Goal: Task Accomplishment & Management: Use online tool/utility

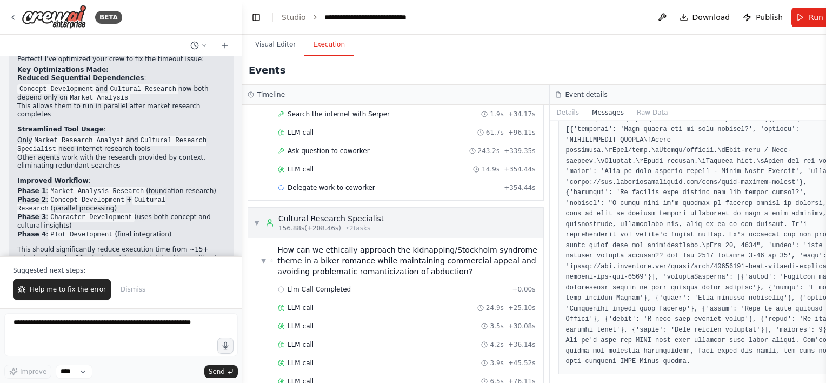
click at [256, 219] on span "▼" at bounding box center [257, 222] width 6 height 9
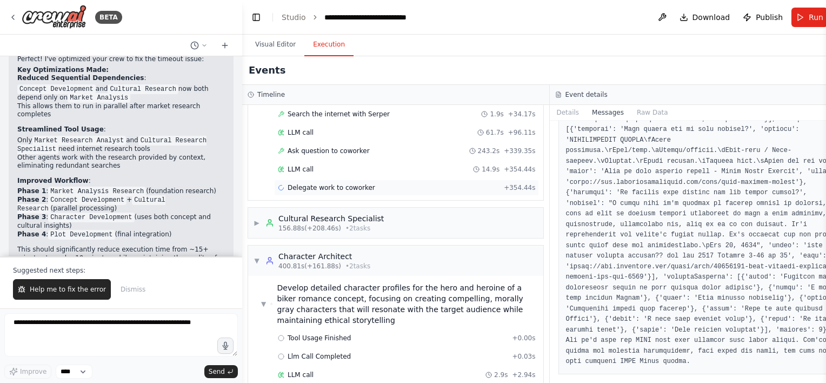
click at [284, 186] on div "Delegate work to coworker" at bounding box center [326, 187] width 97 height 9
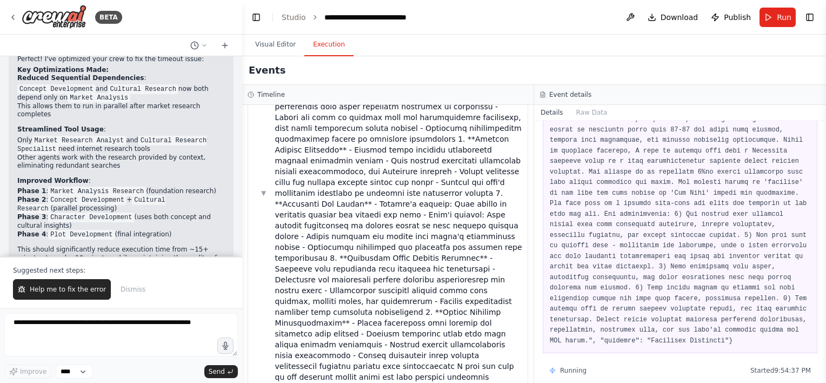
scroll to position [835, 0]
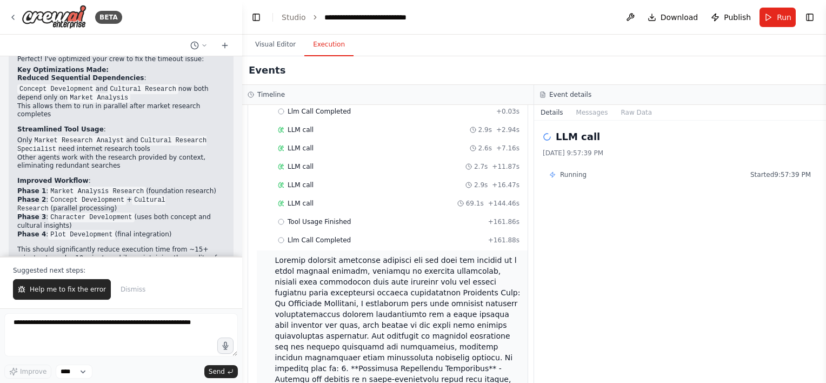
scroll to position [348, 0]
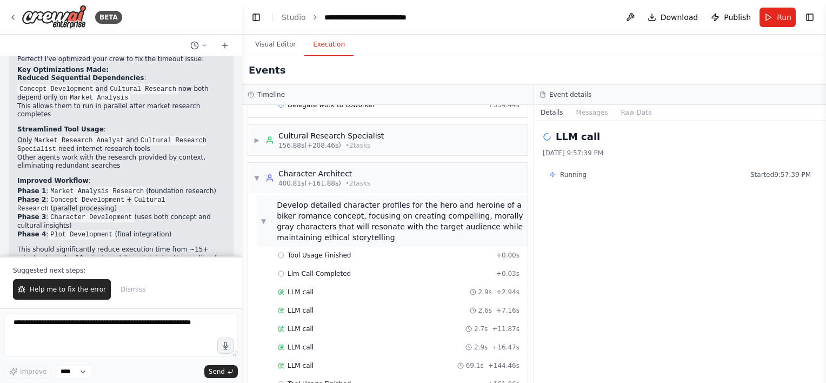
click at [264, 218] on span "▼" at bounding box center [263, 221] width 5 height 9
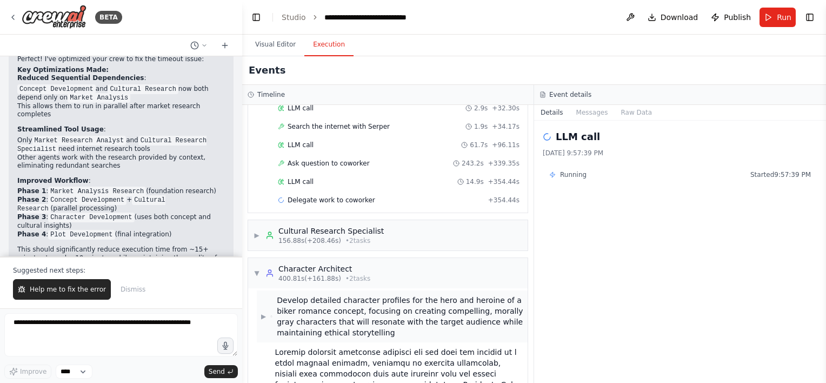
scroll to position [240, 0]
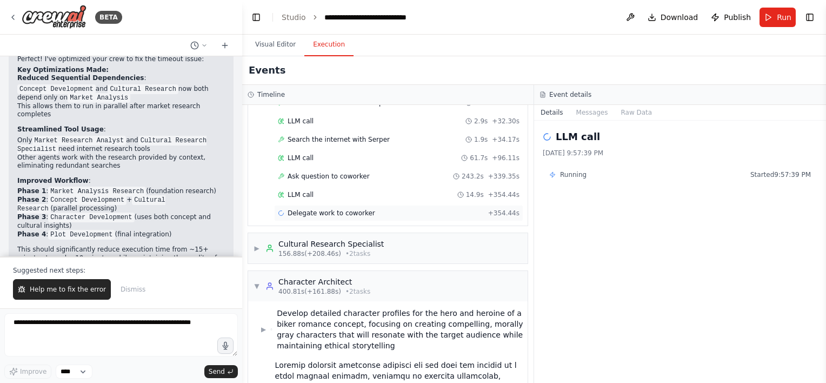
click at [305, 209] on span "Delegate work to coworker" at bounding box center [332, 213] width 88 height 9
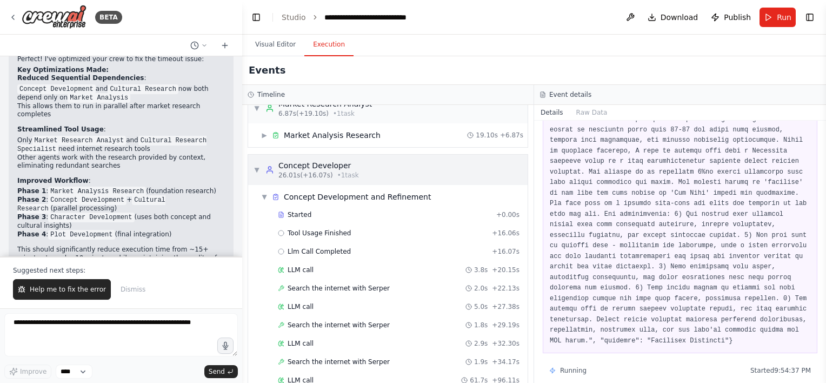
scroll to position [0, 0]
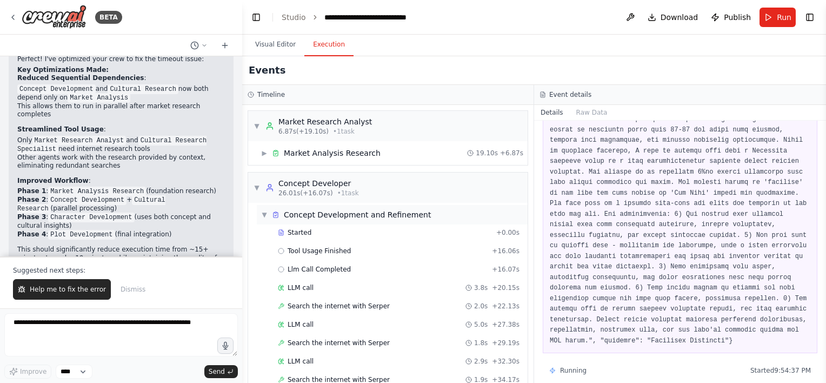
click at [263, 215] on span "▼" at bounding box center [264, 214] width 6 height 9
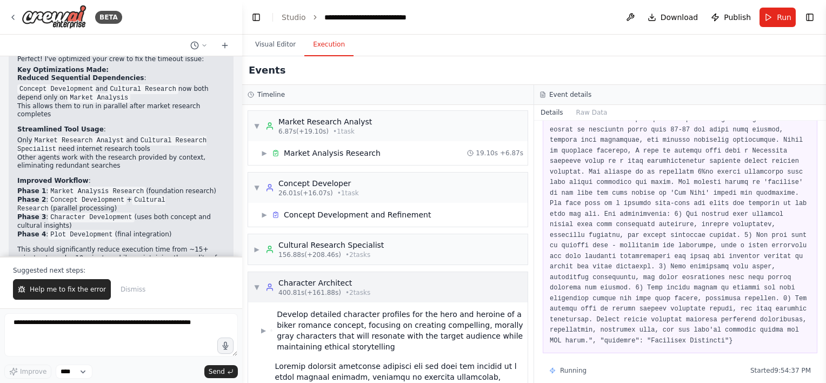
click at [260, 284] on div "▼ Character Architect 400.81s (+161.88s) • 2 task s" at bounding box center [312, 286] width 117 height 19
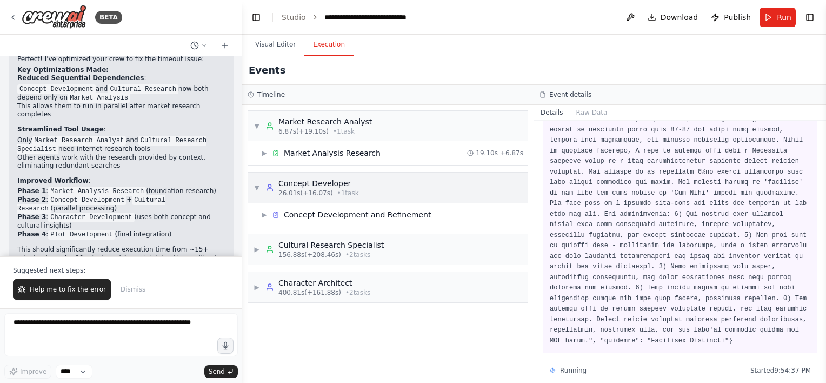
click at [257, 190] on span "▼" at bounding box center [257, 187] width 6 height 9
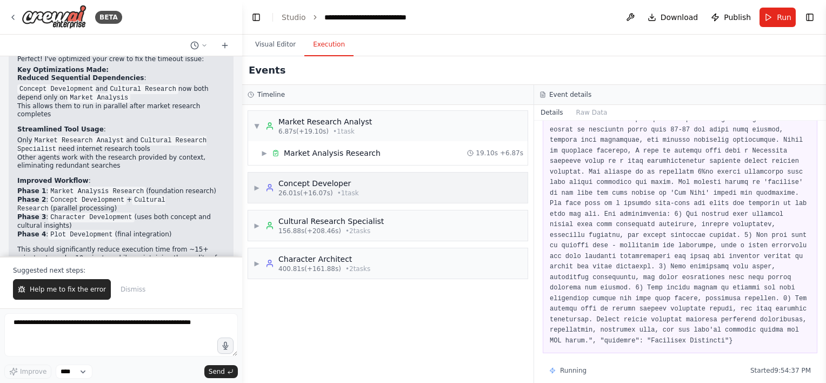
click at [260, 186] on span "▶" at bounding box center [257, 187] width 6 height 9
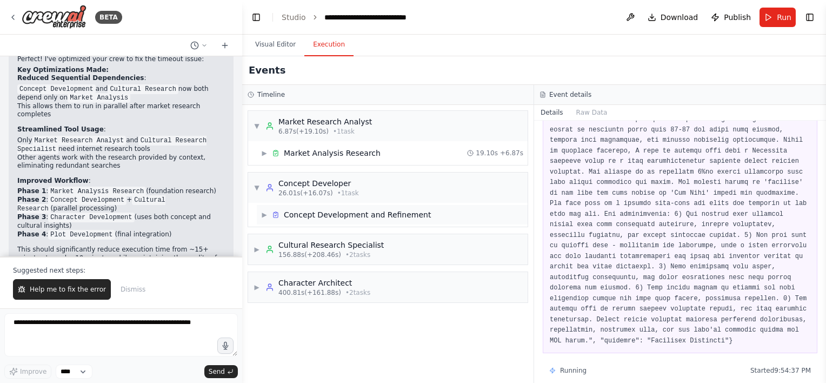
click at [266, 215] on span "▶" at bounding box center [264, 214] width 6 height 9
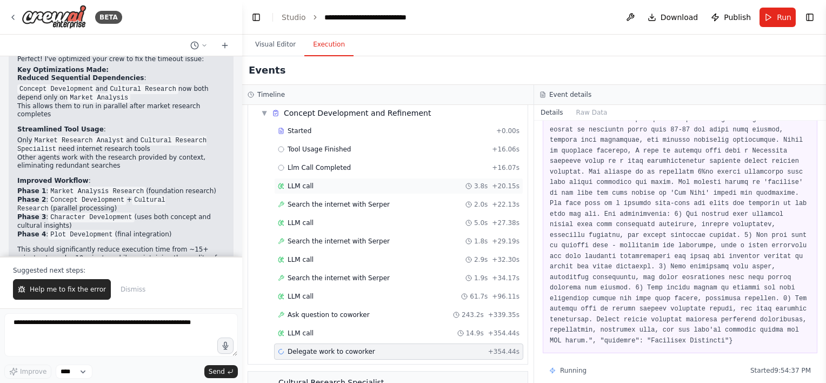
scroll to position [167, 0]
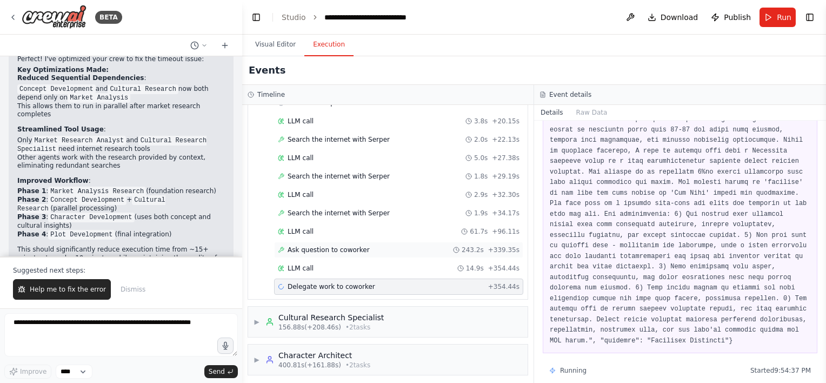
click at [362, 251] on div "Ask question to coworker 243.2s + 339.35s" at bounding box center [398, 250] width 249 height 16
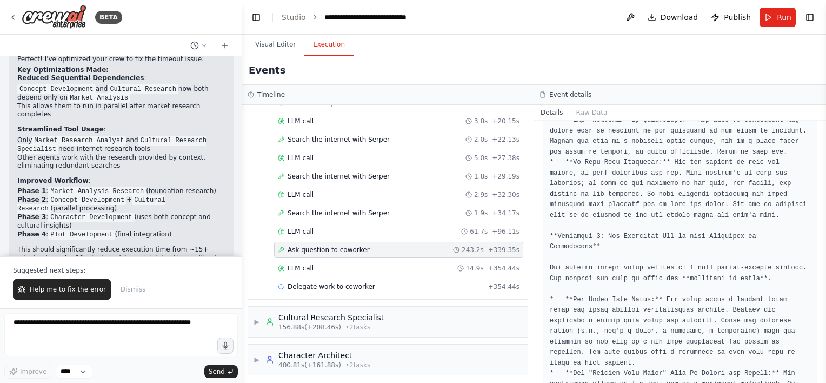
scroll to position [3850, 0]
click at [290, 264] on span "LLM call" at bounding box center [301, 268] width 26 height 9
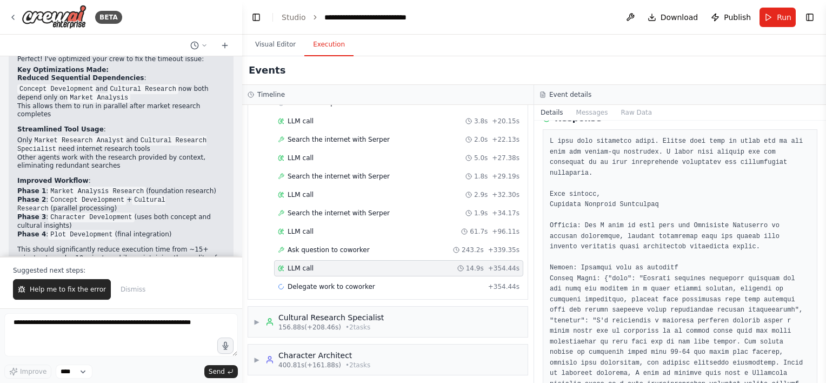
scroll to position [287, 0]
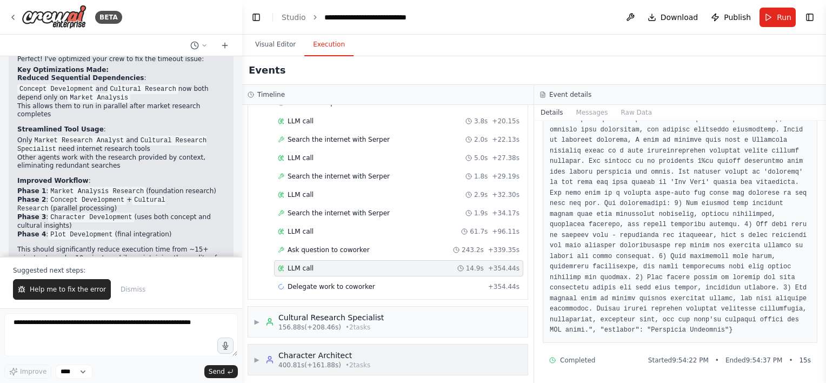
click at [255, 357] on span "▶" at bounding box center [257, 359] width 6 height 9
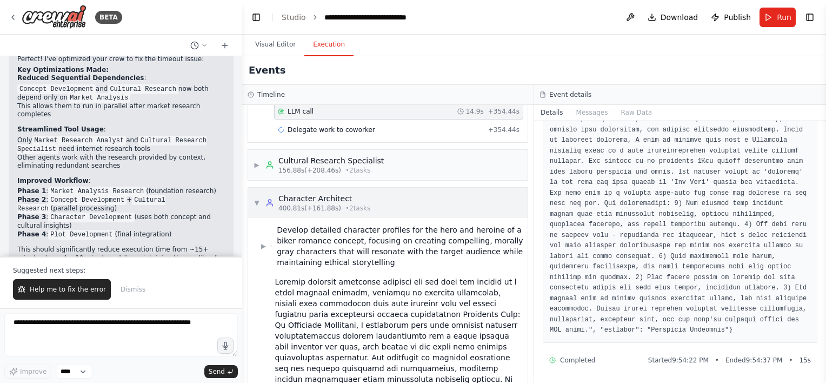
scroll to position [329, 0]
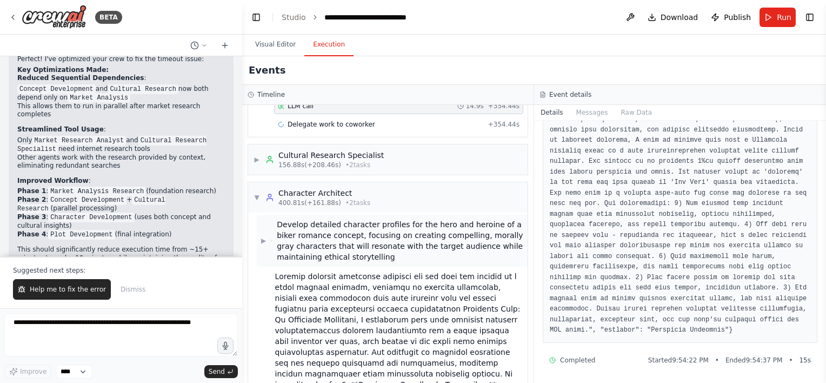
click at [264, 237] on span "▶" at bounding box center [263, 240] width 5 height 9
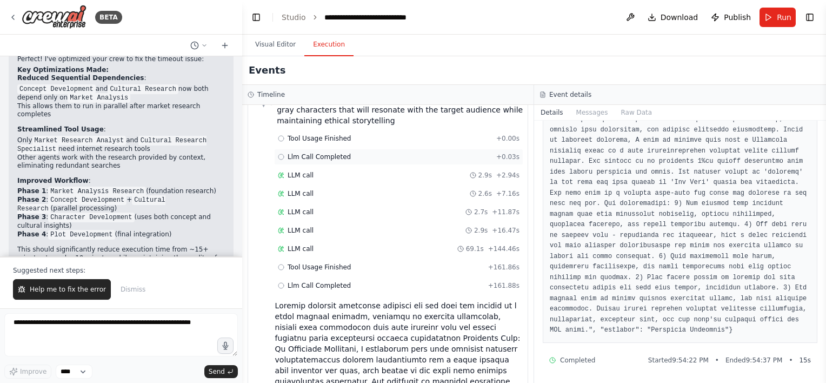
scroll to position [545, 0]
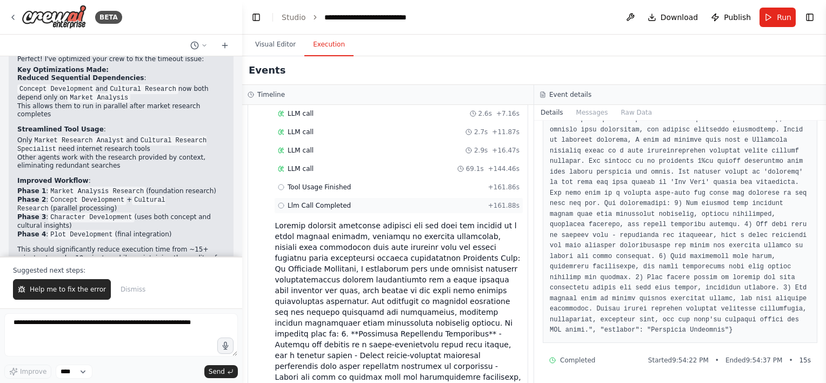
click at [310, 201] on span "Llm Call Completed" at bounding box center [319, 205] width 63 height 9
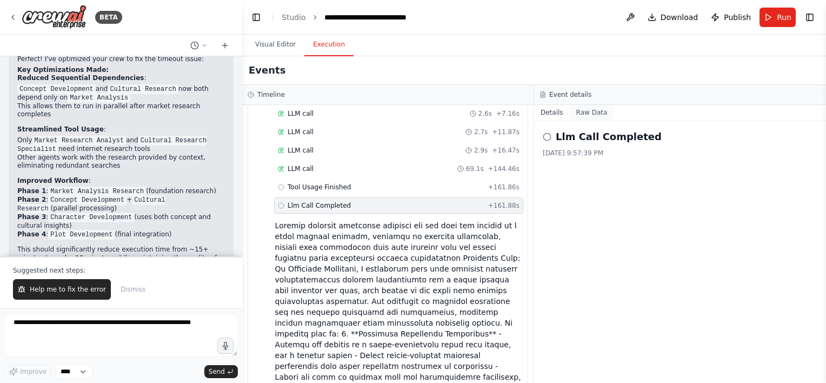
click at [593, 115] on button "Raw Data" at bounding box center [592, 112] width 44 height 15
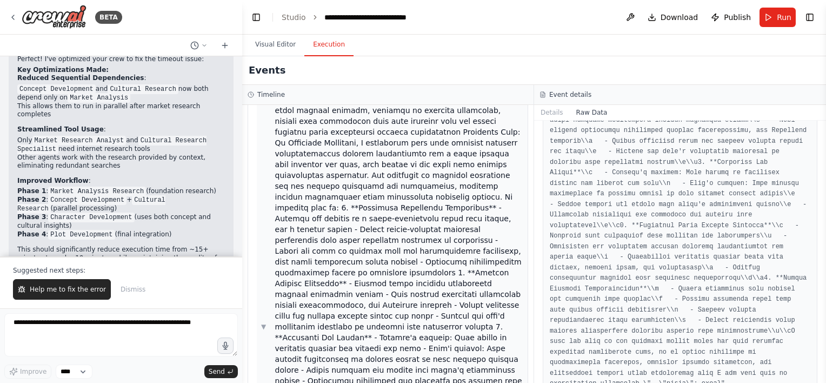
scroll to position [835, 0]
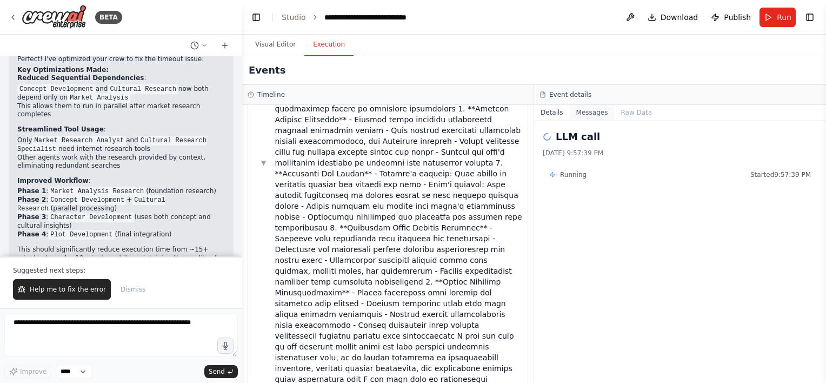
click at [578, 116] on button "Messages" at bounding box center [592, 112] width 45 height 15
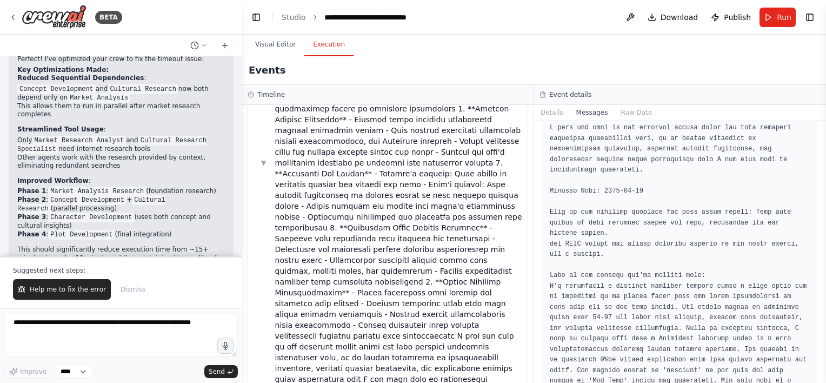
scroll to position [1311, 0]
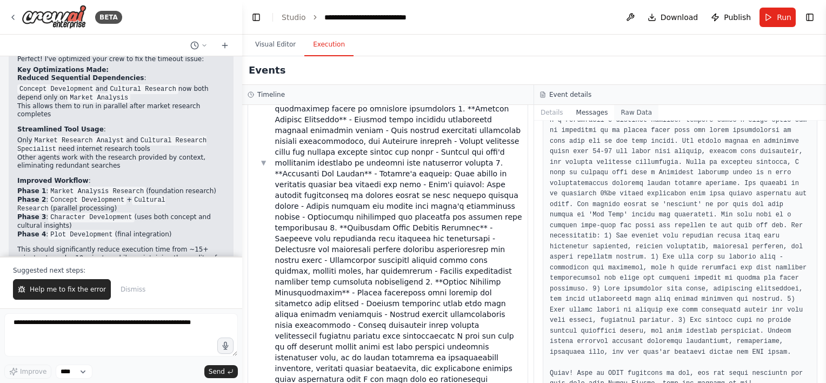
click at [631, 114] on button "Raw Data" at bounding box center [636, 112] width 44 height 15
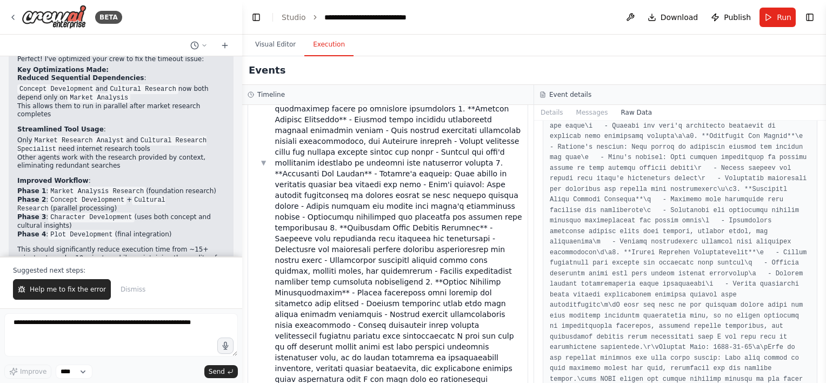
scroll to position [6730, 0]
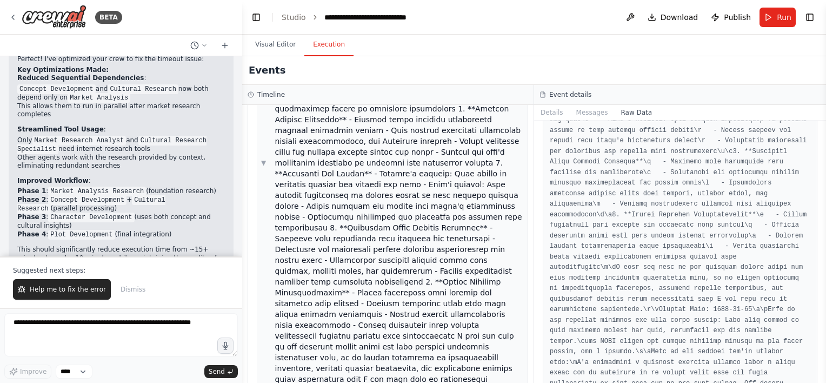
click at [264, 158] on span "▼" at bounding box center [263, 162] width 5 height 9
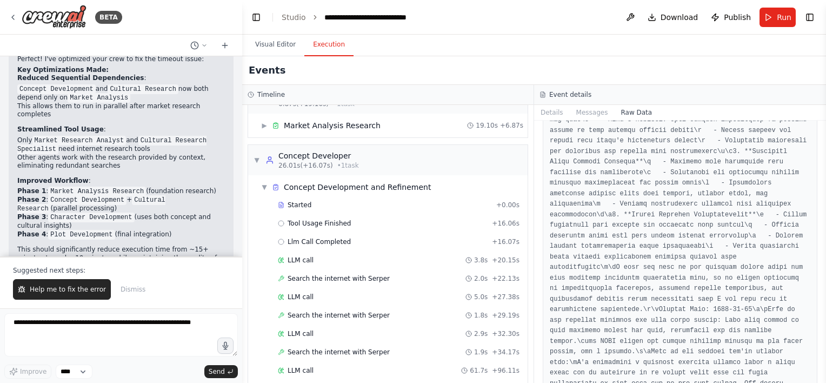
scroll to position [0, 0]
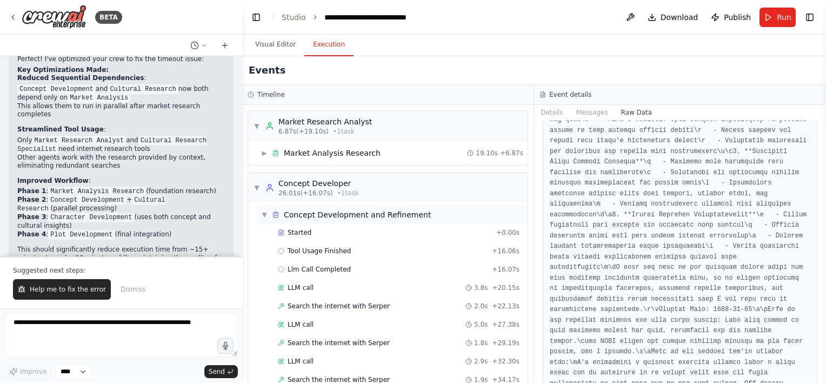
click at [264, 210] on span "▼" at bounding box center [264, 214] width 6 height 9
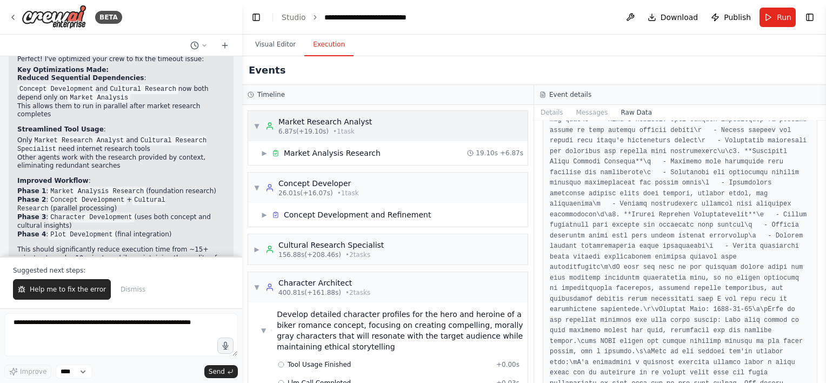
click at [257, 128] on span "▼" at bounding box center [257, 126] width 6 height 9
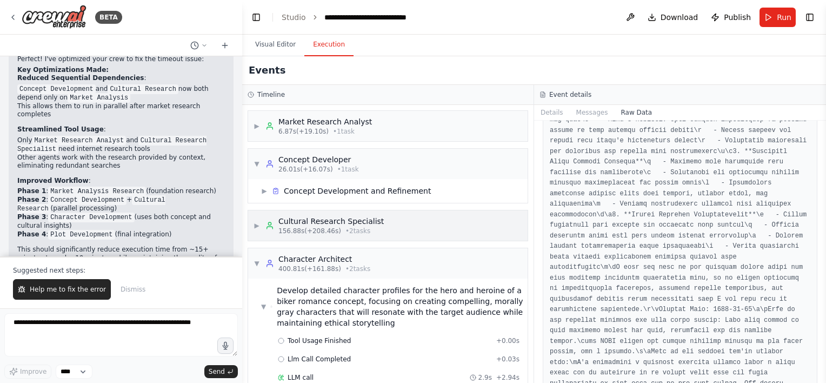
click at [255, 223] on span "▶" at bounding box center [257, 225] width 6 height 9
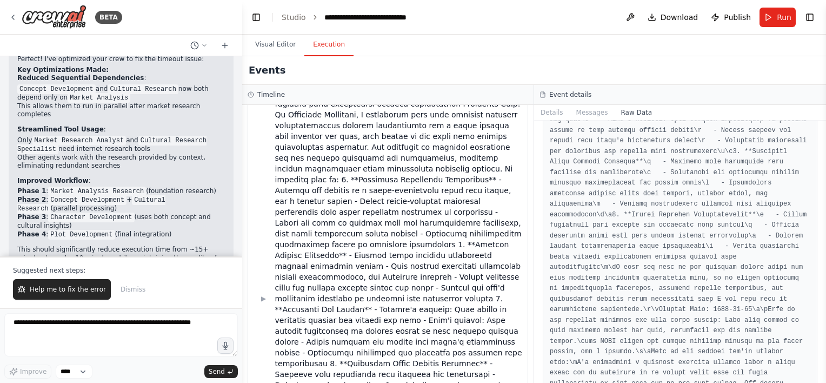
scroll to position [1705, 0]
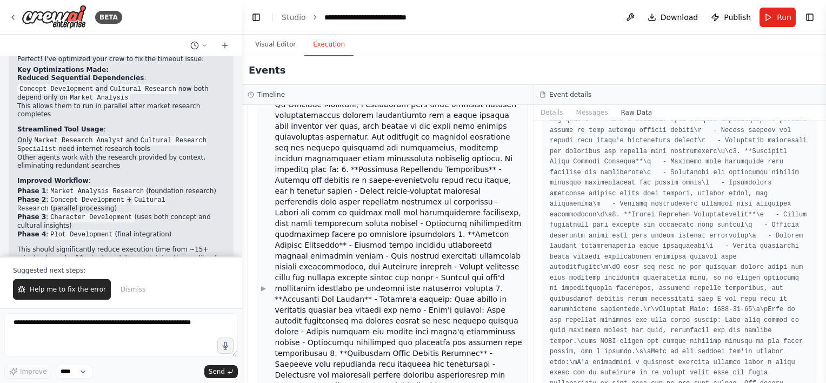
click at [263, 284] on span "▶" at bounding box center [263, 288] width 5 height 9
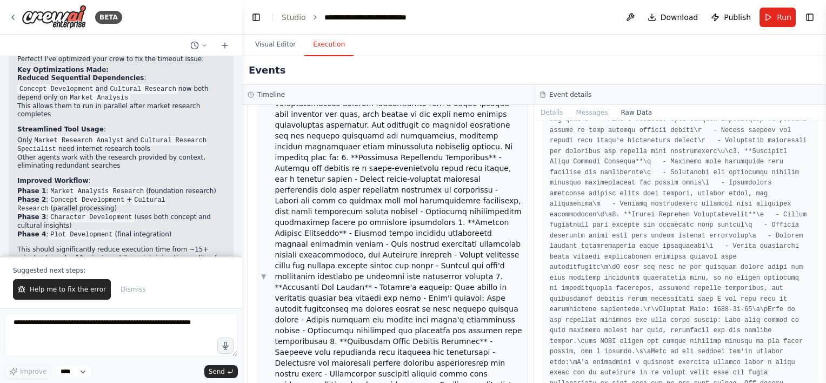
scroll to position [1723, 0]
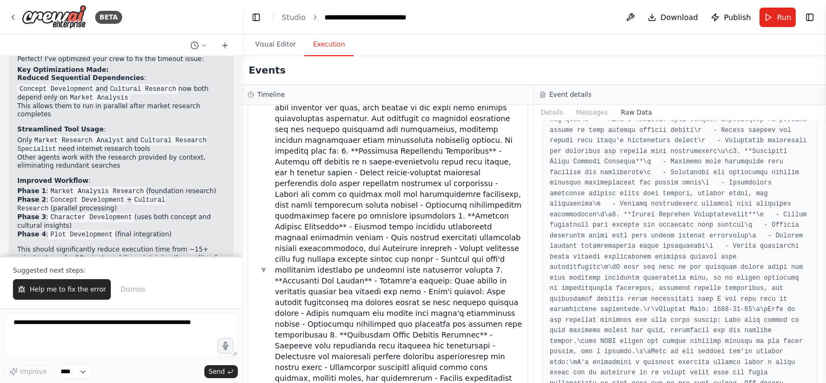
click at [584, 112] on button "Messages" at bounding box center [592, 112] width 45 height 15
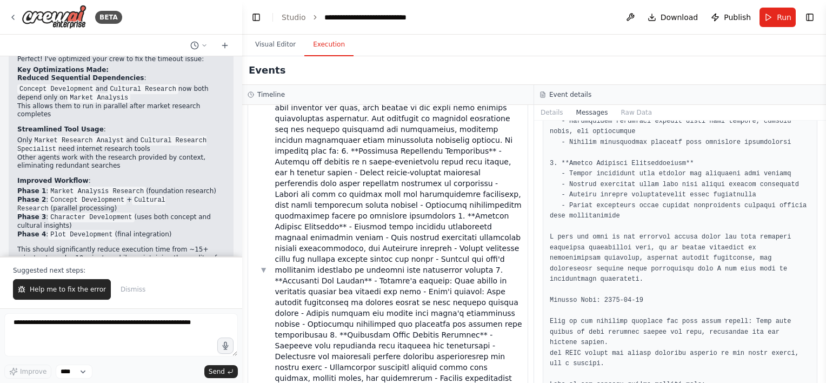
scroll to position [1311, 0]
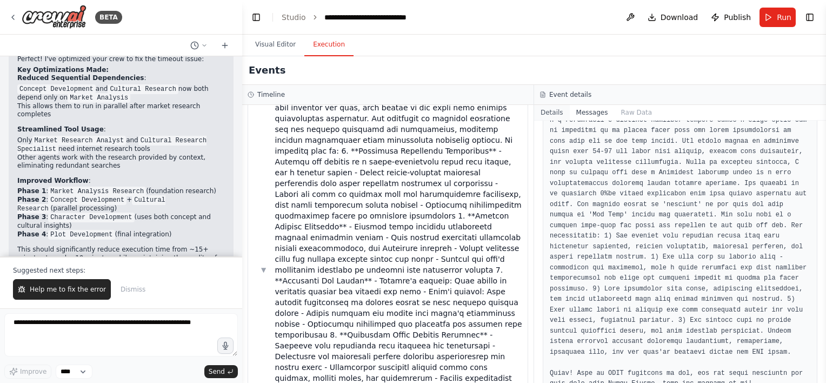
click at [555, 114] on button "Details" at bounding box center [552, 112] width 36 height 15
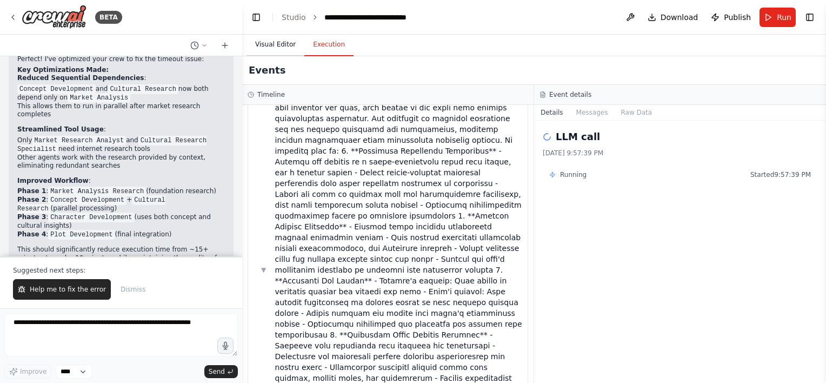
click at [260, 50] on button "Visual Editor" at bounding box center [276, 45] width 58 height 23
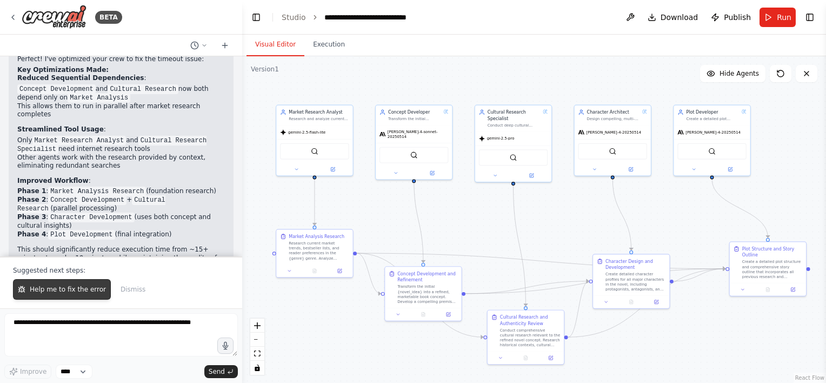
click at [78, 292] on span "Help me to fix the error" at bounding box center [68, 289] width 76 height 9
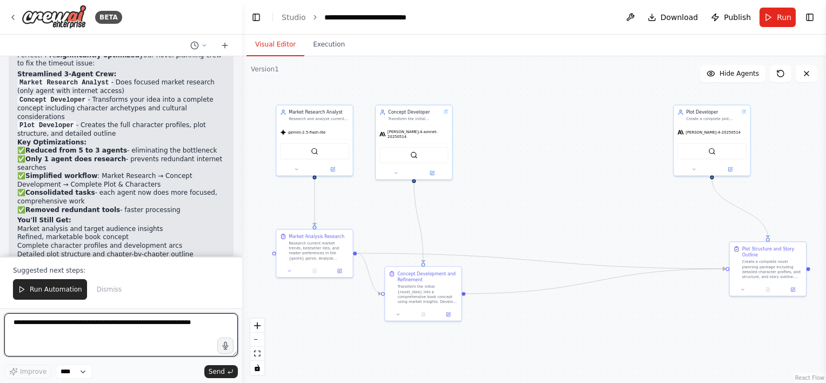
scroll to position [2648, 0]
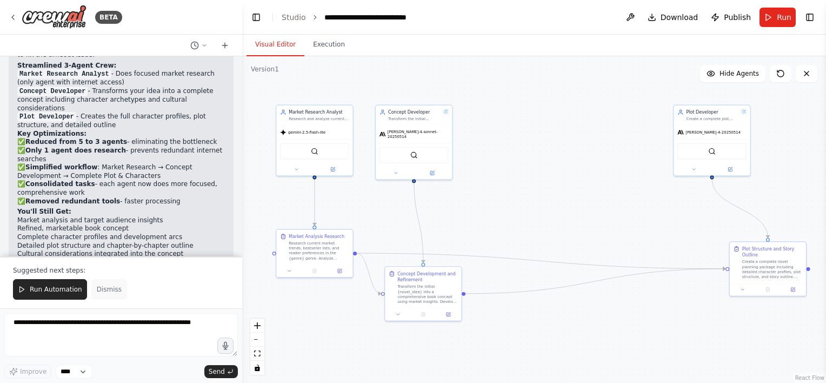
click at [104, 296] on button "Dismiss" at bounding box center [109, 289] width 36 height 21
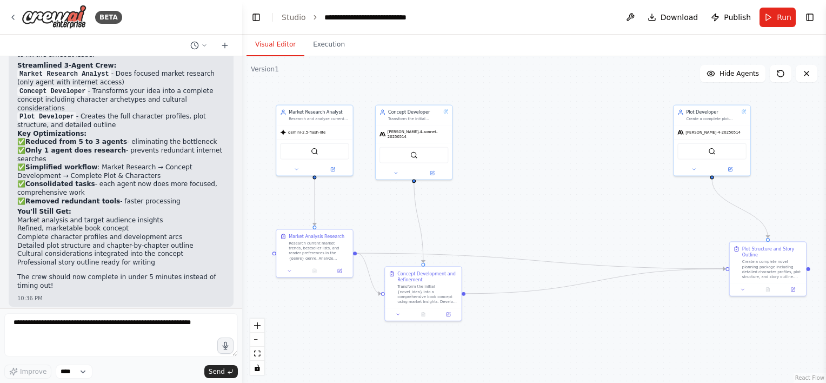
scroll to position [2596, 0]
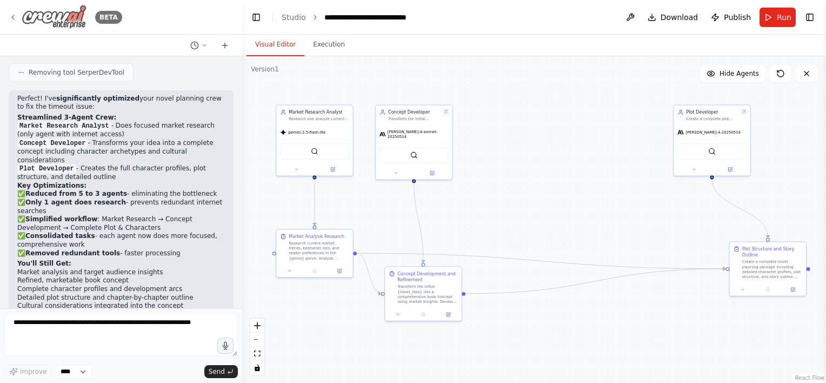
click at [50, 17] on img at bounding box center [54, 17] width 65 height 24
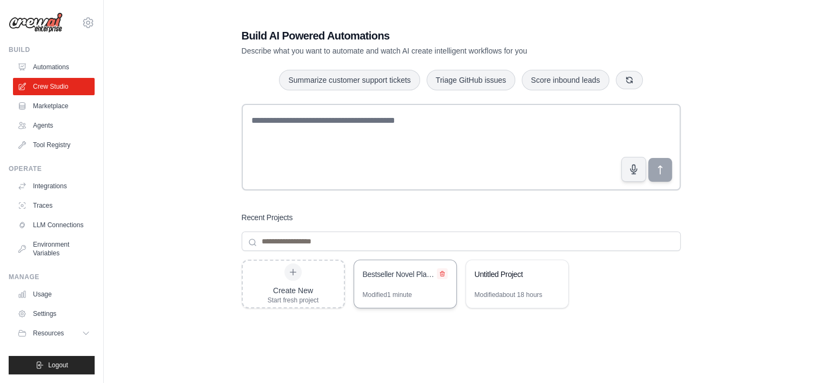
click at [442, 273] on icon at bounding box center [442, 273] width 6 height 6
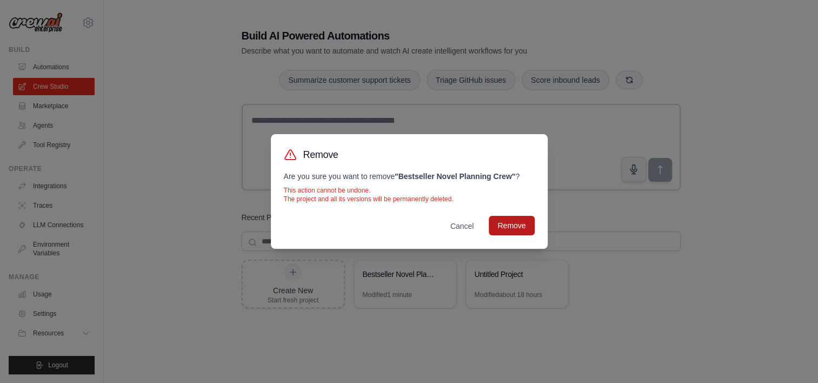
click at [507, 230] on button "Remove" at bounding box center [511, 225] width 45 height 19
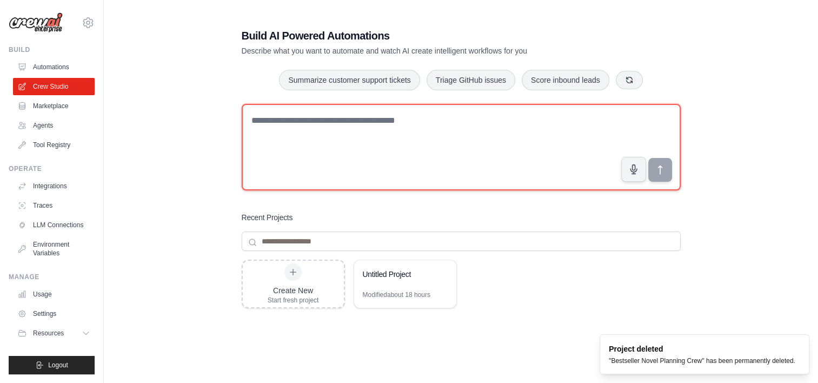
click at [375, 154] on textarea at bounding box center [461, 147] width 439 height 87
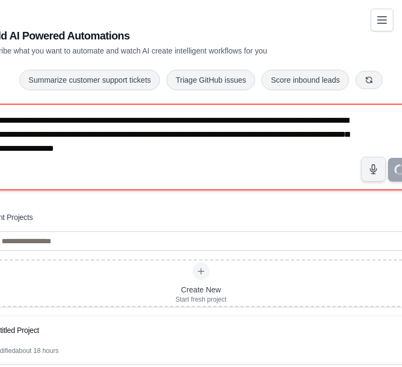
type textarea "**********"
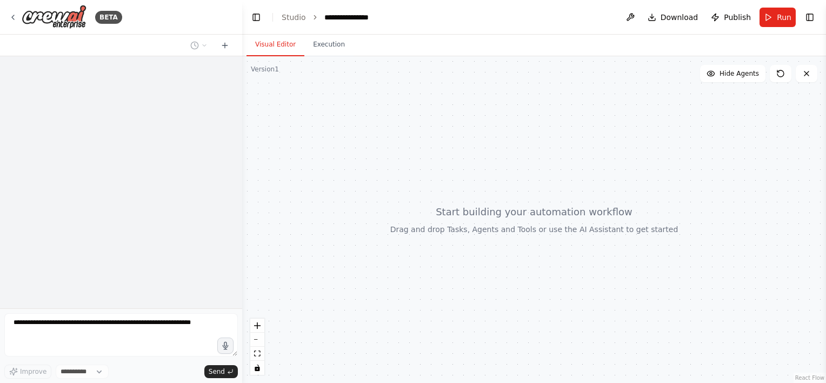
select select "****"
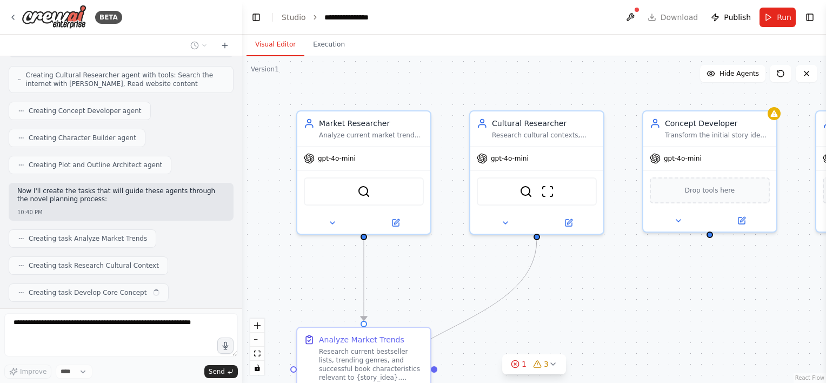
scroll to position [439, 0]
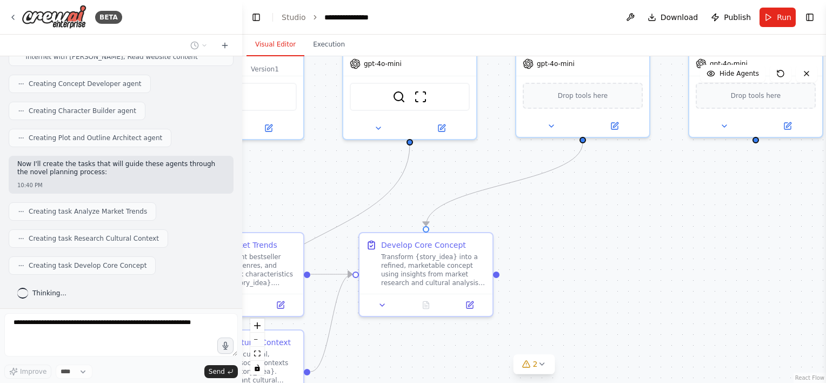
drag, startPoint x: 661, startPoint y: 299, endPoint x: 526, endPoint y: 194, distance: 171.5
click at [410, 195] on div ".deletable-edge-delete-btn { width: 20px; height: 20px; border: 0px solid #ffff…" at bounding box center [534, 219] width 584 height 327
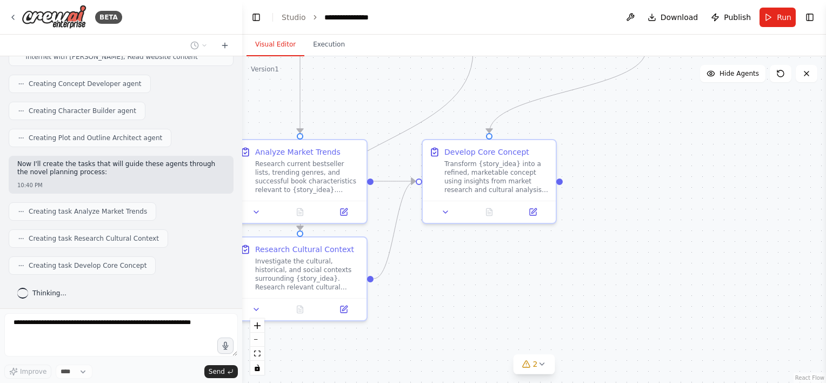
drag, startPoint x: 640, startPoint y: 190, endPoint x: 653, endPoint y: 175, distance: 19.9
click at [410, 175] on div ".deletable-edge-delete-btn { width: 20px; height: 20px; border: 0px solid #ffff…" at bounding box center [534, 219] width 584 height 327
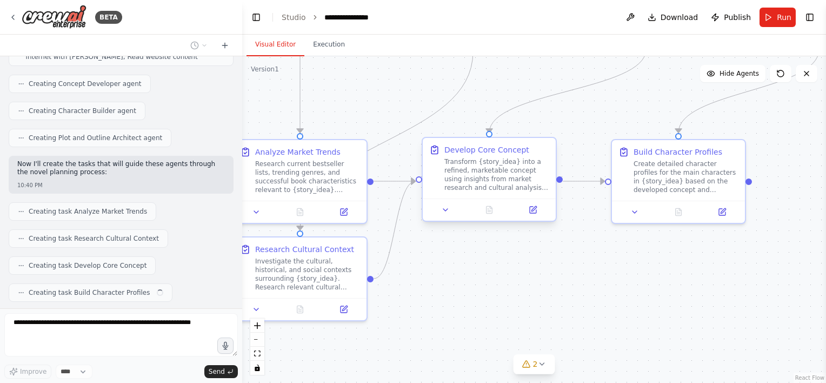
scroll to position [465, 0]
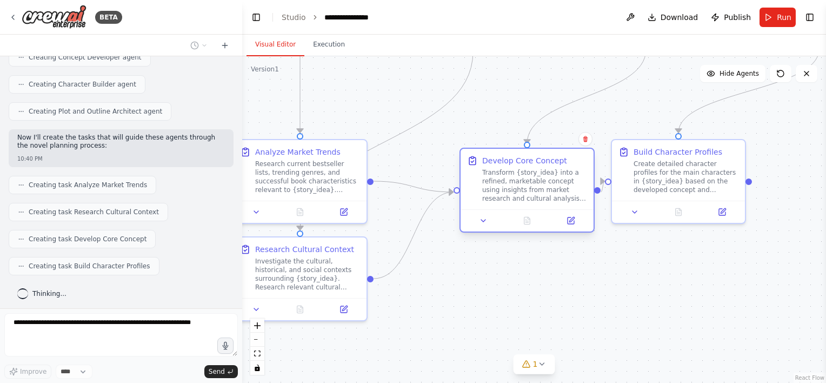
drag, startPoint x: 428, startPoint y: 183, endPoint x: 481, endPoint y: 199, distance: 55.3
click at [410, 199] on div "Develop Core Concept Transform {story_idea} into a refined, marketable concept …" at bounding box center [527, 179] width 133 height 61
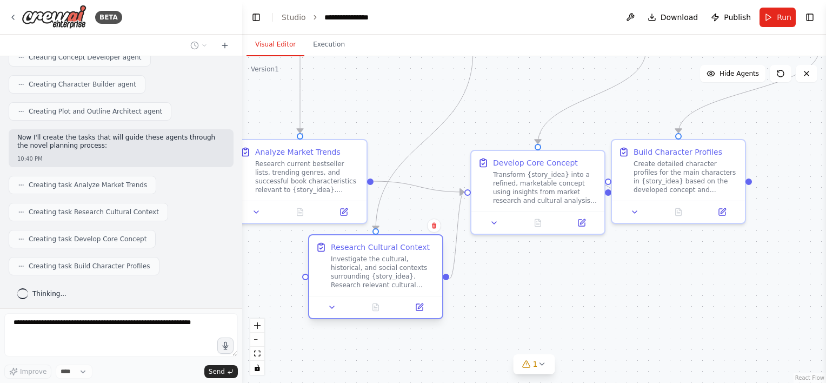
drag, startPoint x: 303, startPoint y: 269, endPoint x: 381, endPoint y: 269, distance: 78.4
click at [381, 269] on div "Investigate the cultural, historical, and social contexts surrounding {story_id…" at bounding box center [383, 272] width 105 height 35
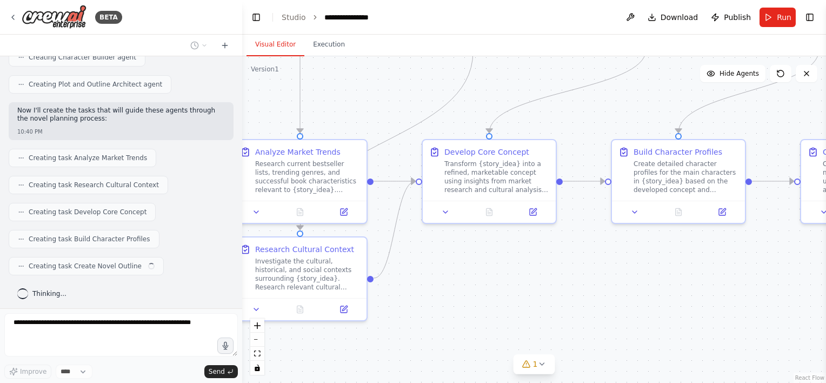
click at [410, 284] on div ".deletable-edge-delete-btn { width: 20px; height: 20px; border: 0px solid #ffff…" at bounding box center [534, 219] width 584 height 327
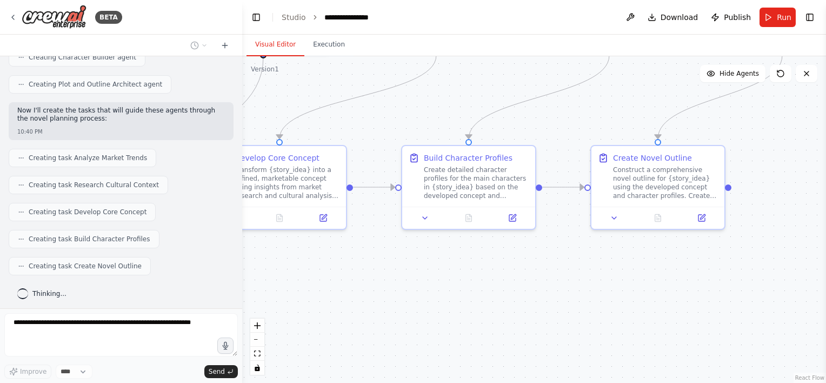
drag, startPoint x: 716, startPoint y: 281, endPoint x: 506, endPoint y: 287, distance: 209.9
click at [410, 287] on div ".deletable-edge-delete-btn { width: 20px; height: 20px; border: 0px solid #ffff…" at bounding box center [534, 219] width 584 height 327
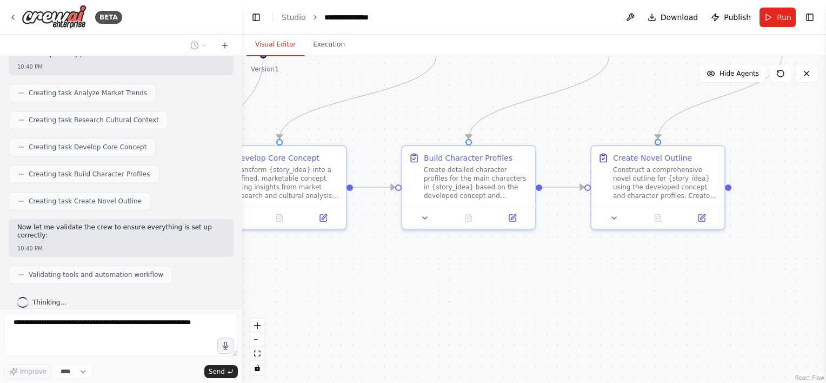
scroll to position [622, 0]
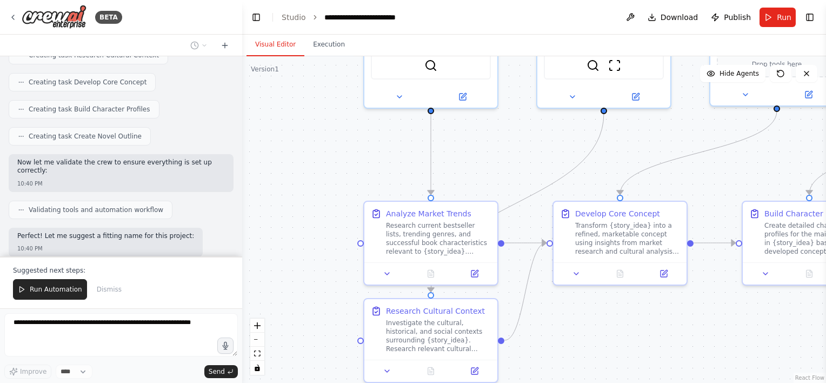
drag, startPoint x: 293, startPoint y: 258, endPoint x: 634, endPoint y: 314, distance: 345.2
click at [410, 314] on div ".deletable-edge-delete-btn { width: 20px; height: 20px; border: 0px solid #ffff…" at bounding box center [534, 219] width 584 height 327
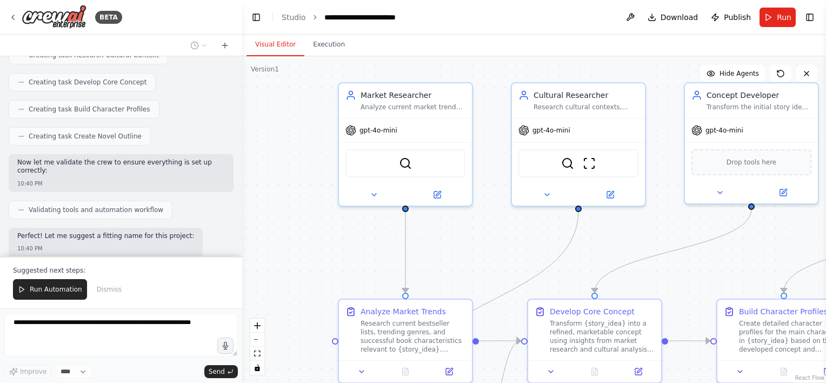
drag, startPoint x: 493, startPoint y: 138, endPoint x: 467, endPoint y: 238, distance: 102.8
click at [410, 238] on div ".deletable-edge-delete-btn { width: 20px; height: 20px; border: 0px solid #ffff…" at bounding box center [534, 219] width 584 height 327
click at [410, 196] on icon at bounding box center [437, 194] width 6 height 6
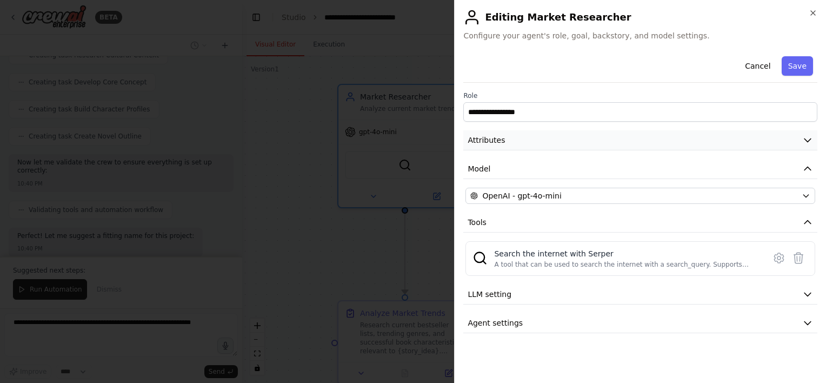
click at [410, 147] on button "Attributes" at bounding box center [640, 140] width 354 height 20
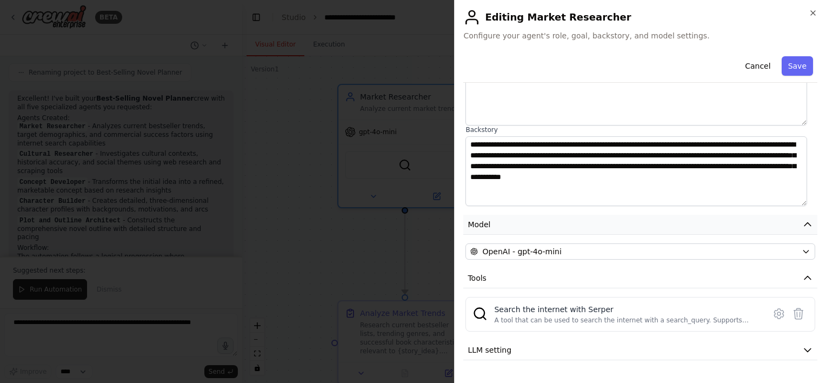
scroll to position [137, 0]
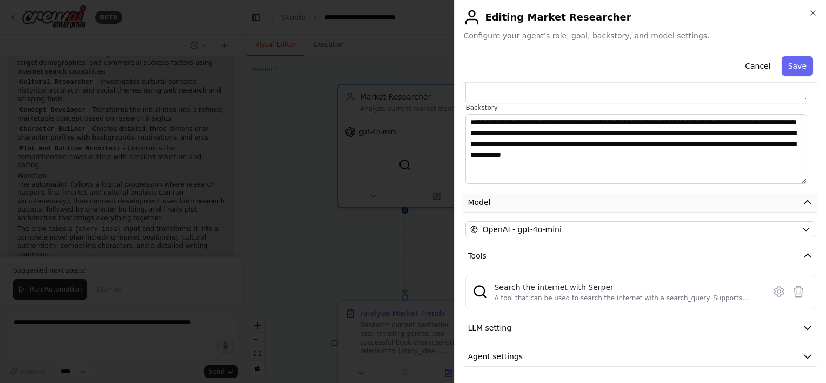
click at [410, 207] on button "Model" at bounding box center [640, 203] width 354 height 20
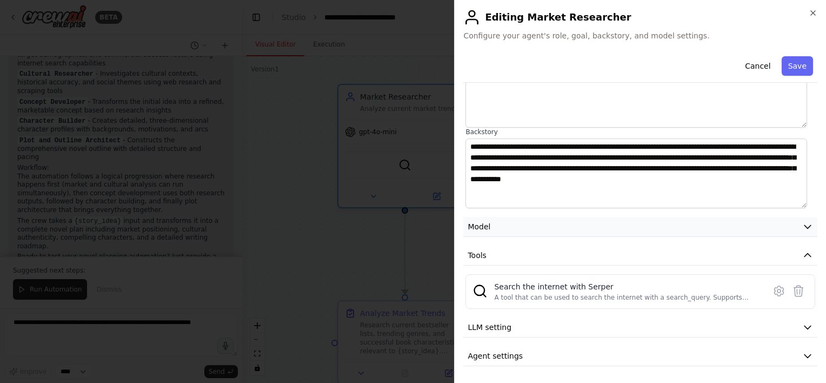
click at [410, 227] on button "Model" at bounding box center [640, 227] width 354 height 20
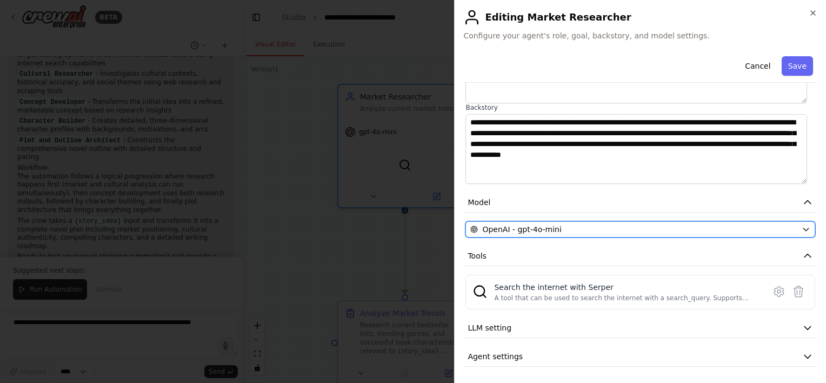
click at [410, 230] on span "OpenAI - gpt-4o-mini" at bounding box center [521, 229] width 79 height 11
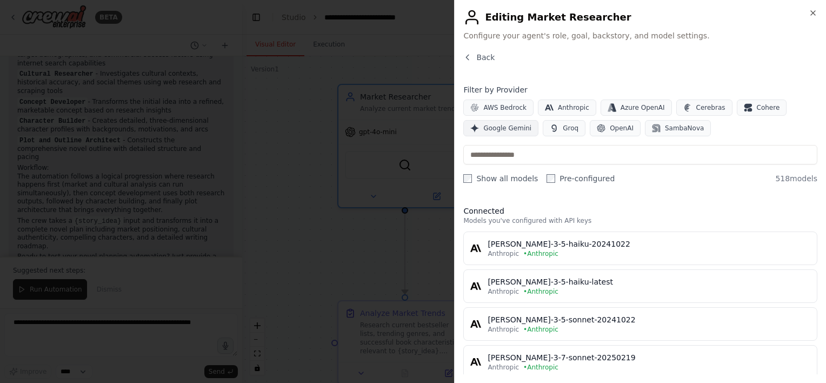
click at [410, 127] on span "Google Gemini" at bounding box center [508, 128] width 48 height 9
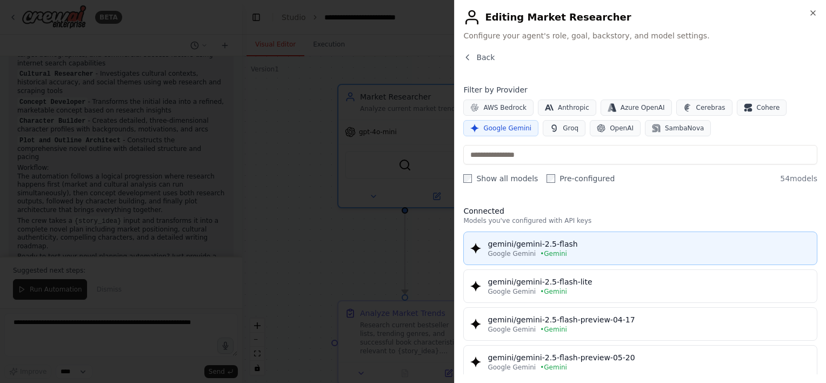
click at [410, 254] on div "Google Gemini • Gemini" at bounding box center [649, 253] width 323 height 9
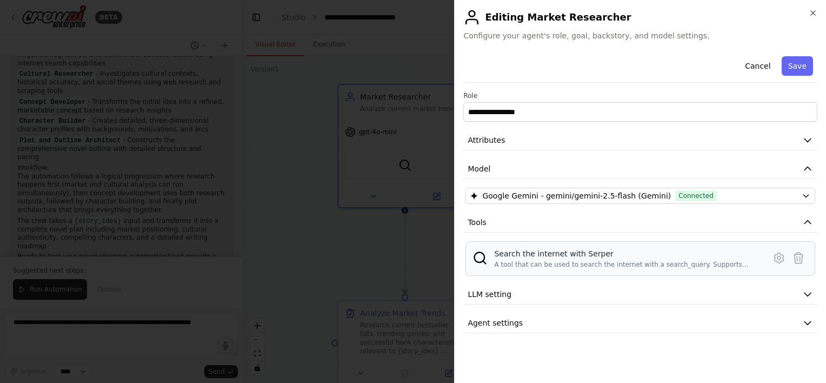
click at [410, 260] on div "A tool that can be used to search the internet with a search_query. Supports di…" at bounding box center [626, 264] width 264 height 9
click at [410, 256] on icon at bounding box center [778, 258] width 9 height 10
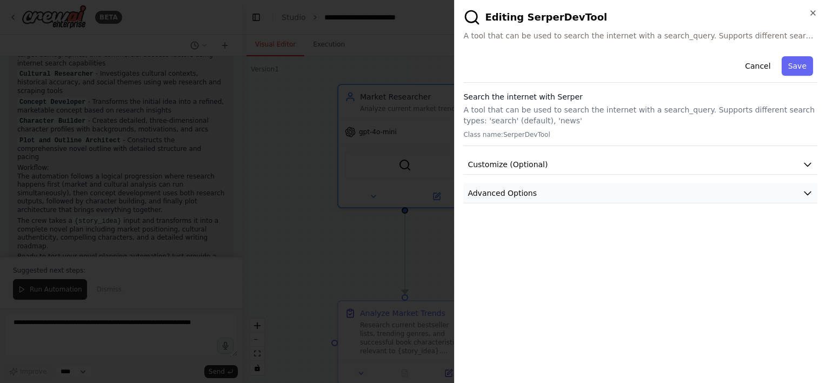
click at [410, 195] on button "Advanced Options" at bounding box center [640, 193] width 354 height 20
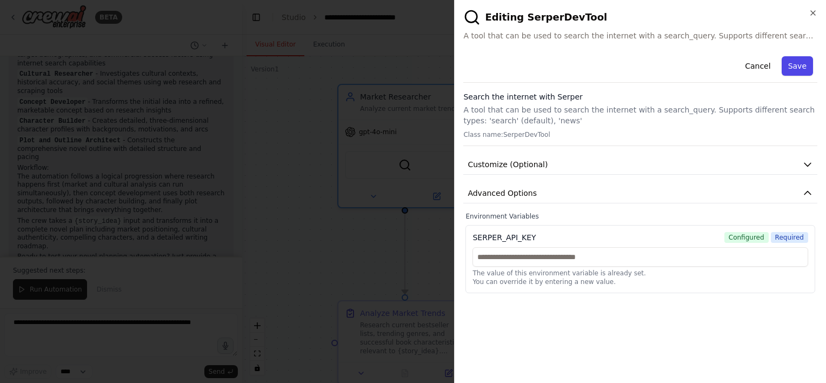
click at [410, 71] on button "Save" at bounding box center [797, 65] width 31 height 19
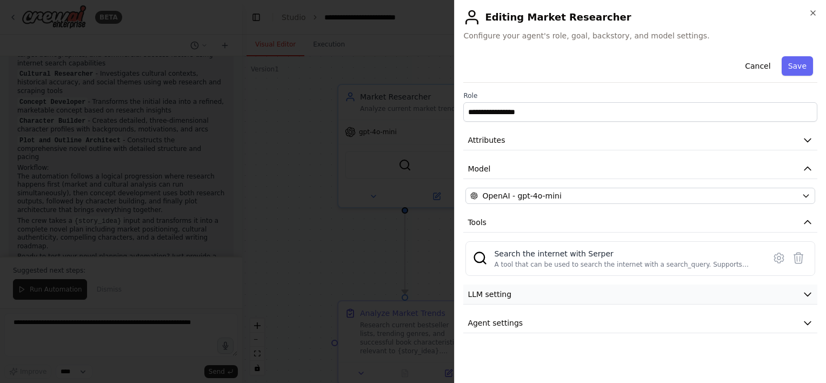
click at [410, 298] on button "LLM setting" at bounding box center [640, 294] width 354 height 20
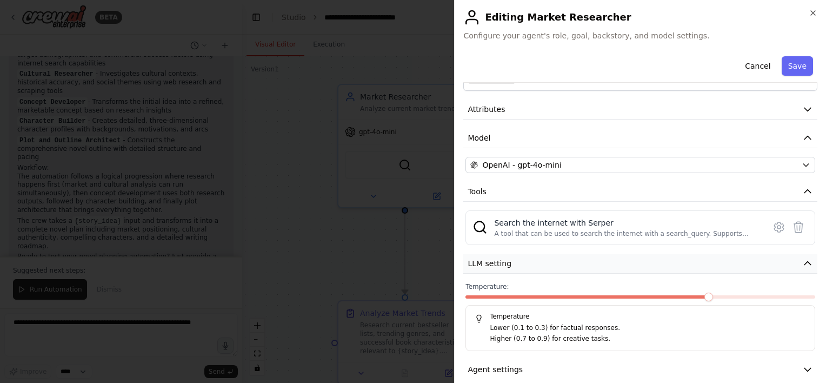
scroll to position [43, 0]
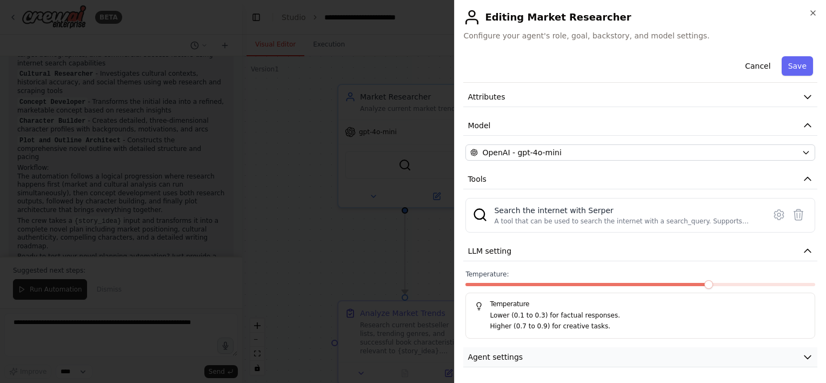
click at [410, 359] on span "Agent settings" at bounding box center [495, 357] width 55 height 11
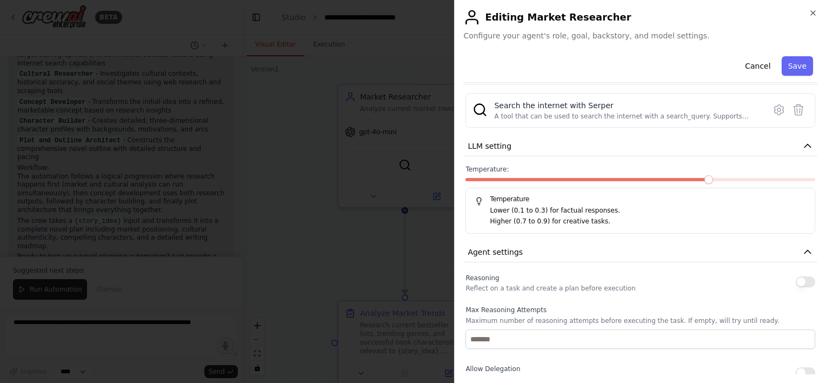
scroll to position [260, 0]
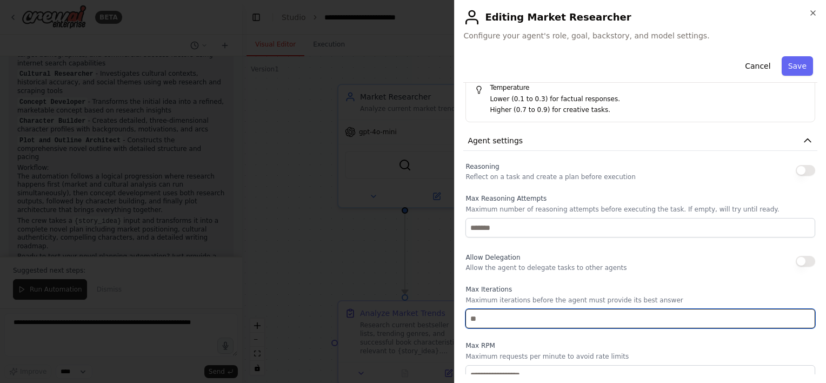
click at [410, 316] on input "number" at bounding box center [641, 318] width 350 height 19
type input "*"
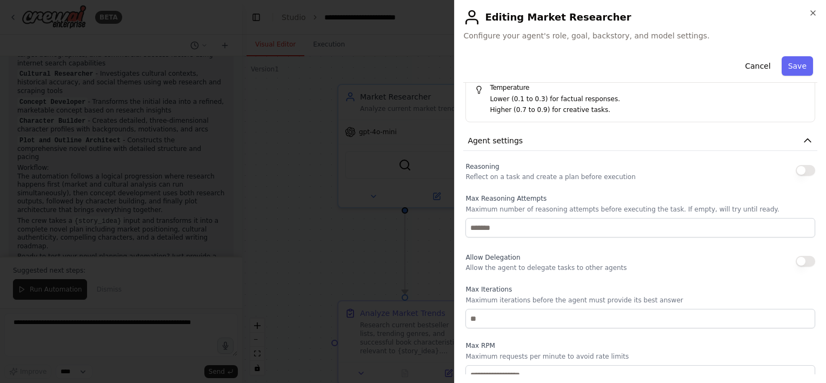
click at [410, 246] on div "Reasoning Reflect on a task and create a plan before execution Max Reasoning At…" at bounding box center [641, 300] width 350 height 281
click at [410, 165] on button "button" at bounding box center [805, 170] width 19 height 11
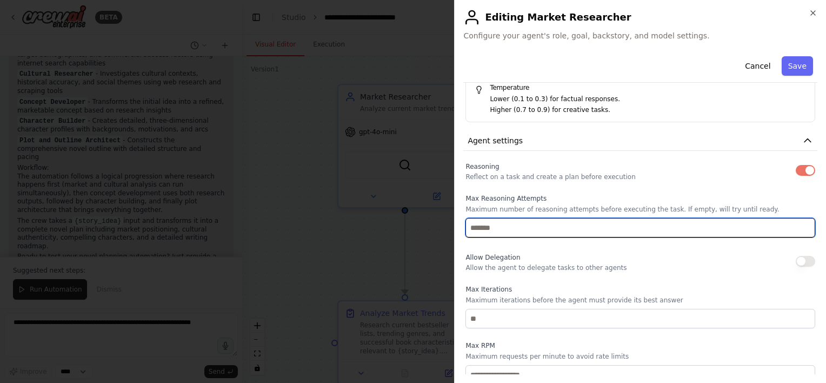
click at [410, 223] on input "number" at bounding box center [641, 227] width 350 height 19
type input "*"
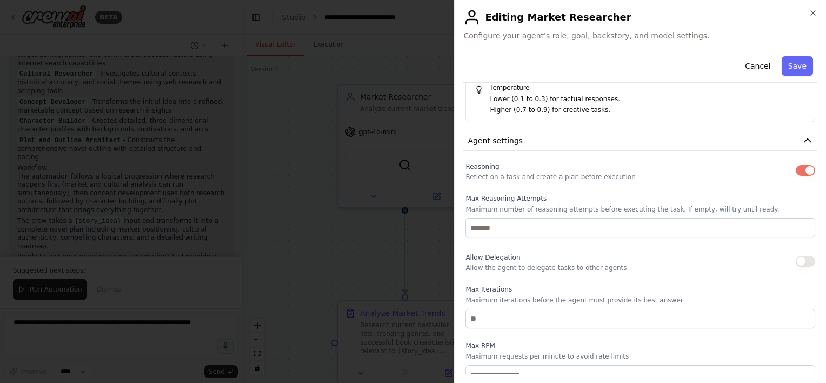
click at [410, 253] on div "Allow Delegation Allow the agent to delegate tasks to other agents" at bounding box center [641, 261] width 350 height 22
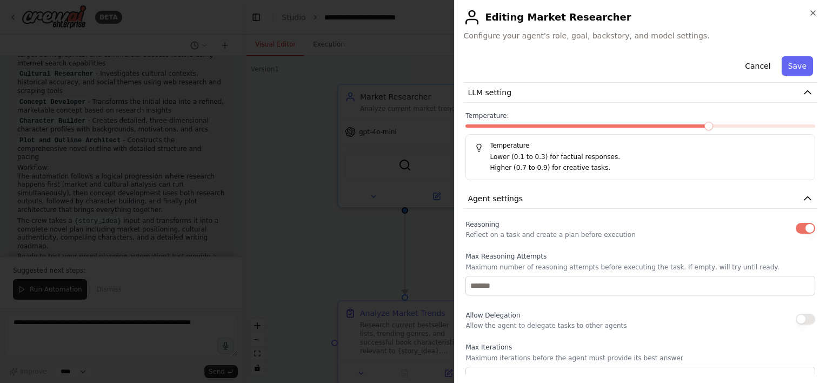
scroll to position [0, 0]
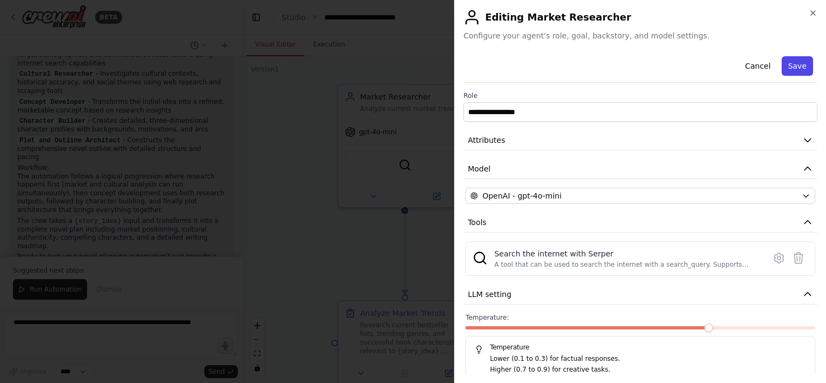
click at [410, 67] on button "Save" at bounding box center [797, 65] width 31 height 19
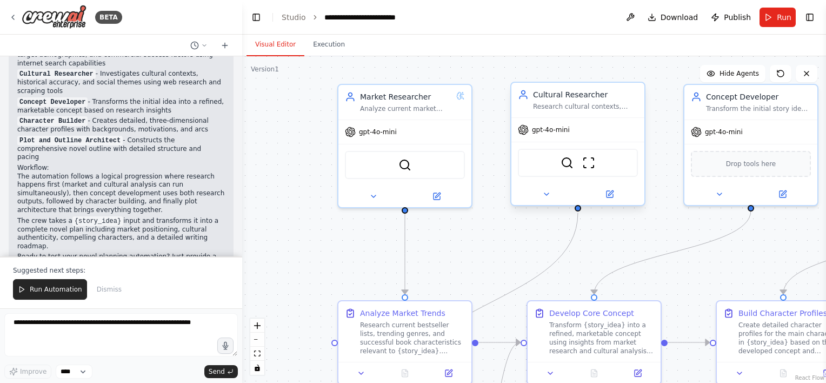
click at [410, 106] on div "Research cultural contexts, social movements, historical periods, and contempor…" at bounding box center [585, 106] width 105 height 9
click at [410, 374] on icon at bounding box center [449, 371] width 6 height 6
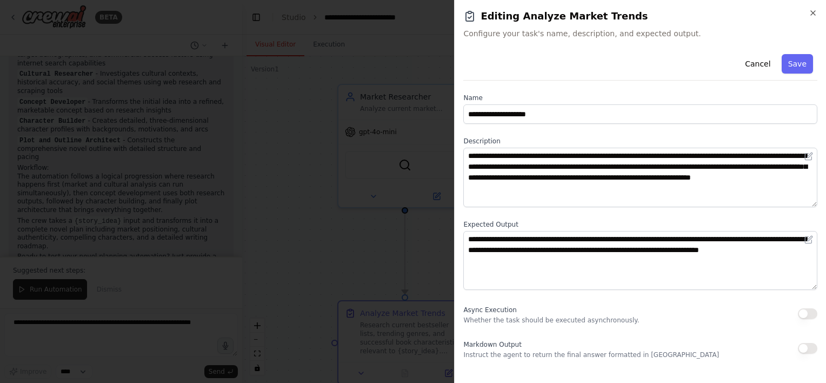
click at [410, 349] on button "button" at bounding box center [807, 348] width 19 height 11
click at [410, 313] on button "button" at bounding box center [807, 313] width 19 height 11
click at [410, 63] on button "Save" at bounding box center [797, 63] width 31 height 19
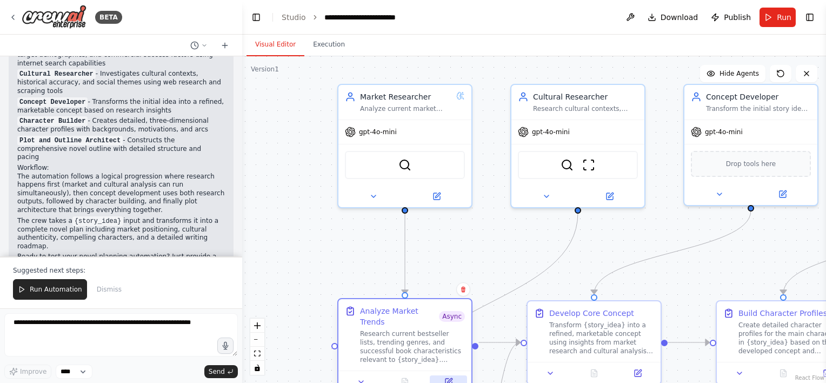
click at [410, 375] on button at bounding box center [448, 381] width 37 height 13
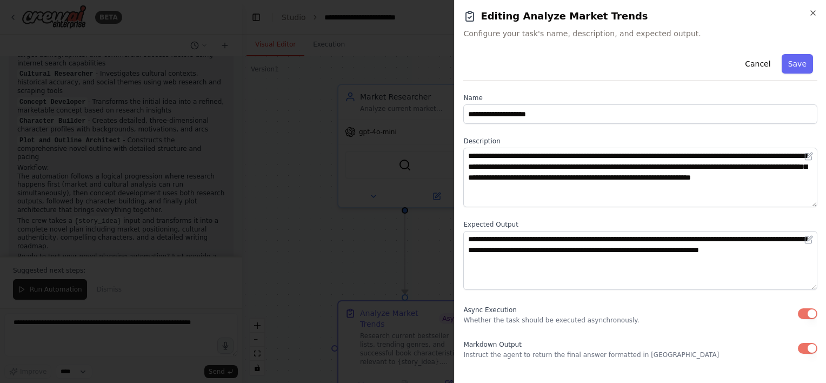
click at [410, 313] on button "button" at bounding box center [807, 313] width 19 height 11
click at [410, 62] on button "Save" at bounding box center [797, 63] width 31 height 19
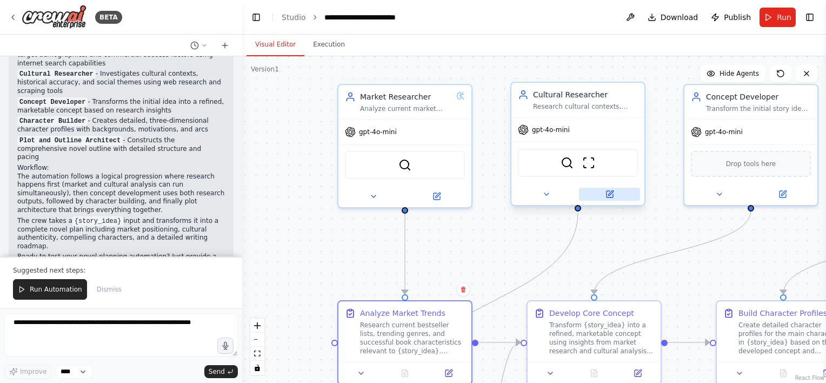
click at [410, 190] on icon at bounding box center [610, 192] width 5 height 5
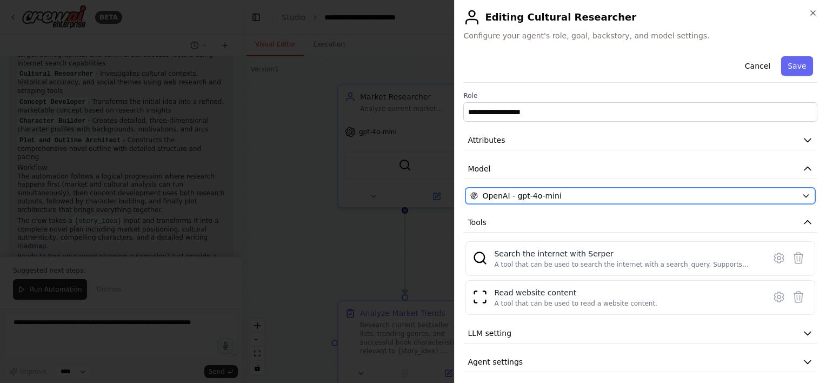
click at [410, 195] on span "OpenAI - gpt-4o-mini" at bounding box center [521, 195] width 79 height 11
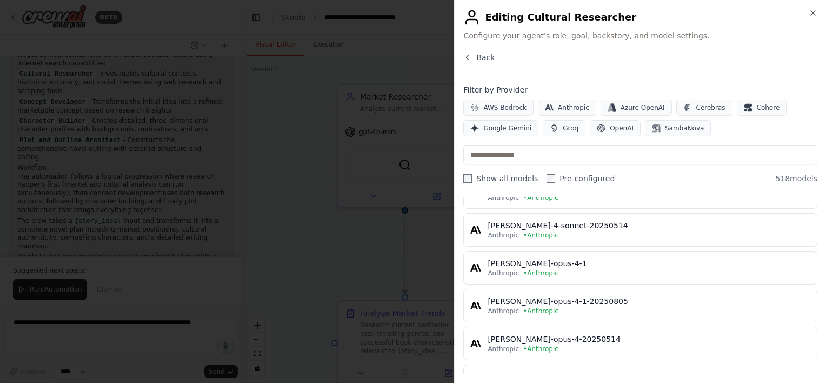
scroll to position [270, 0]
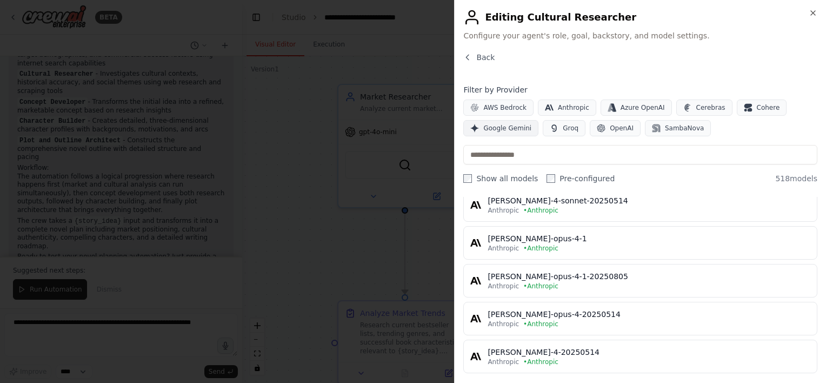
click at [410, 133] on button "Google Gemini" at bounding box center [500, 128] width 75 height 16
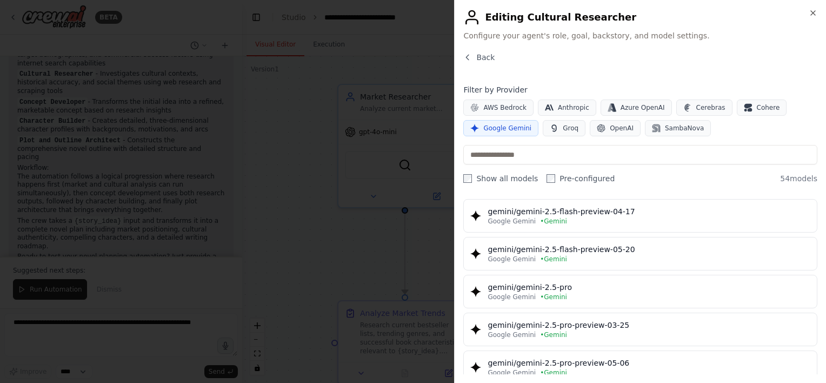
scroll to position [0, 0]
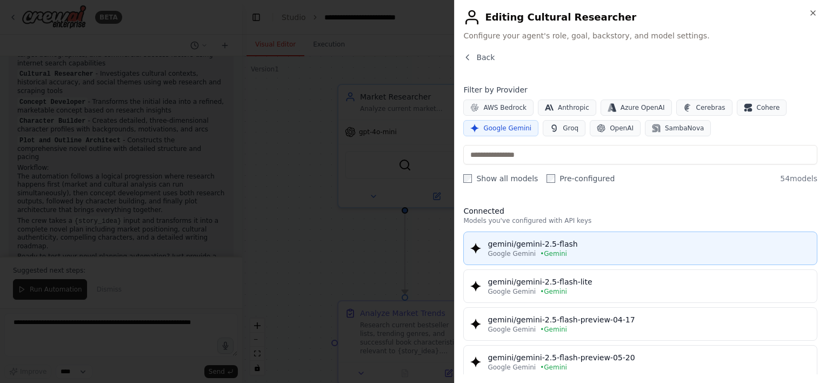
click at [410, 249] on div "Google Gemini • Gemini" at bounding box center [649, 253] width 323 height 9
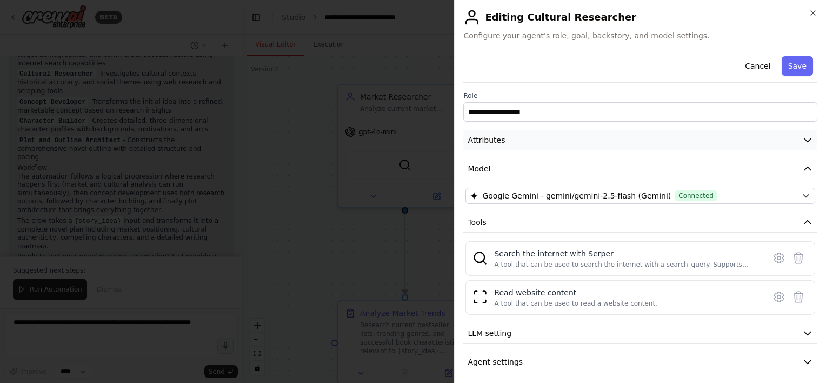
click at [410, 147] on button "Attributes" at bounding box center [640, 140] width 354 height 20
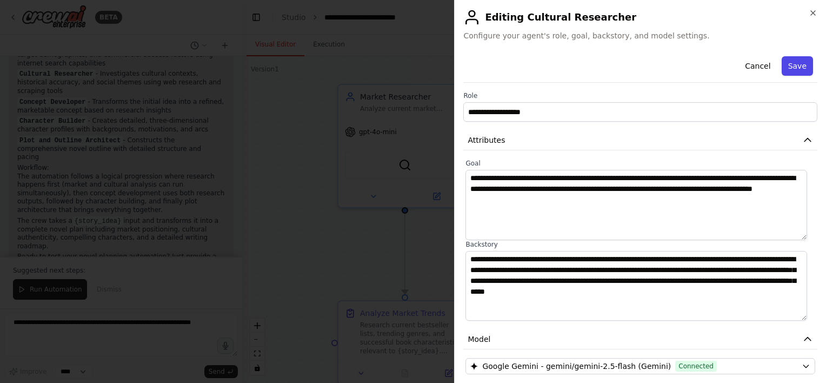
click at [410, 71] on button "Save" at bounding box center [797, 65] width 31 height 19
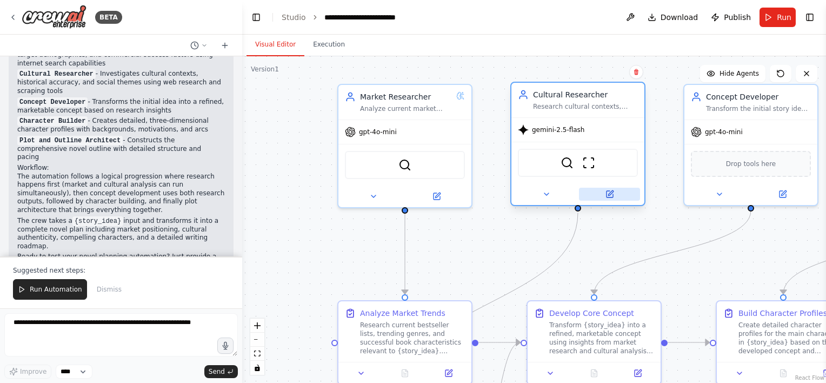
click at [410, 195] on icon at bounding box center [610, 192] width 5 height 5
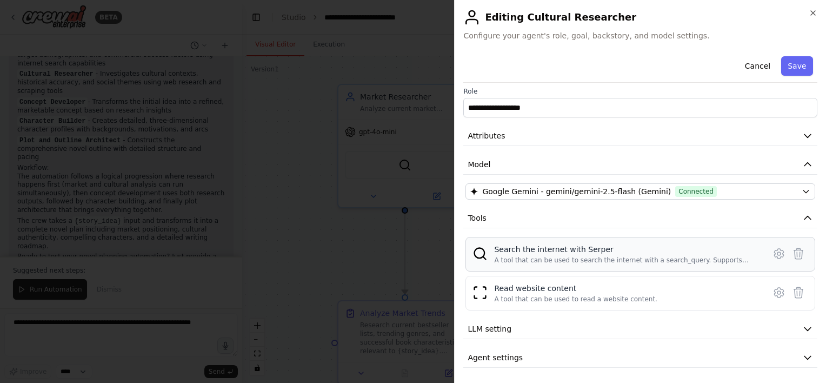
scroll to position [5, 0]
click at [410, 347] on button "Agent settings" at bounding box center [640, 357] width 354 height 20
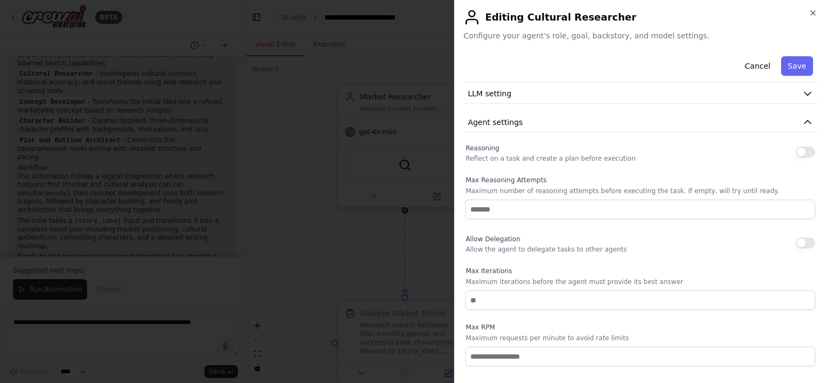
scroll to position [275, 0]
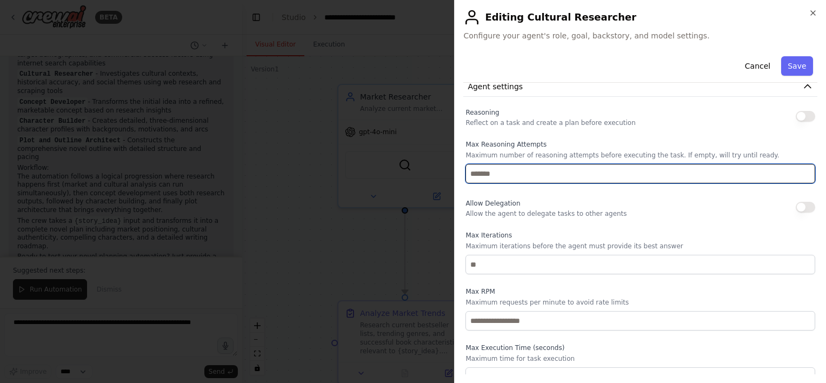
click at [410, 181] on input "number" at bounding box center [641, 173] width 350 height 19
type input "*"
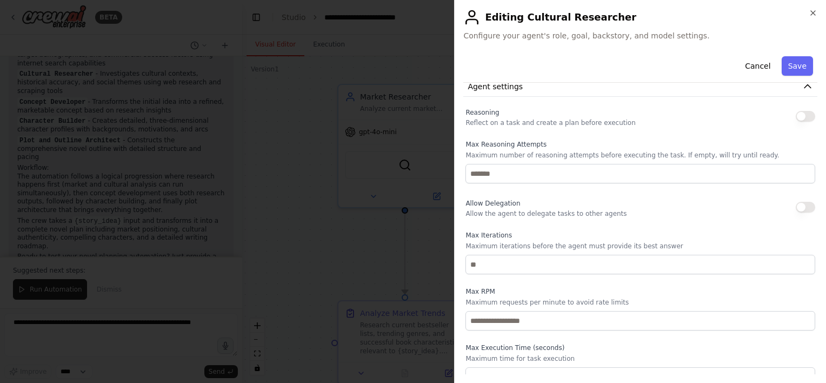
click at [410, 120] on button "button" at bounding box center [805, 116] width 19 height 11
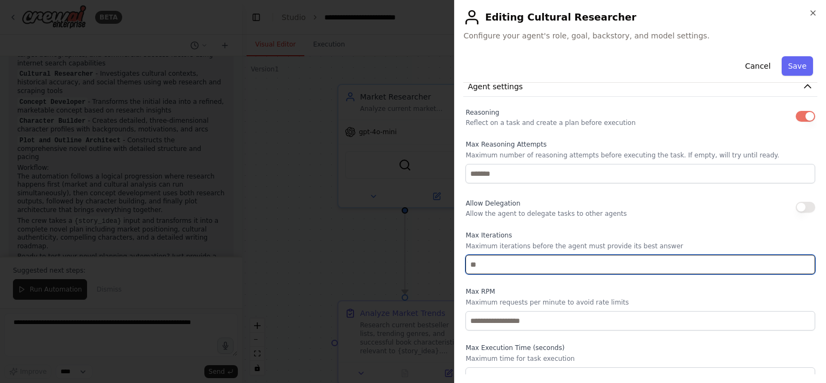
click at [410, 266] on input "number" at bounding box center [641, 264] width 350 height 19
type input "*"
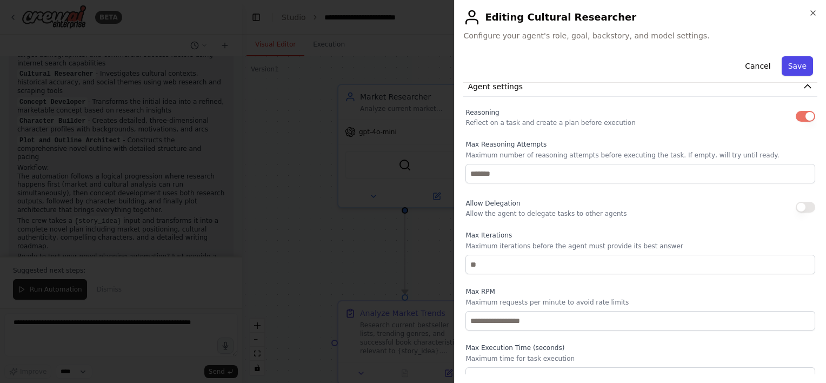
click at [410, 65] on button "Save" at bounding box center [797, 65] width 31 height 19
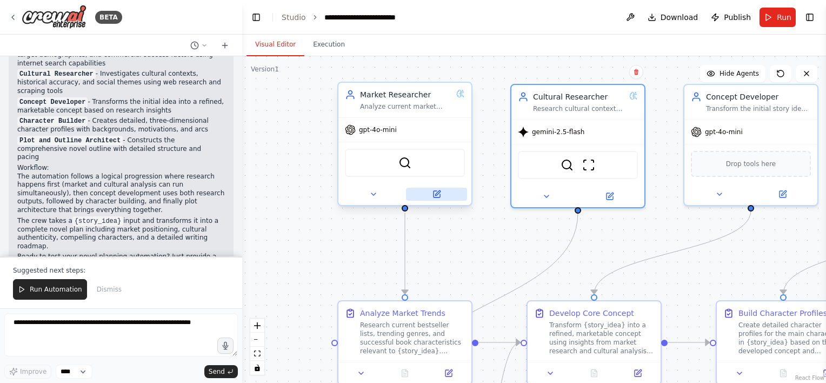
click at [410, 194] on button at bounding box center [436, 194] width 61 height 13
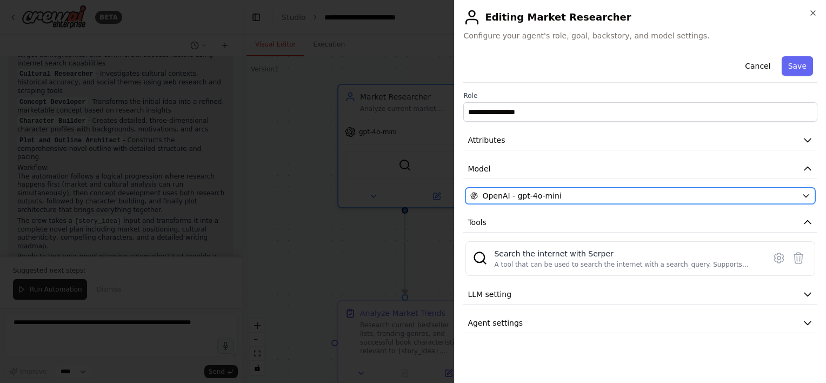
click at [410, 196] on span "OpenAI - gpt-4o-mini" at bounding box center [521, 195] width 79 height 11
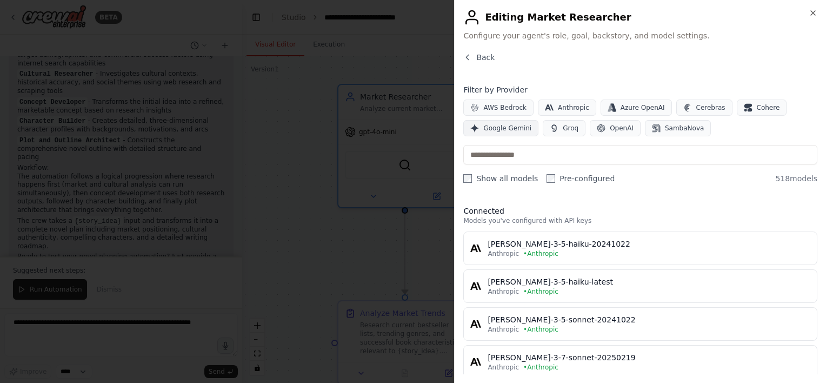
click at [410, 130] on span "Google Gemini" at bounding box center [508, 128] width 48 height 9
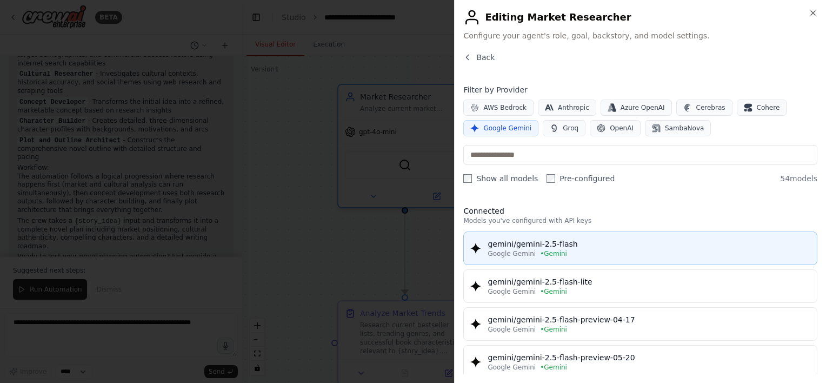
click at [410, 249] on div "Google Gemini • Gemini" at bounding box center [649, 253] width 323 height 9
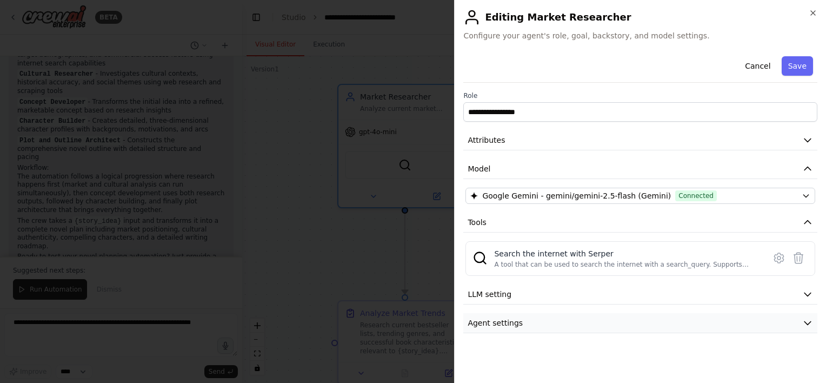
click at [410, 326] on button "Agent settings" at bounding box center [640, 323] width 354 height 20
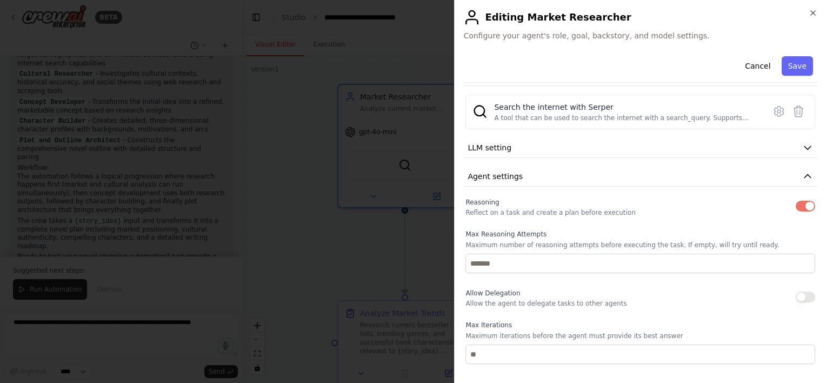
scroll to position [162, 0]
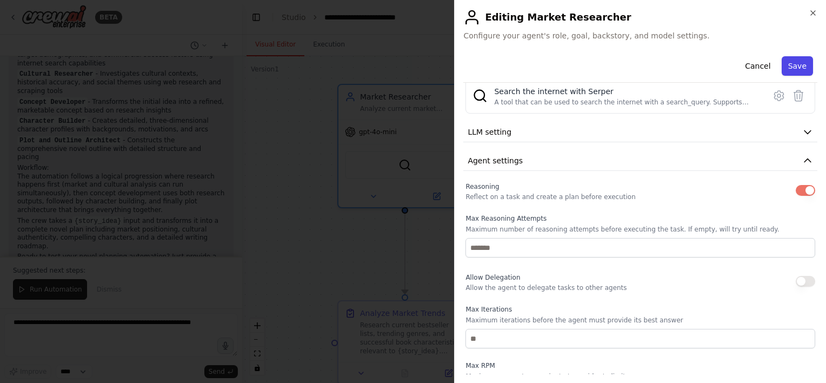
click at [410, 67] on button "Save" at bounding box center [797, 65] width 31 height 19
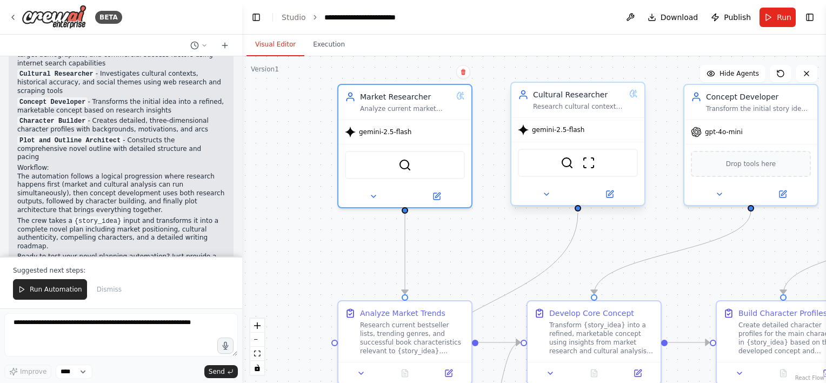
click at [410, 165] on div "SerperDevTool ScrapeWebsiteTool" at bounding box center [578, 163] width 120 height 28
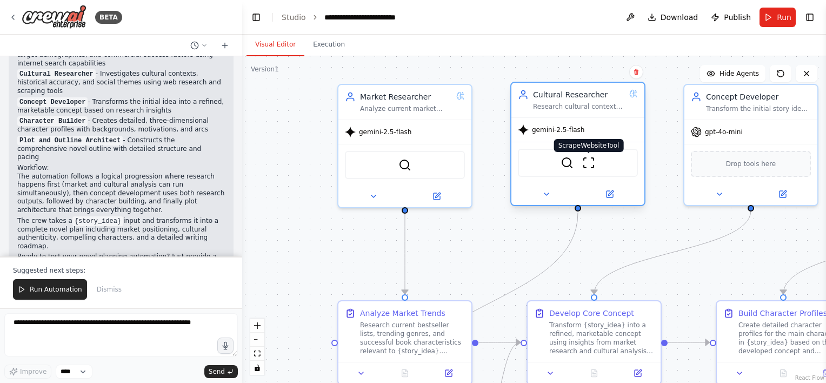
click at [410, 164] on img at bounding box center [588, 162] width 13 height 13
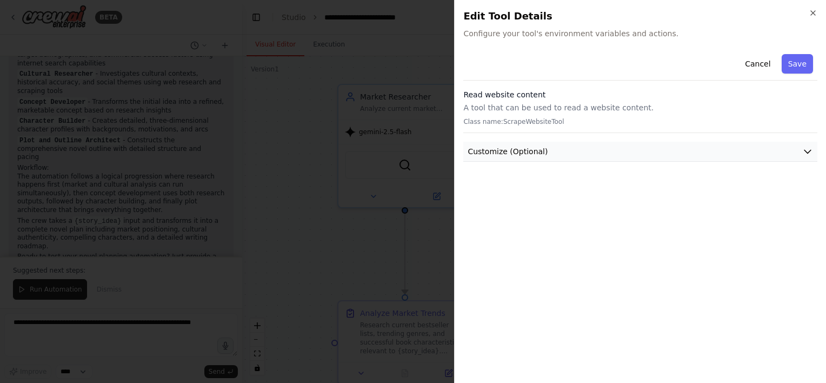
click at [410, 153] on button "Customize (Optional)" at bounding box center [640, 152] width 354 height 20
click at [410, 61] on button "Cancel" at bounding box center [758, 63] width 38 height 19
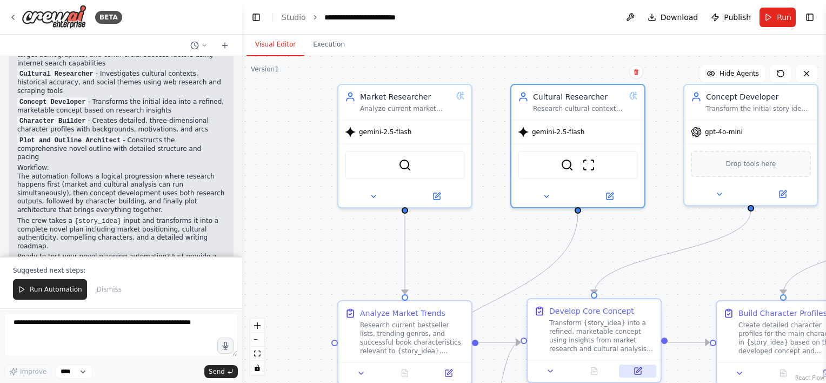
click at [410, 370] on icon at bounding box center [639, 369] width 5 height 5
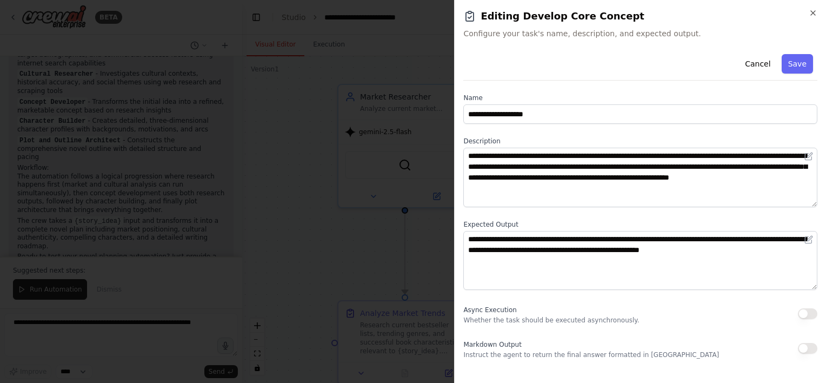
click at [410, 346] on button "button" at bounding box center [807, 348] width 19 height 11
click at [410, 64] on button "Save" at bounding box center [797, 63] width 31 height 19
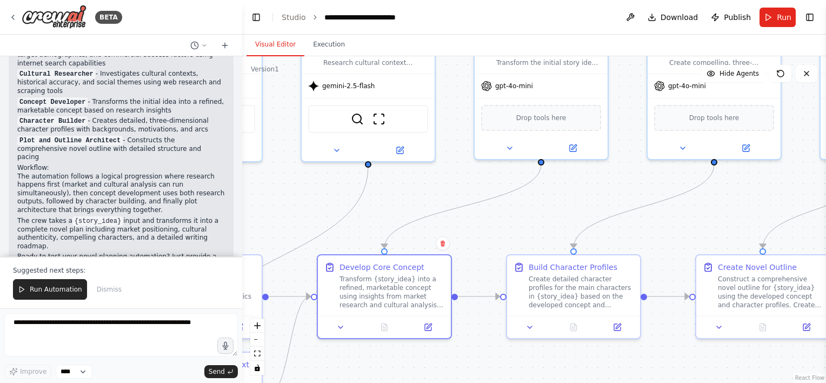
drag, startPoint x: 751, startPoint y: 268, endPoint x: 541, endPoint y: 222, distance: 214.8
click at [410, 222] on div ".deletable-edge-delete-btn { width: 20px; height: 20px; border: 0px solid #ffff…" at bounding box center [534, 219] width 584 height 327
click at [410, 147] on button at bounding box center [572, 146] width 61 height 13
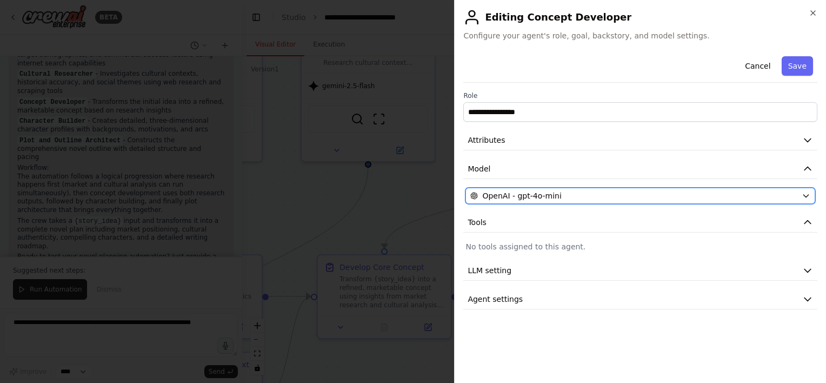
click at [410, 198] on div "OpenAI - gpt-4o-mini" at bounding box center [634, 195] width 327 height 11
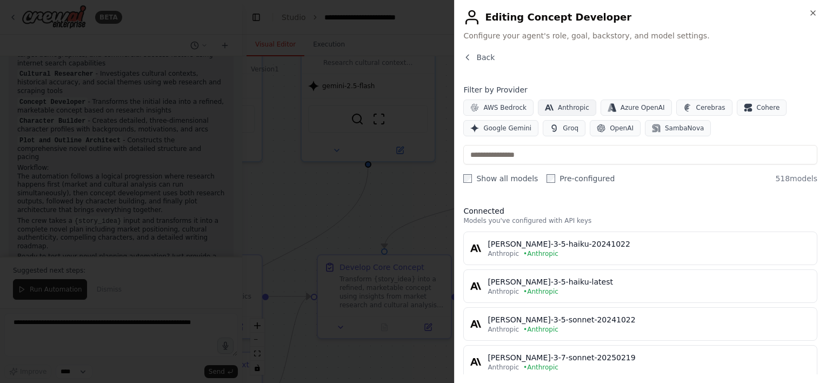
click at [410, 107] on span "Anthropic" at bounding box center [573, 107] width 31 height 9
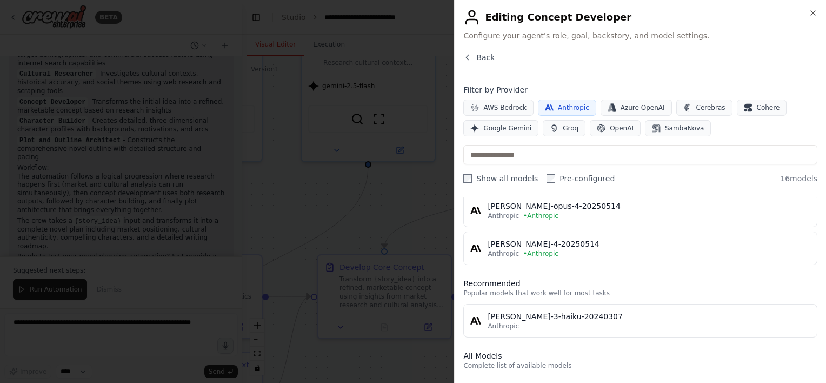
scroll to position [324, 0]
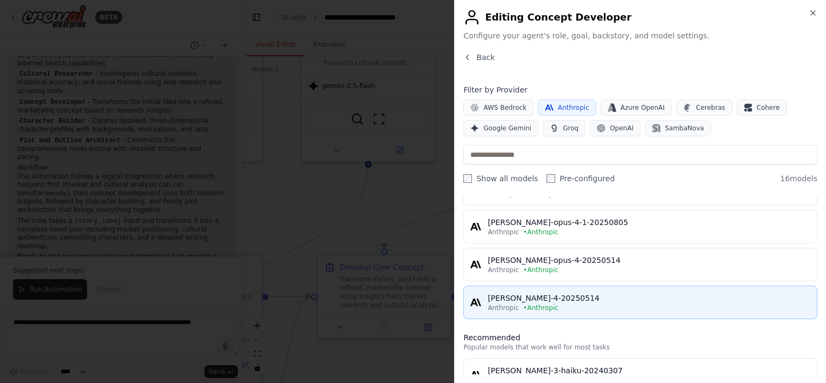
click at [410, 308] on div "Anthropic • Anthropic" at bounding box center [649, 307] width 323 height 9
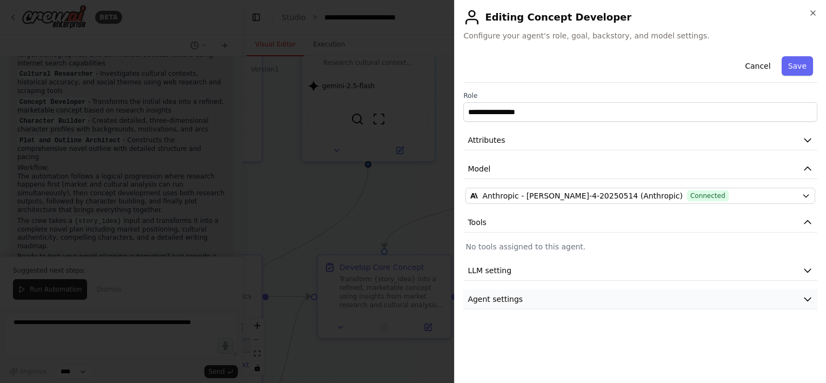
click at [410, 303] on button "Agent settings" at bounding box center [640, 299] width 354 height 20
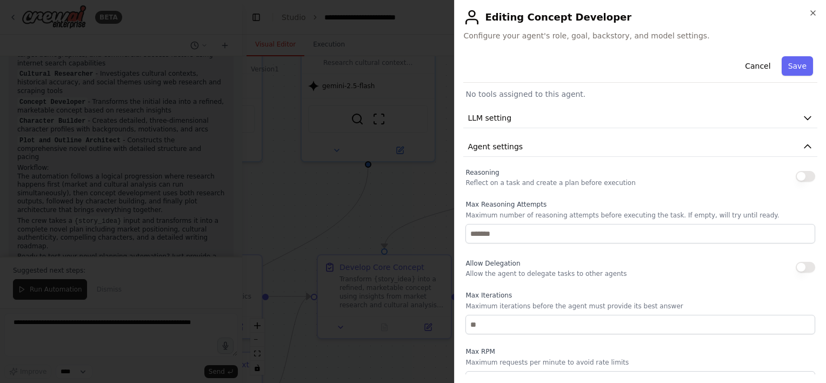
scroll to position [162, 0]
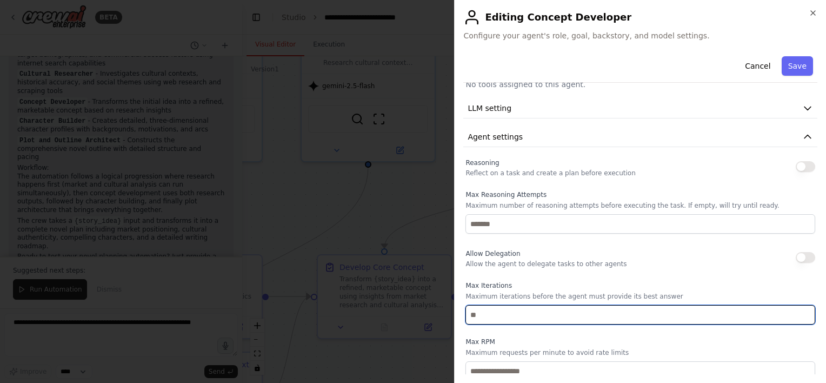
click at [410, 310] on input "number" at bounding box center [641, 314] width 350 height 19
type input "*"
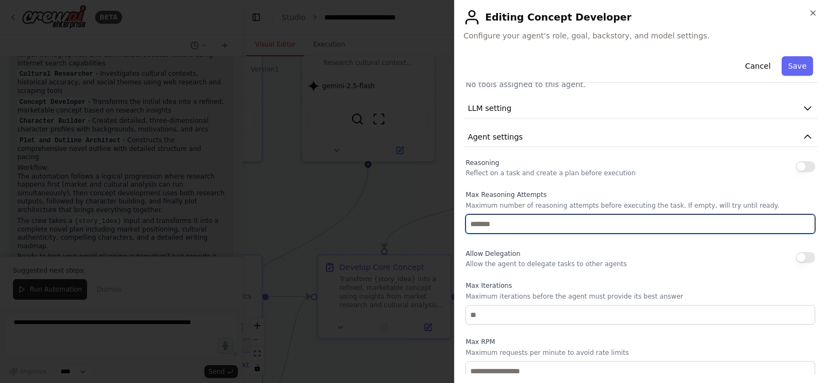
click at [410, 220] on input "number" at bounding box center [641, 223] width 350 height 19
type input "*"
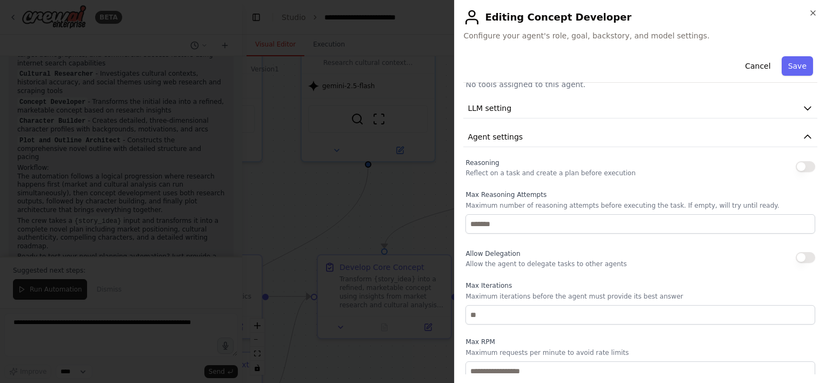
click at [410, 164] on button "button" at bounding box center [805, 166] width 19 height 11
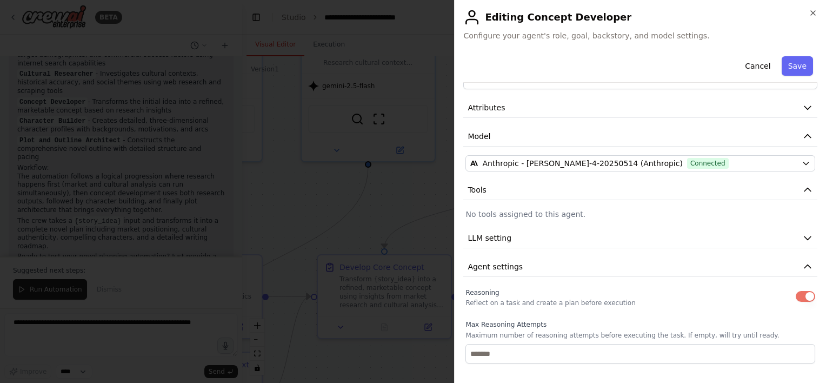
scroll to position [8, 0]
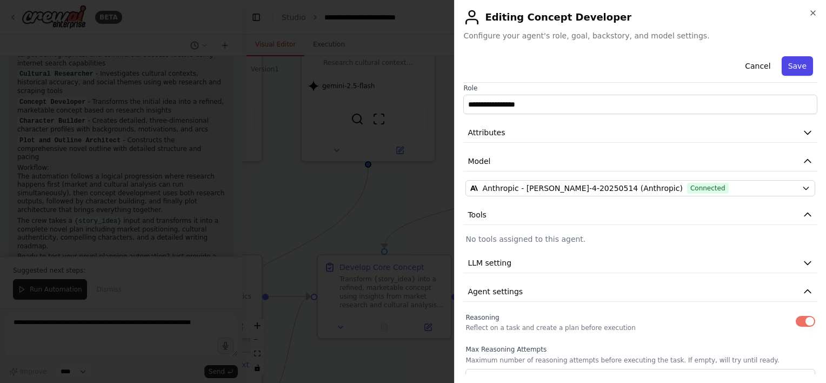
click at [410, 71] on button "Save" at bounding box center [797, 65] width 31 height 19
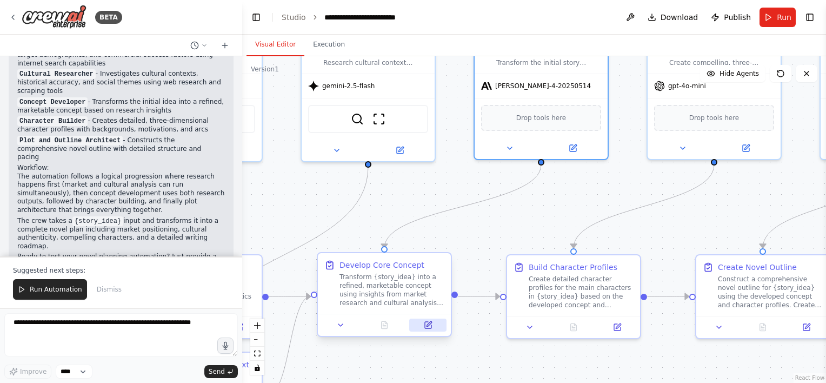
click at [410, 324] on button at bounding box center [427, 325] width 37 height 13
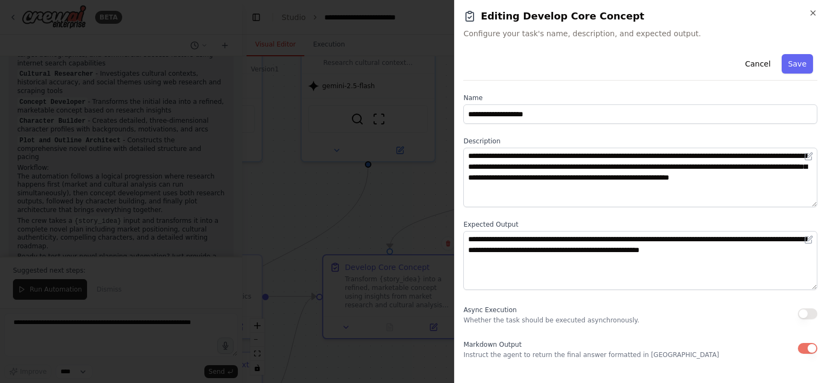
click at [410, 66] on div "Cancel Save" at bounding box center [640, 65] width 354 height 31
click at [410, 61] on button "Save" at bounding box center [797, 63] width 31 height 19
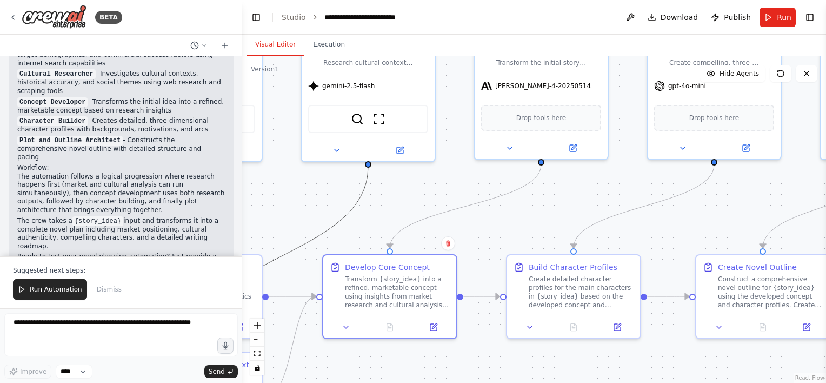
drag, startPoint x: 309, startPoint y: 246, endPoint x: 426, endPoint y: 170, distance: 138.5
click at [410, 161] on div ".deletable-edge-delete-btn { width: 20px; height: 20px; border: 0px solid #ffff…" at bounding box center [534, 219] width 584 height 327
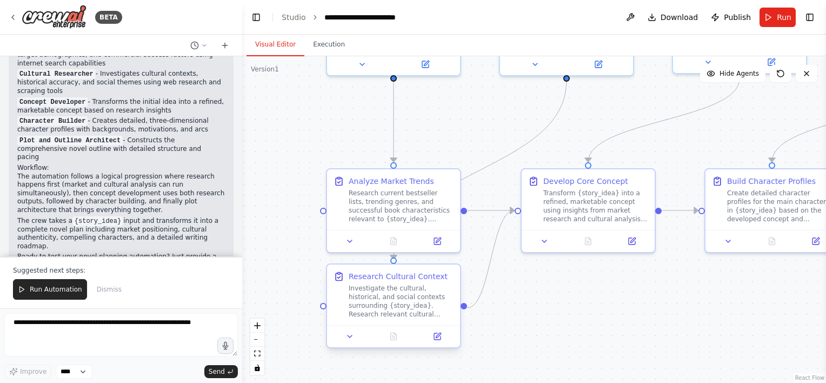
drag, startPoint x: 286, startPoint y: 214, endPoint x: 426, endPoint y: 270, distance: 150.9
click at [410, 125] on div ".deletable-edge-delete-btn { width: 20px; height: 20px; border: 0px solid #ffff…" at bounding box center [534, 219] width 584 height 327
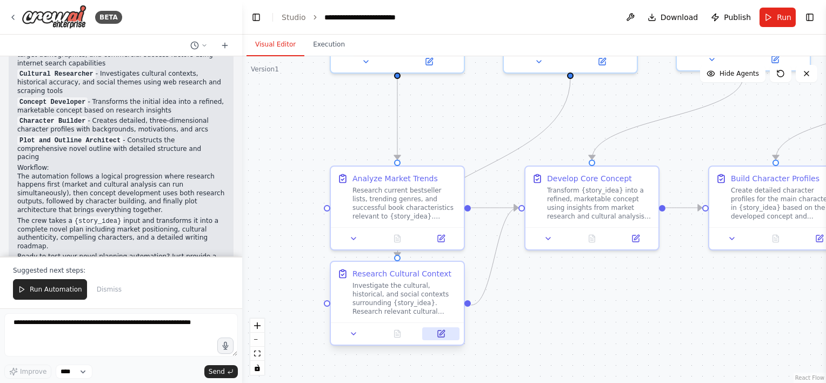
click at [410, 331] on button at bounding box center [440, 333] width 37 height 13
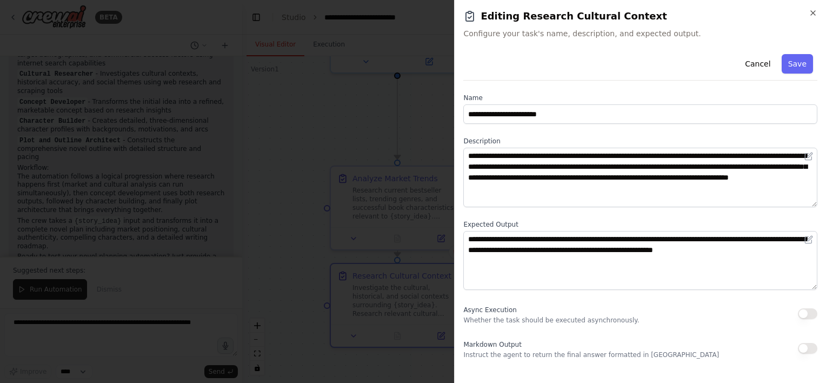
click at [410, 343] on button "button" at bounding box center [807, 348] width 19 height 11
click at [410, 62] on button "Save" at bounding box center [797, 63] width 31 height 19
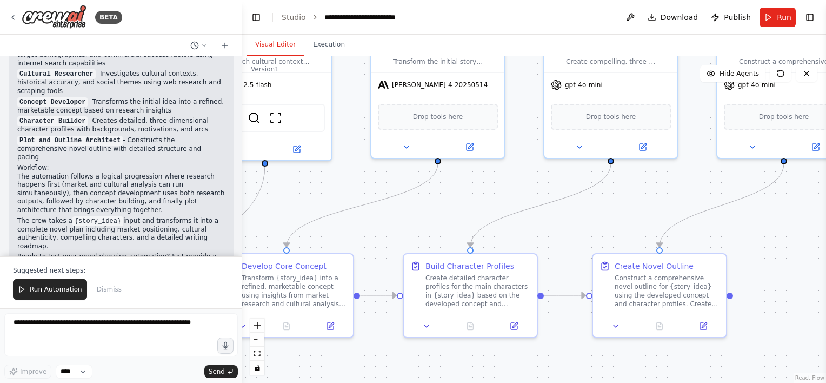
drag, startPoint x: 752, startPoint y: 143, endPoint x: 446, endPoint y: 230, distance: 318.3
click at [410, 230] on div ".deletable-edge-delete-btn { width: 20px; height: 20px; border: 0px solid #ffff…" at bounding box center [534, 219] width 584 height 327
click at [410, 147] on button at bounding box center [642, 144] width 61 height 13
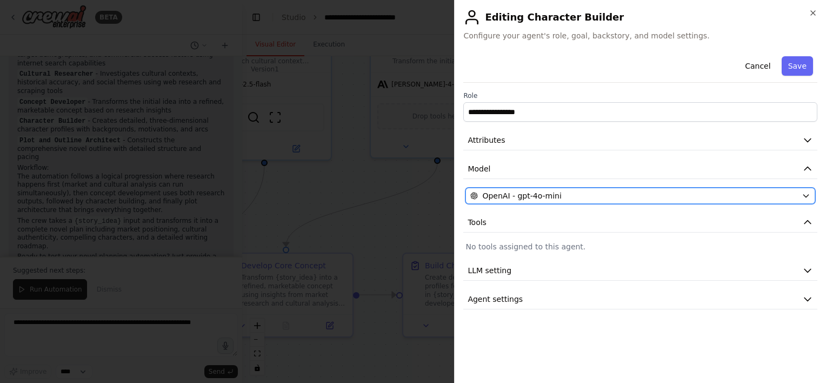
click at [410, 200] on span "OpenAI - gpt-4o-mini" at bounding box center [521, 195] width 79 height 11
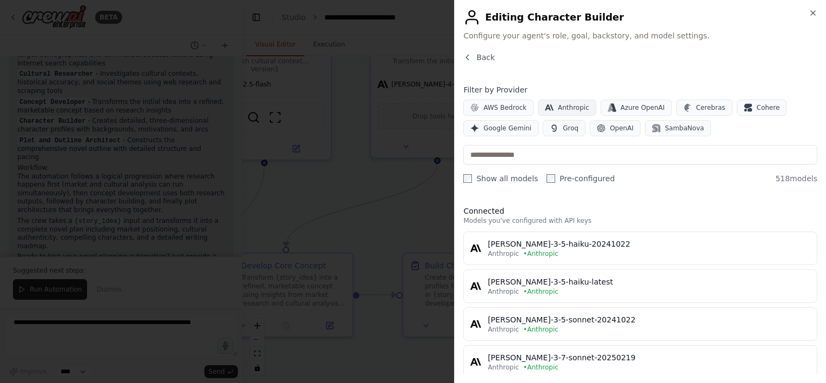
click at [410, 107] on span "Anthropic" at bounding box center [573, 107] width 31 height 9
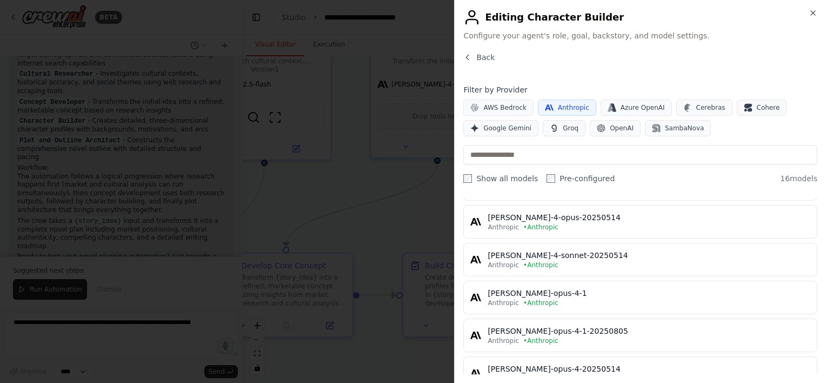
scroll to position [216, 0]
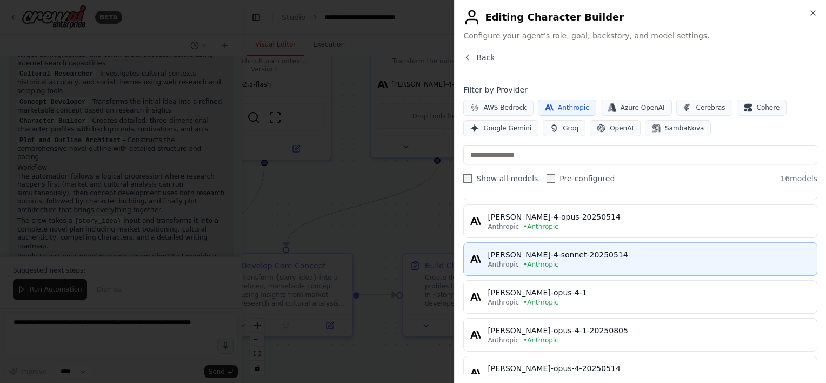
click at [410, 267] on button "[PERSON_NAME]-4-sonnet-20250514 [PERSON_NAME]" at bounding box center [640, 259] width 354 height 34
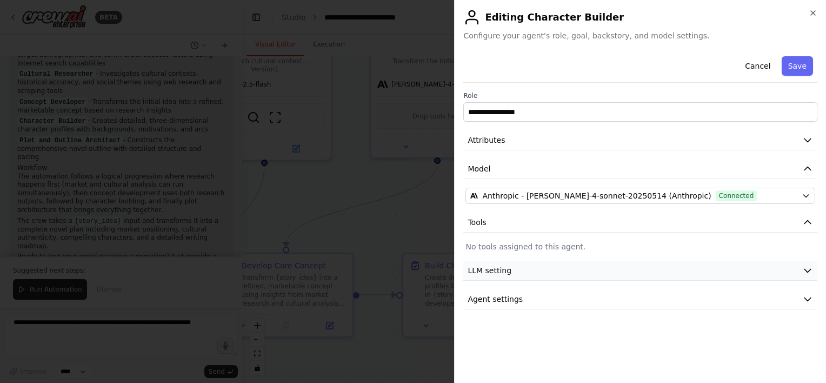
click at [410, 271] on button "LLM setting" at bounding box center [640, 271] width 354 height 20
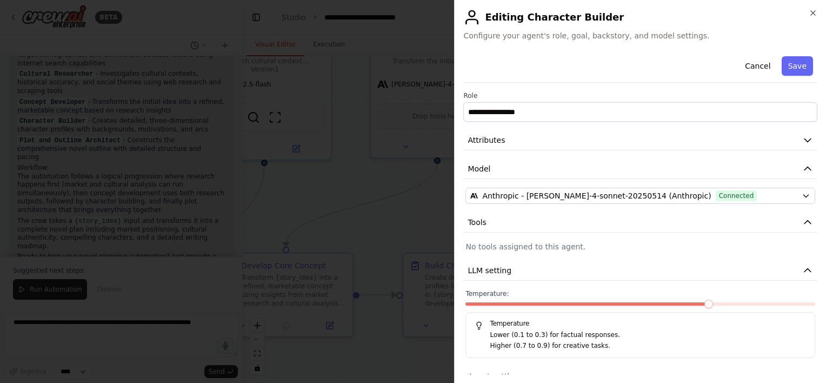
scroll to position [19, 0]
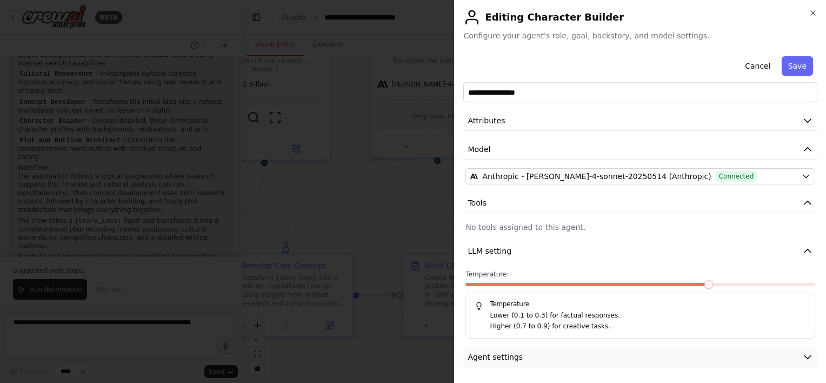
click at [410, 357] on button "Agent settings" at bounding box center [640, 357] width 354 height 20
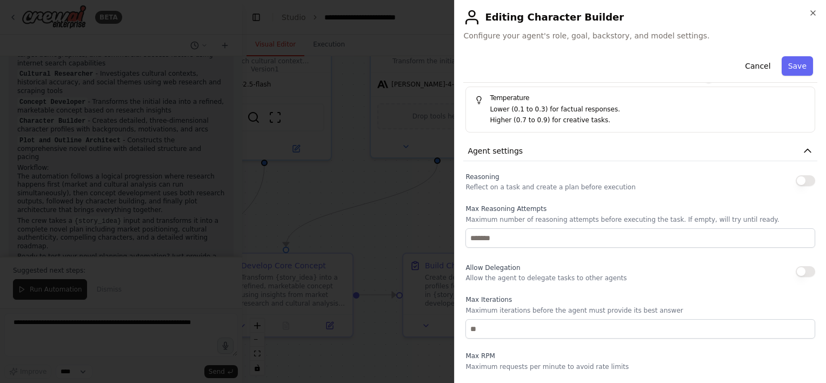
scroll to position [236, 0]
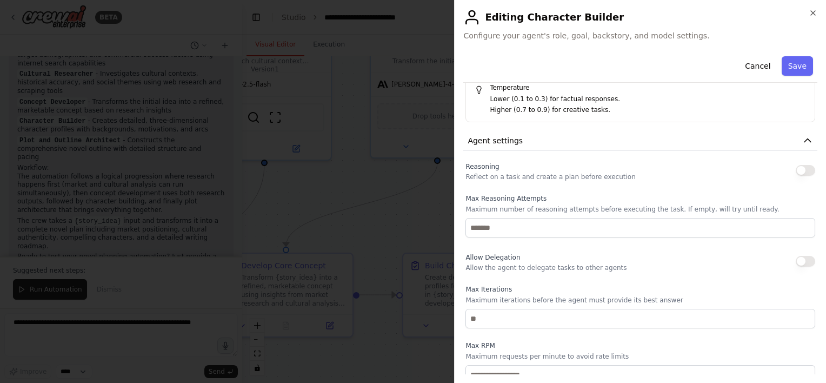
click at [410, 168] on button "button" at bounding box center [805, 170] width 19 height 11
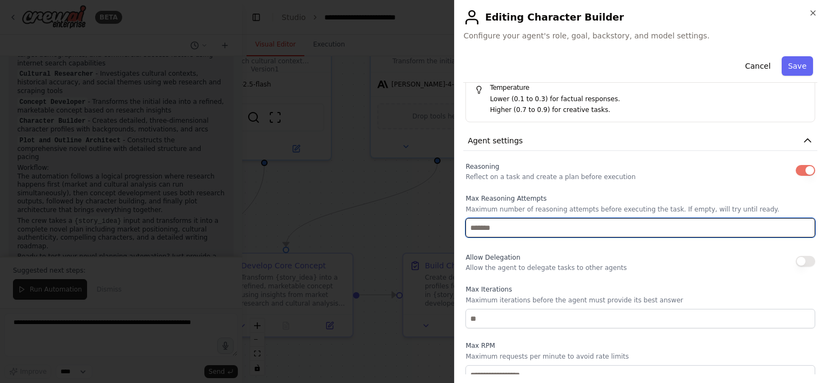
click at [410, 225] on input "number" at bounding box center [641, 227] width 350 height 19
type input "*"
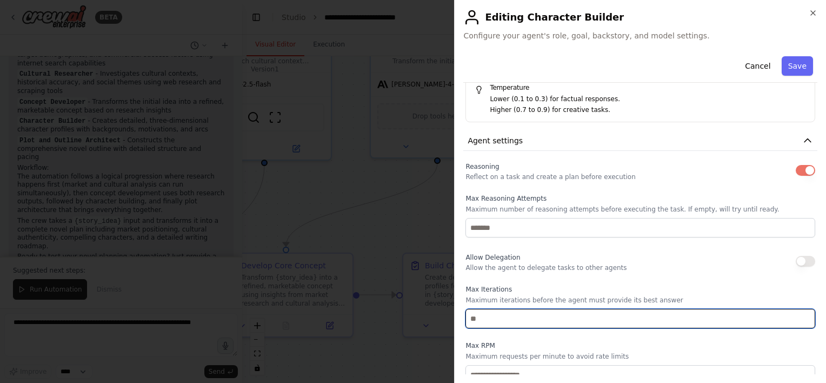
click at [410, 321] on input "number" at bounding box center [641, 318] width 350 height 19
type input "*"
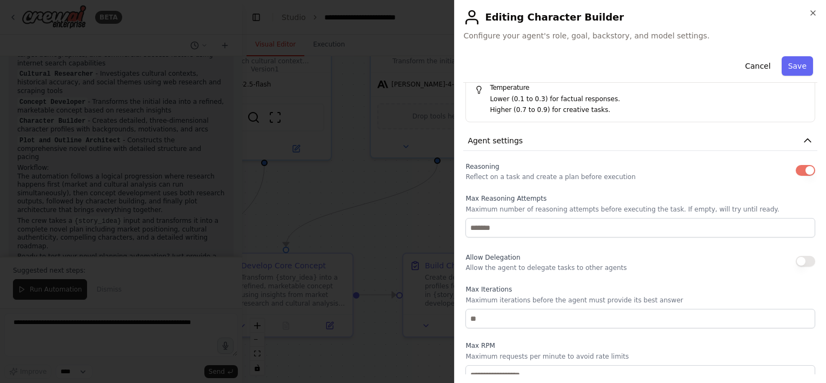
click at [410, 281] on div "Reasoning Reflect on a task and create a plan before execution Max Reasoning At…" at bounding box center [641, 300] width 350 height 281
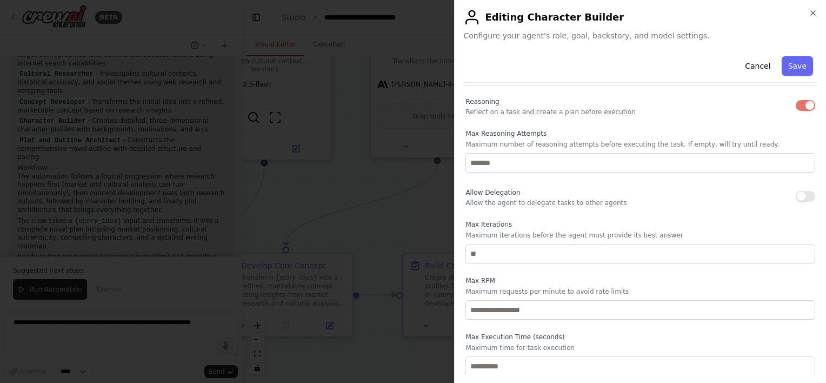
scroll to position [301, 0]
click at [410, 58] on button "Save" at bounding box center [797, 65] width 31 height 19
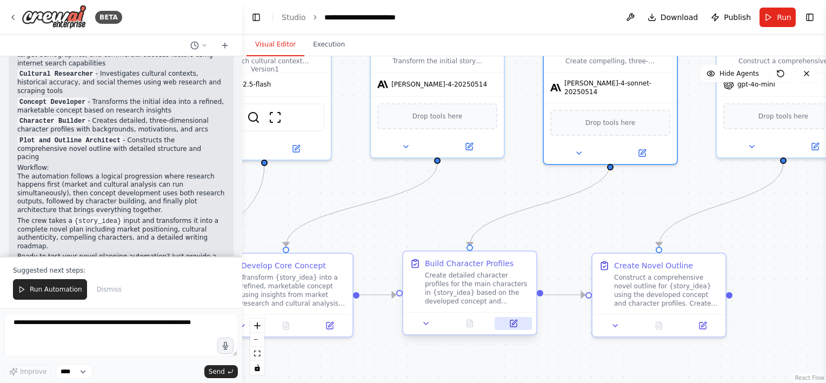
click at [410, 320] on button at bounding box center [513, 323] width 37 height 13
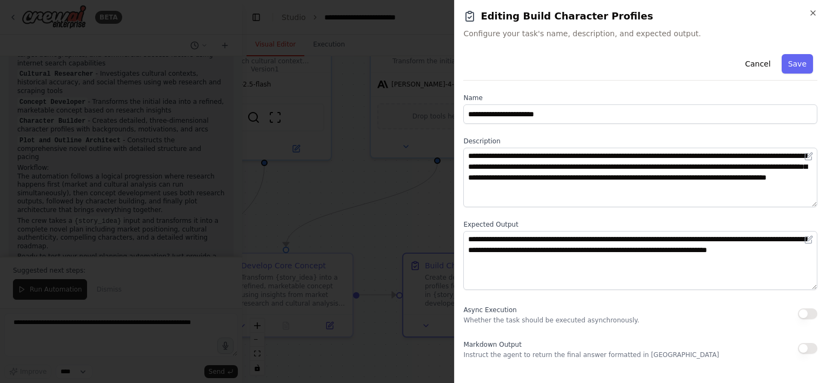
click at [410, 346] on button "button" at bounding box center [807, 348] width 19 height 11
click at [410, 66] on button "Save" at bounding box center [797, 63] width 31 height 19
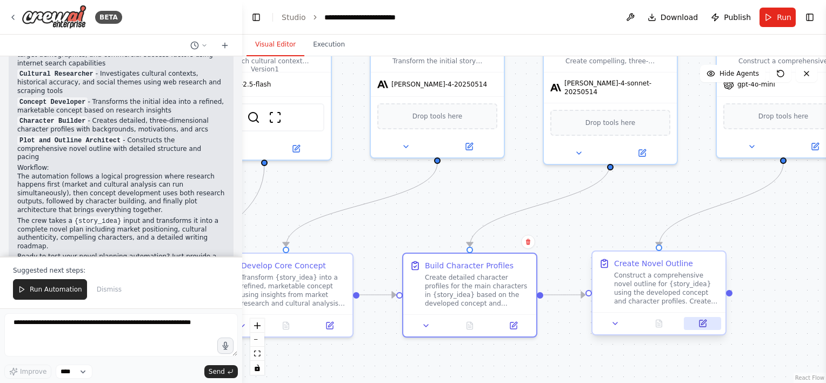
click at [410, 320] on icon at bounding box center [703, 323] width 9 height 9
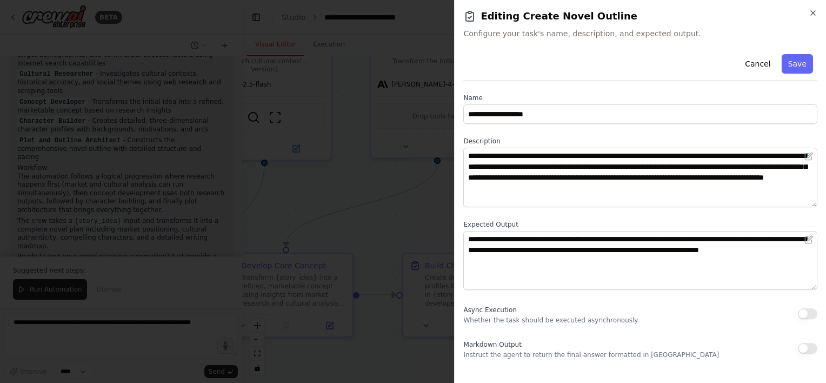
click at [410, 349] on button "button" at bounding box center [807, 348] width 19 height 11
click at [410, 70] on button "Save" at bounding box center [797, 63] width 31 height 19
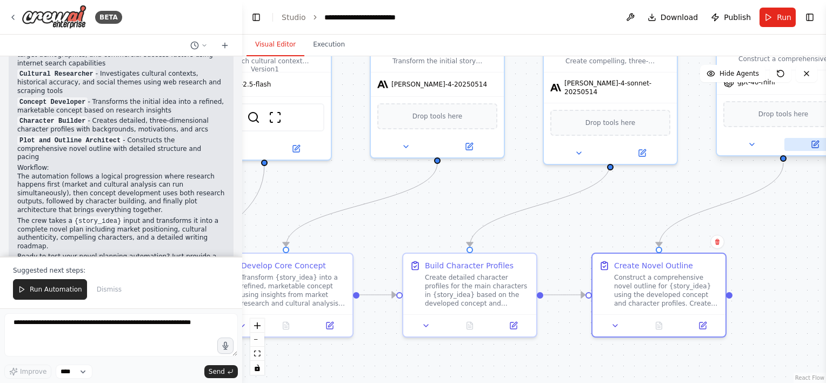
click at [410, 143] on icon at bounding box center [816, 143] width 5 height 5
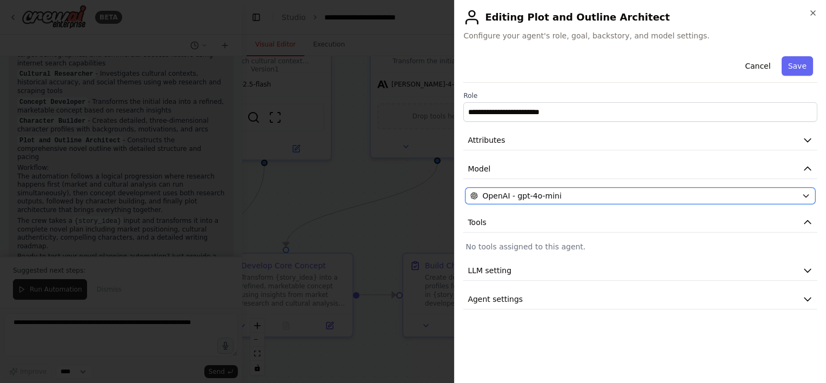
click at [410, 198] on span "OpenAI - gpt-4o-mini" at bounding box center [521, 195] width 79 height 11
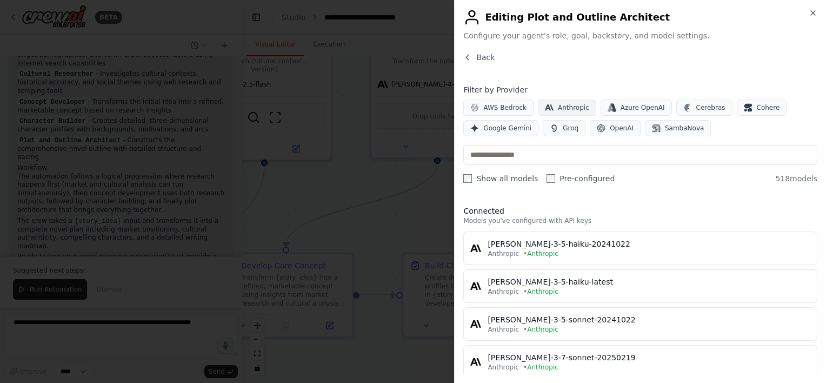
click at [410, 108] on span "Anthropic" at bounding box center [573, 107] width 31 height 9
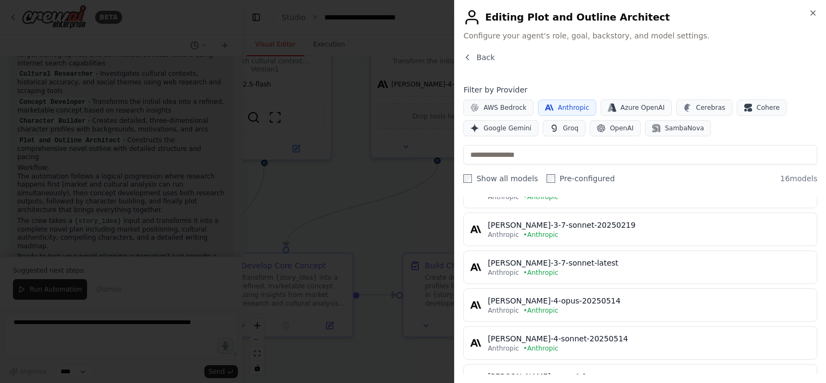
scroll to position [162, 0]
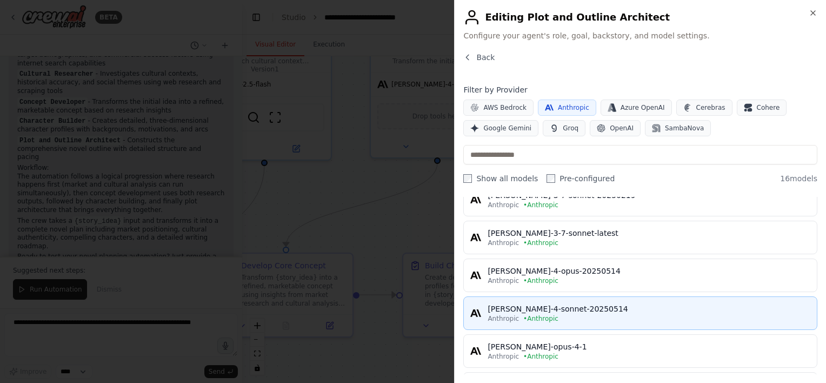
click at [410, 314] on div "Anthropic • Anthropic" at bounding box center [649, 318] width 323 height 9
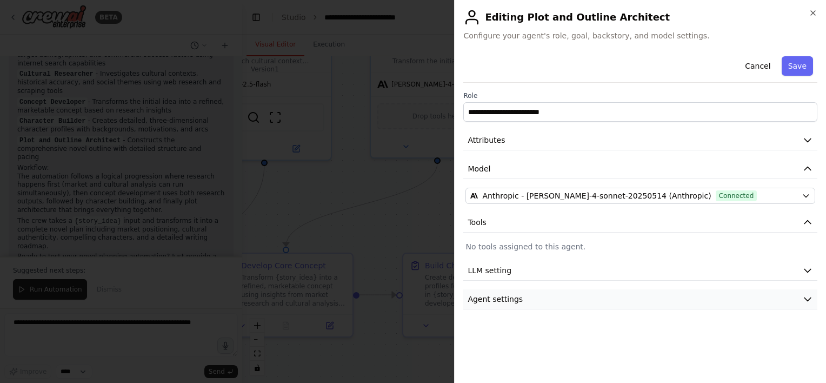
click at [410, 294] on button "Agent settings" at bounding box center [640, 299] width 354 height 20
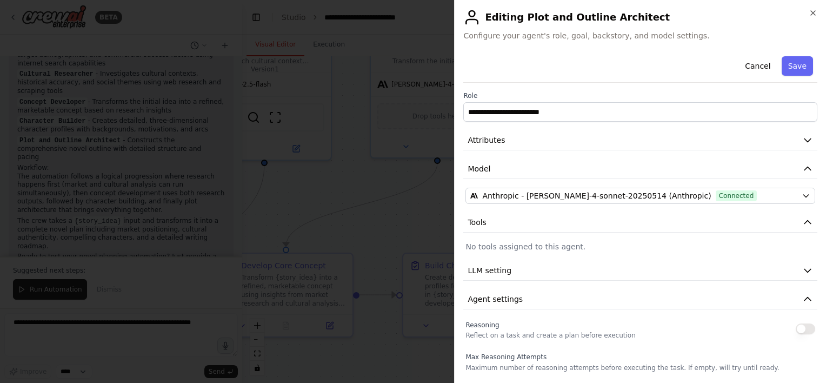
click at [410, 330] on button "button" at bounding box center [805, 328] width 19 height 11
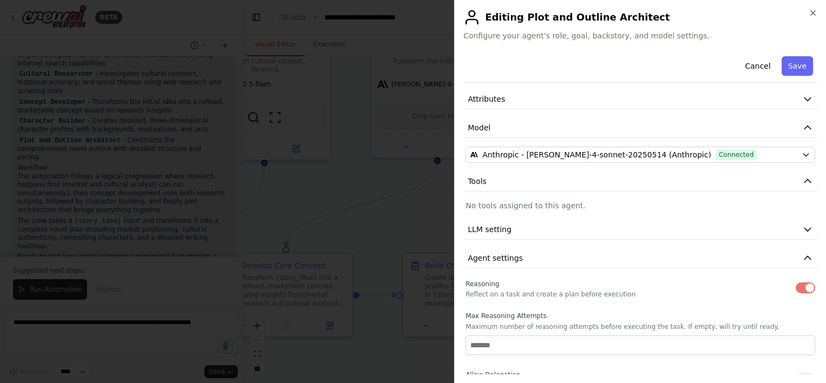
scroll to position [108, 0]
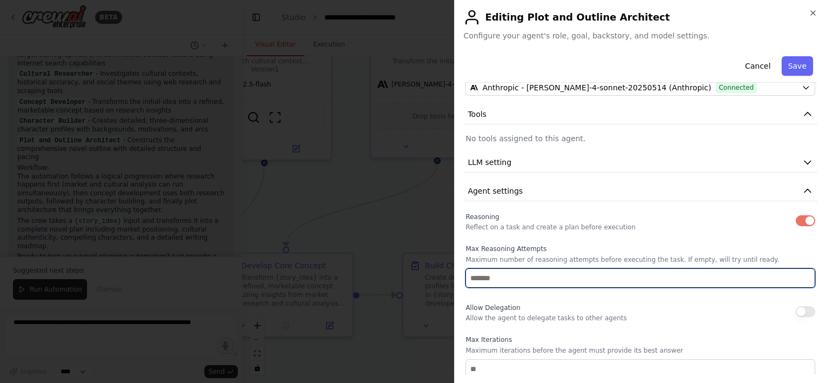
click at [410, 284] on input "number" at bounding box center [641, 277] width 350 height 19
type input "*"
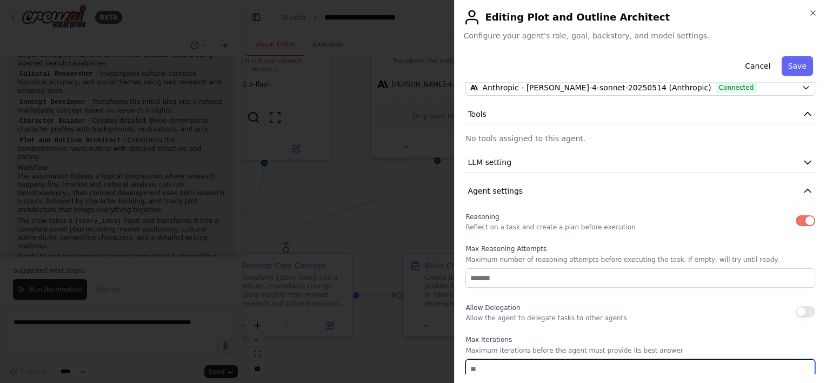
click at [410, 365] on input "number" at bounding box center [641, 368] width 350 height 19
type input "*"
click at [410, 67] on button "Save" at bounding box center [797, 65] width 31 height 19
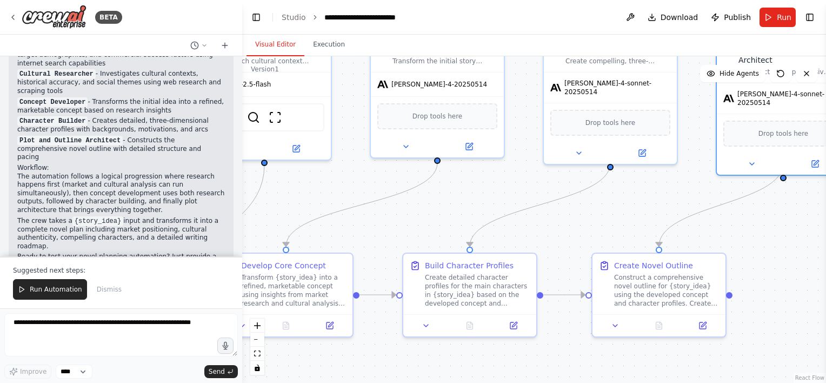
click at [410, 21] on button at bounding box center [630, 17] width 17 height 19
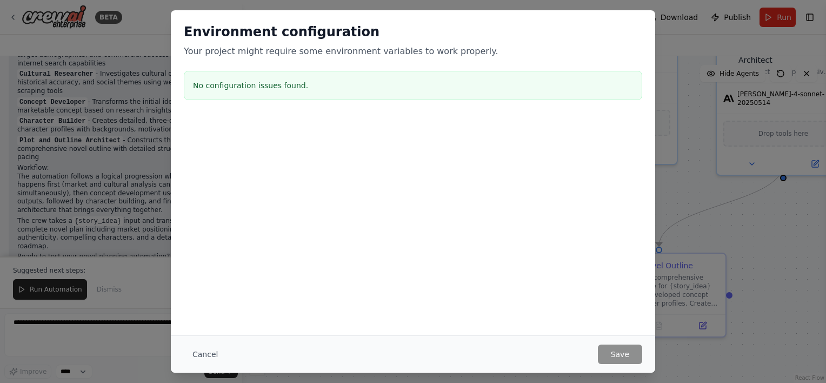
click at [410, 136] on div "Environment configuration Your project might require some environment variables…" at bounding box center [413, 191] width 826 height 383
click at [201, 352] on button "Cancel" at bounding box center [205, 354] width 43 height 19
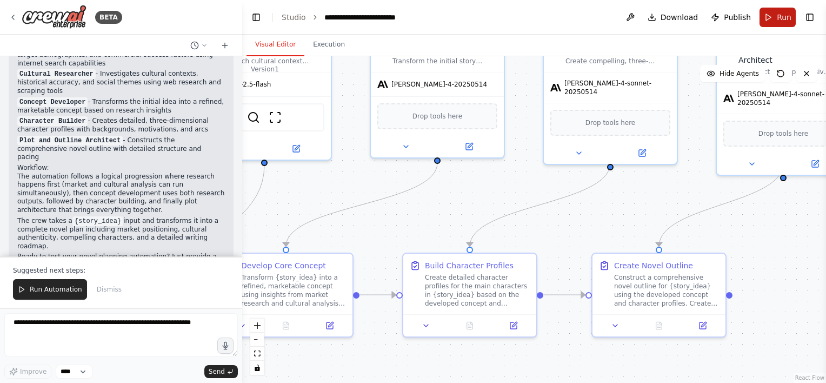
click at [410, 15] on span "Run" at bounding box center [784, 17] width 15 height 11
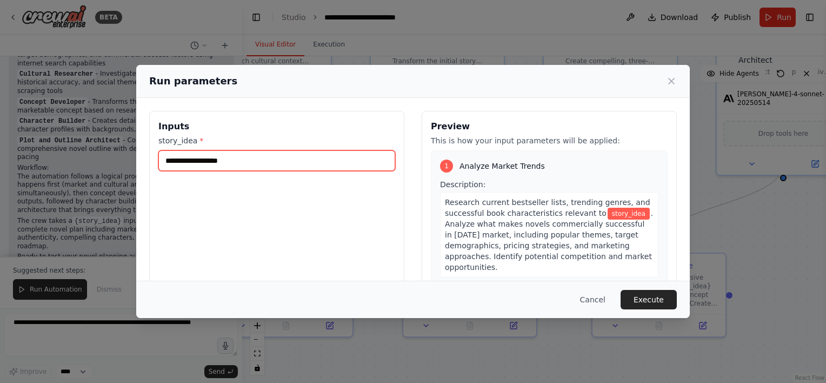
click at [241, 165] on input "story_idea *" at bounding box center [276, 160] width 237 height 21
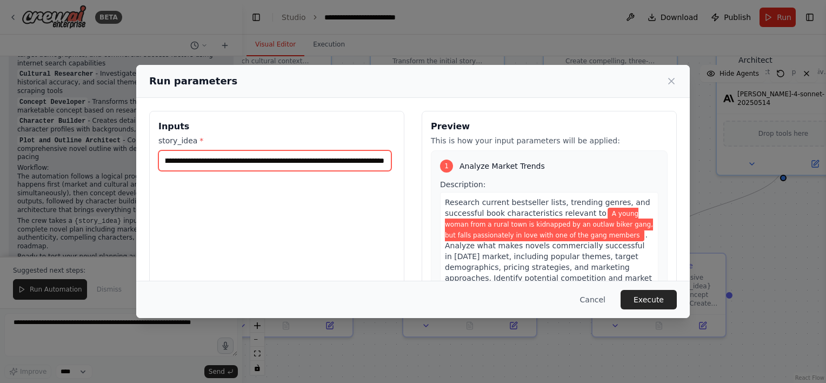
scroll to position [0, 226]
type input "**********"
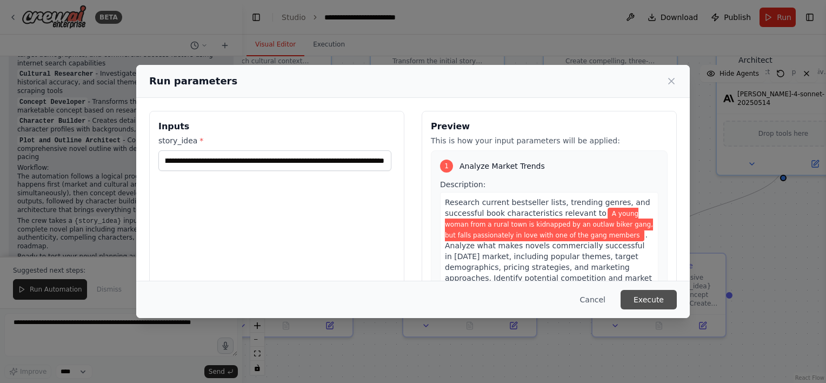
click at [410, 295] on button "Execute" at bounding box center [649, 299] width 56 height 19
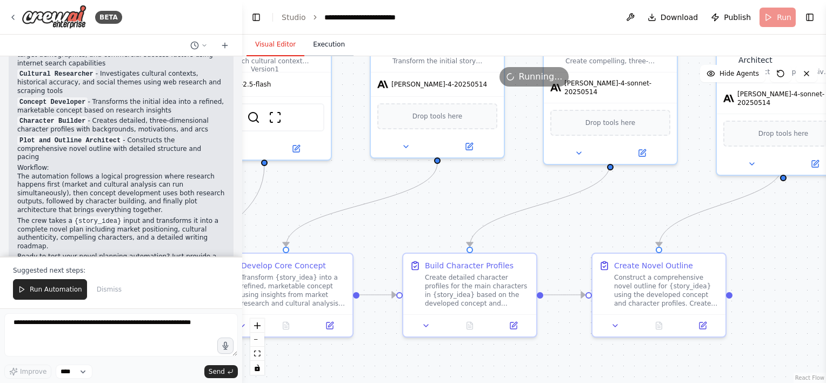
click at [335, 47] on button "Execution" at bounding box center [328, 45] width 49 height 23
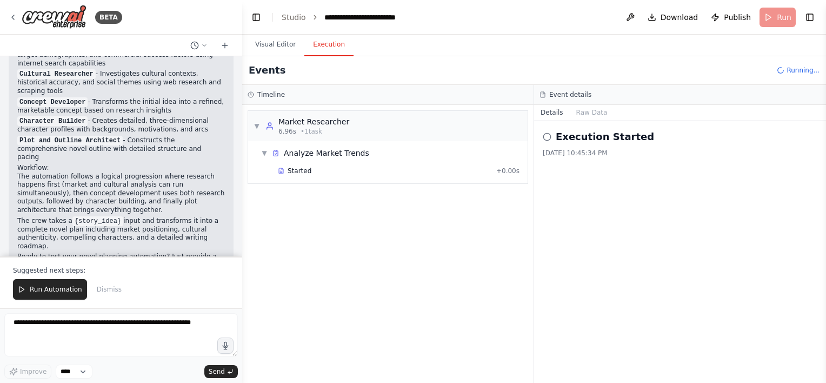
click at [385, 174] on div "Started" at bounding box center [385, 171] width 214 height 9
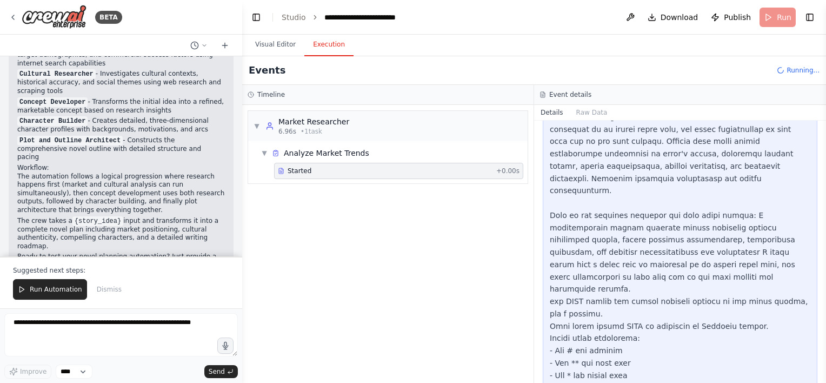
scroll to position [216, 0]
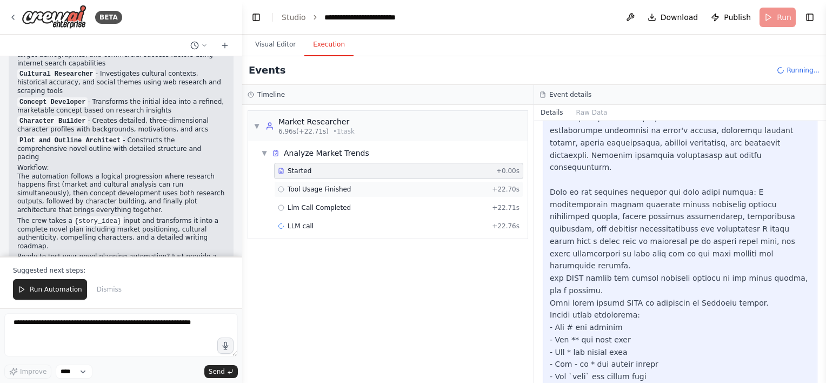
click at [359, 186] on div "Tool Usage Finished + 22.70s" at bounding box center [399, 189] width 242 height 9
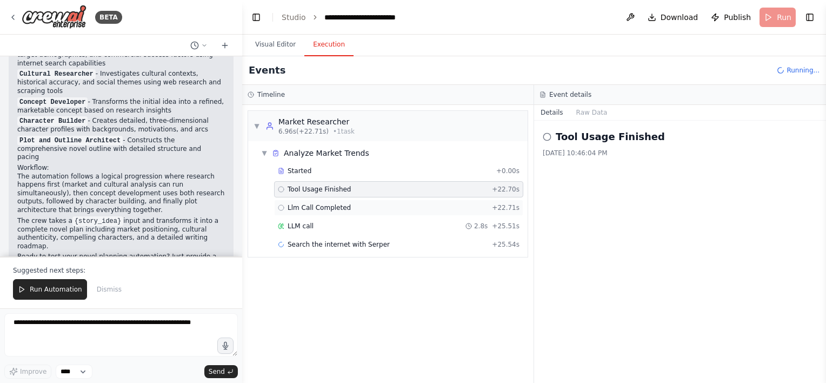
click at [361, 203] on div "Llm Call Completed + 22.71s" at bounding box center [399, 207] width 242 height 9
click at [361, 222] on div "LLM call 2.8s + 25.51s" at bounding box center [399, 226] width 242 height 9
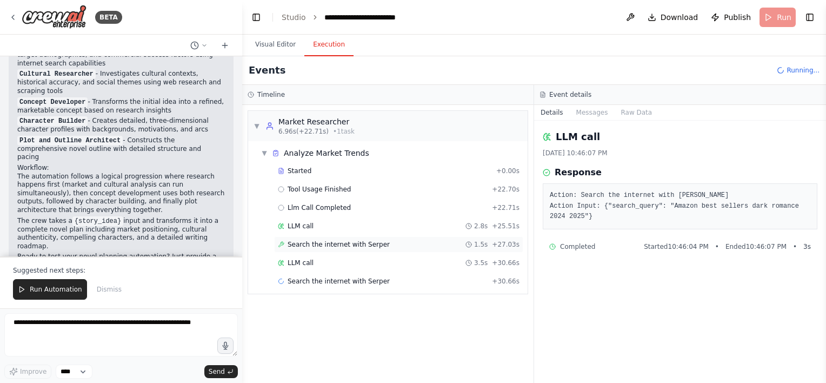
click at [361, 238] on div "Search the internet with [PERSON_NAME] 1.5s + 27.03s" at bounding box center [398, 244] width 249 height 16
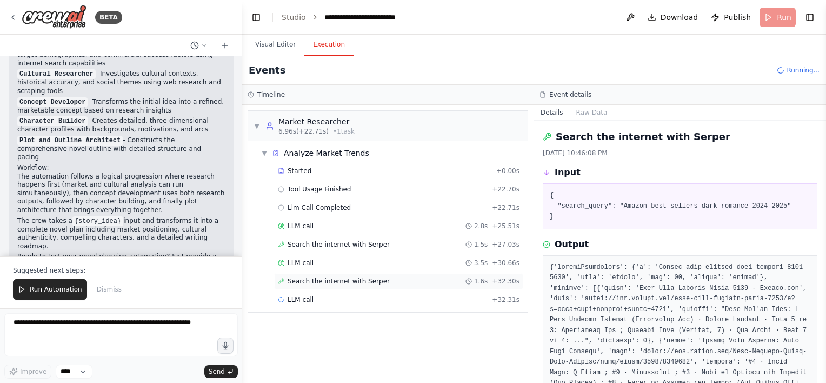
click at [360, 277] on span "Search the internet with Serper" at bounding box center [339, 281] width 102 height 9
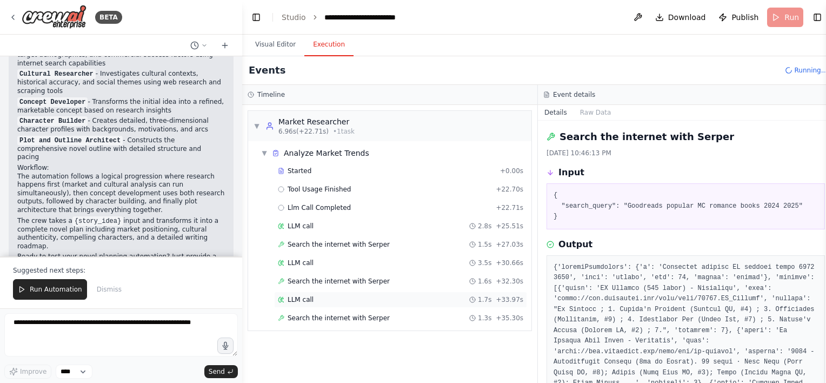
click at [380, 299] on div "LLM call 1.7s + 33.97s" at bounding box center [401, 299] width 246 height 9
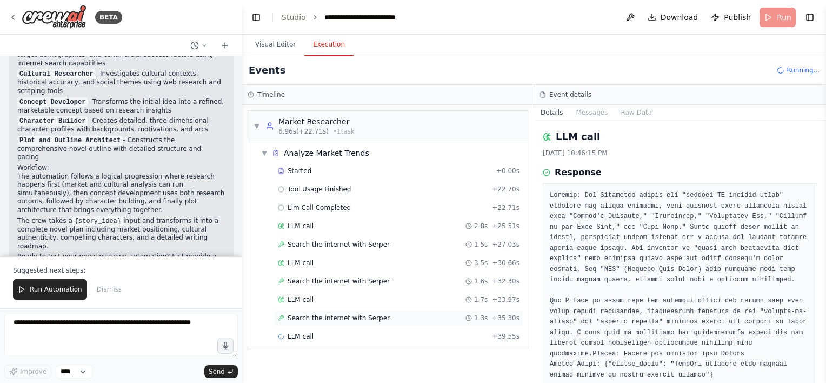
click at [375, 316] on span "Search the internet with Serper" at bounding box center [339, 318] width 102 height 9
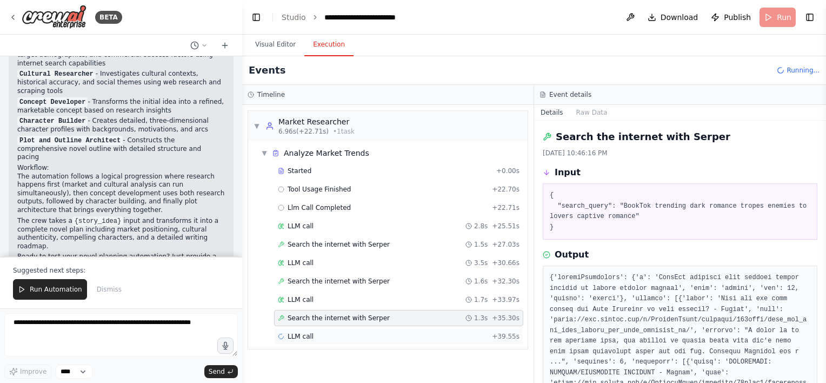
click at [363, 337] on div "LLM call + 39.55s" at bounding box center [399, 336] width 242 height 9
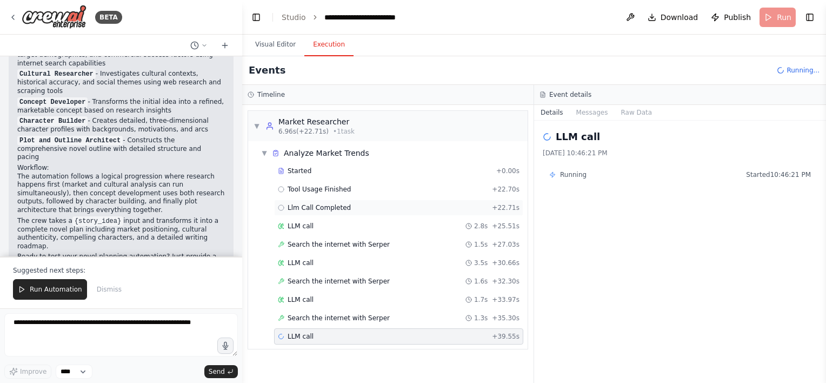
click at [400, 201] on div "Llm Call Completed + 22.71s" at bounding box center [398, 208] width 249 height 16
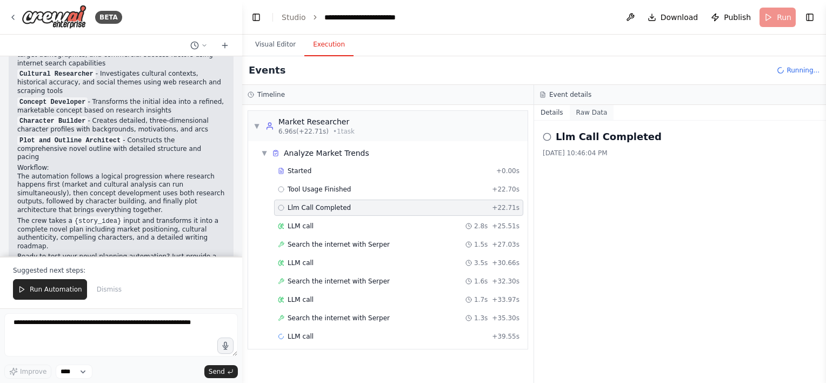
click at [410, 113] on button "Raw Data" at bounding box center [592, 112] width 44 height 15
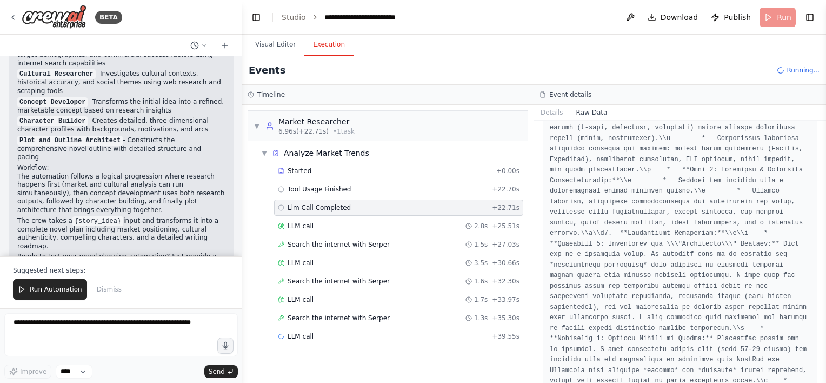
scroll to position [3028, 0]
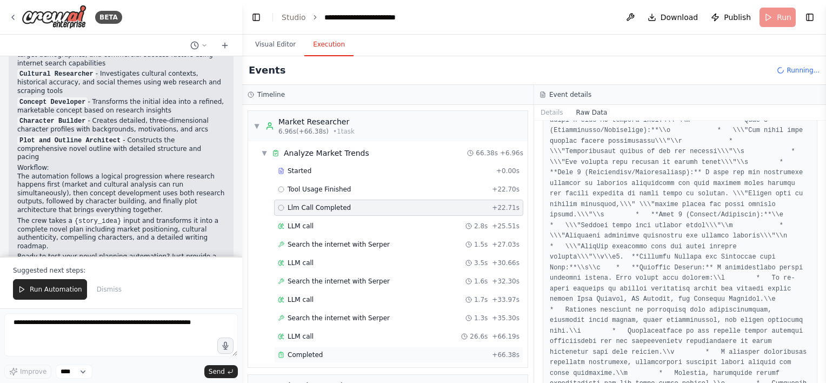
click at [324, 350] on div "Completed" at bounding box center [383, 354] width 210 height 9
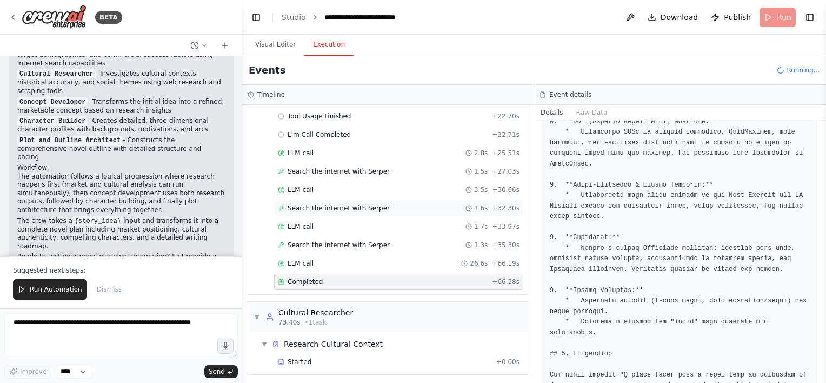
scroll to position [74, 0]
click at [341, 357] on div "Started" at bounding box center [385, 361] width 214 height 9
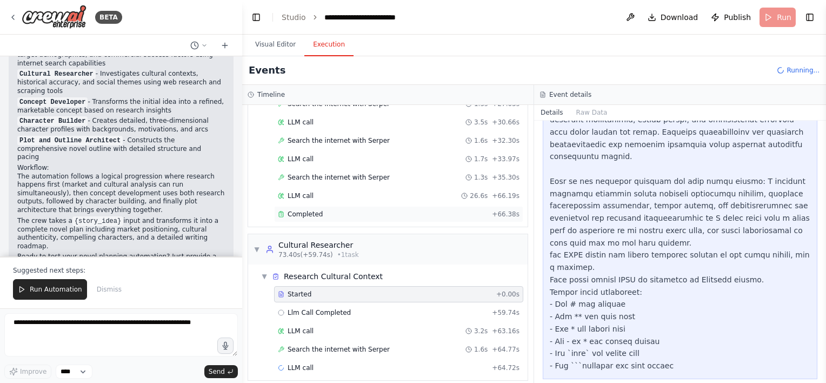
scroll to position [146, 0]
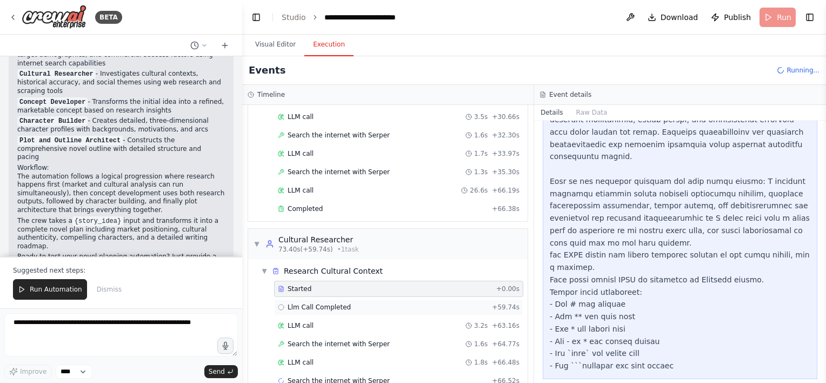
click at [410, 307] on div "Llm Call Completed + 59.74s" at bounding box center [399, 307] width 242 height 9
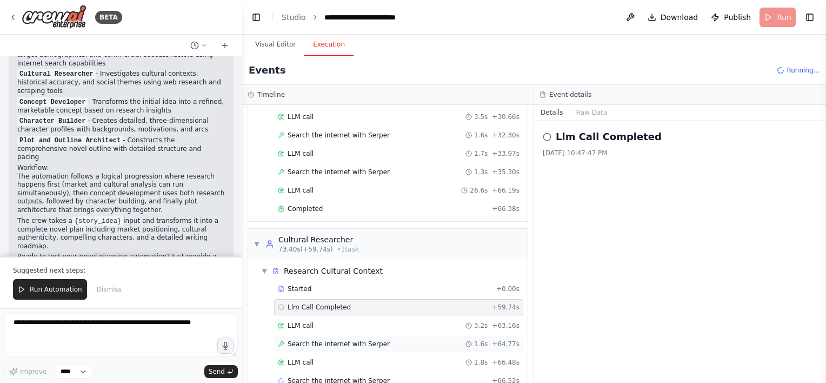
click at [399, 340] on div "Search the internet with [PERSON_NAME] 1.6s + 64.77s" at bounding box center [399, 344] width 242 height 9
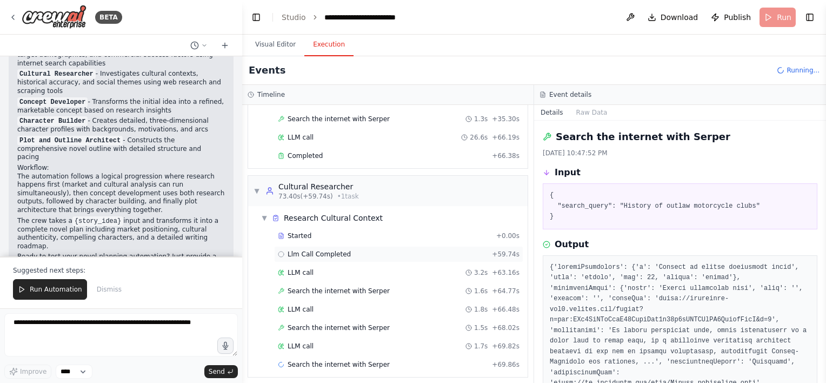
scroll to position [201, 0]
click at [381, 323] on div "Search the internet with [PERSON_NAME] 1.5s + 68.02s" at bounding box center [399, 326] width 242 height 9
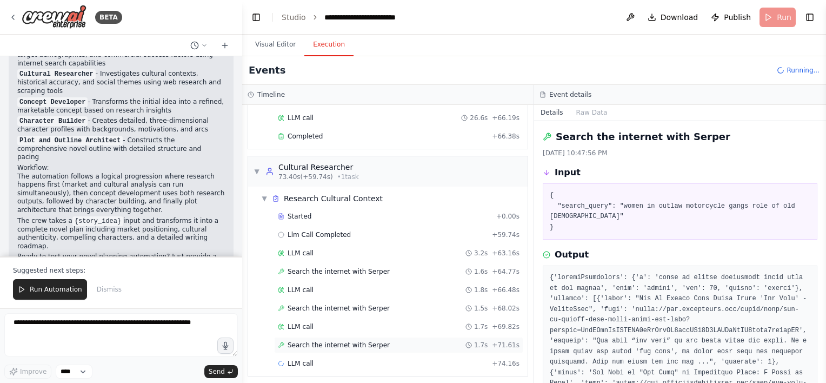
scroll to position [218, 0]
click at [363, 341] on span "Search the internet with Serper" at bounding box center [339, 345] width 102 height 9
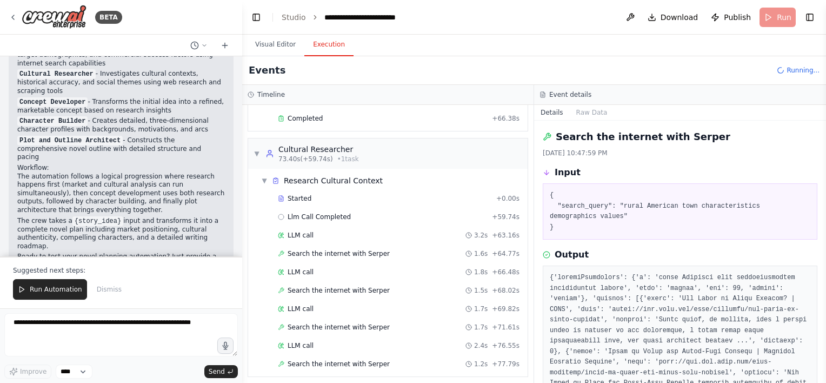
scroll to position [237, 0]
click at [355, 359] on span "Search the internet with Serper" at bounding box center [339, 363] width 102 height 9
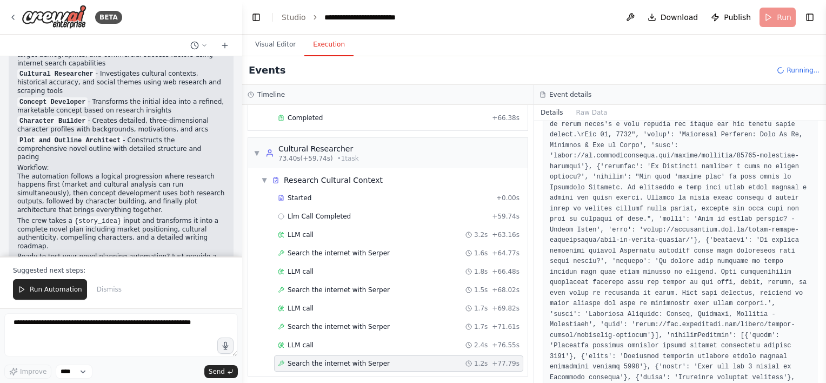
scroll to position [855, 0]
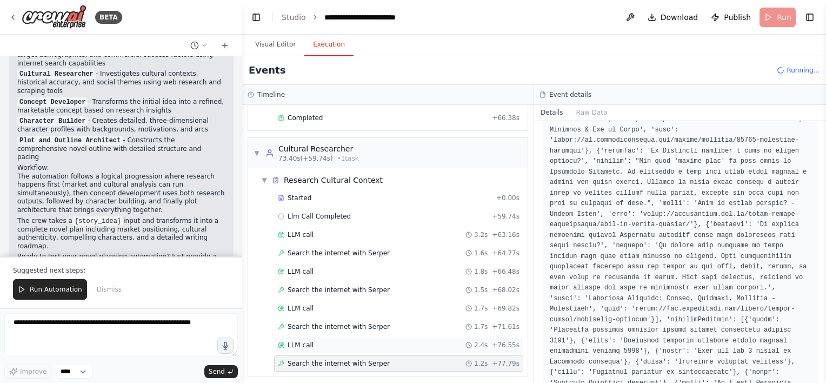
click at [372, 342] on div "LLM call 2.4s + 76.55s" at bounding box center [399, 345] width 242 height 9
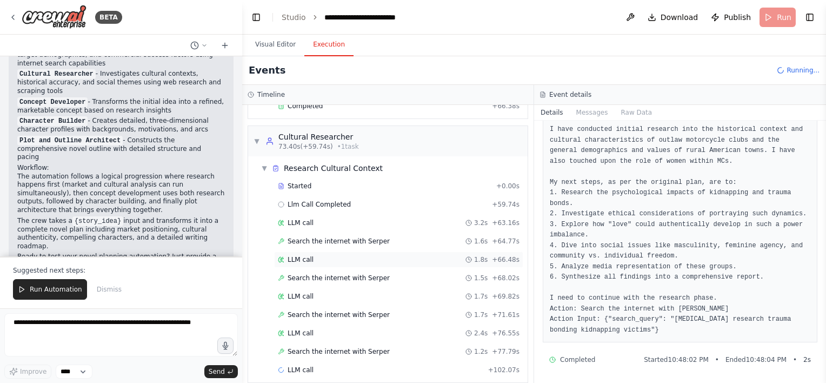
scroll to position [255, 0]
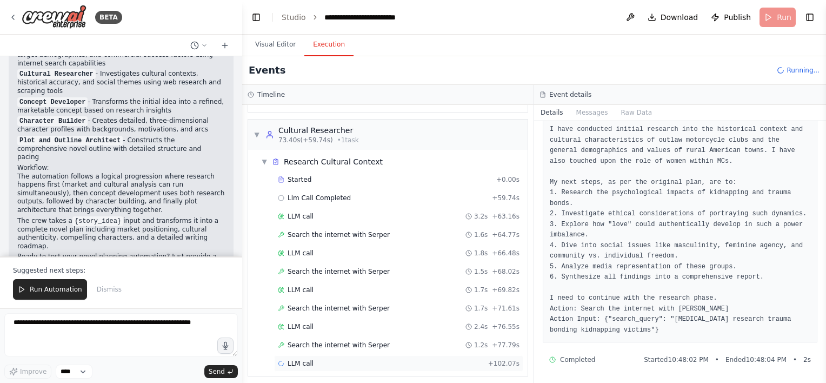
click at [323, 359] on div "LLM call + 102.07s" at bounding box center [399, 363] width 242 height 9
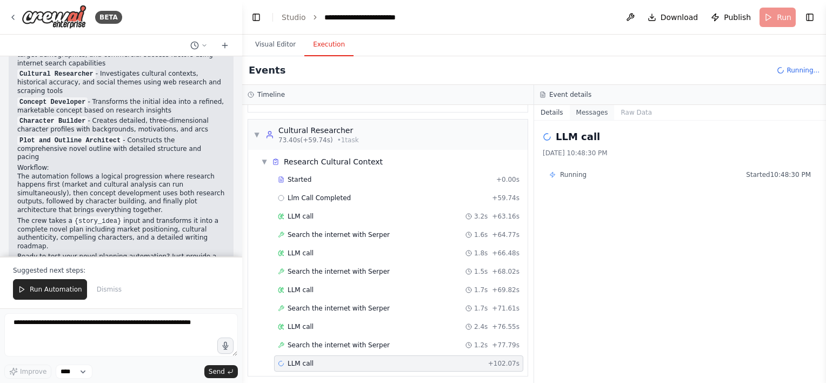
click at [410, 108] on button "Messages" at bounding box center [592, 112] width 45 height 15
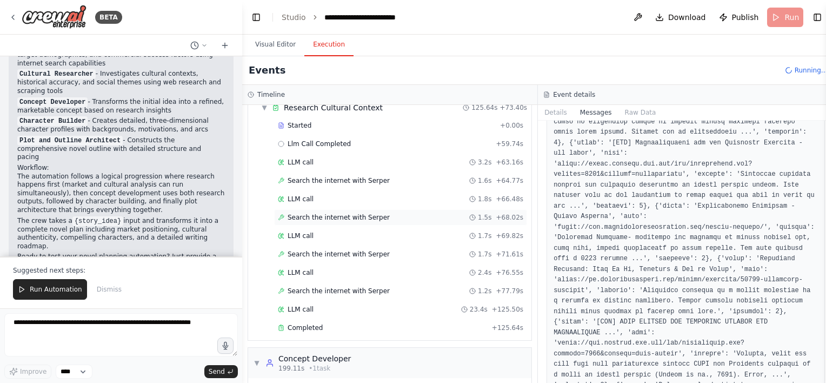
scroll to position [353, 0]
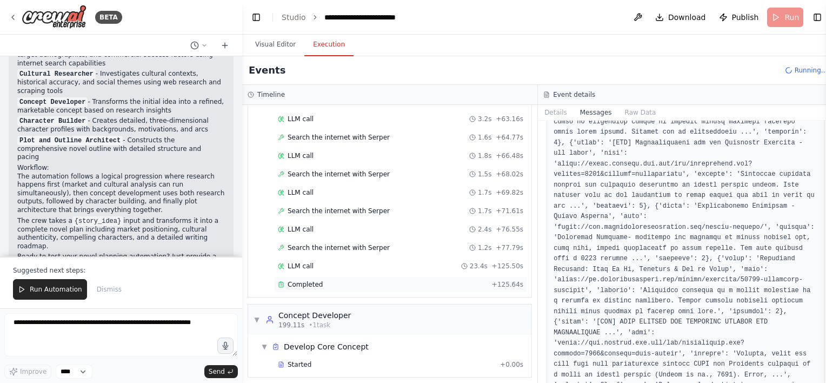
click at [343, 280] on div "Completed" at bounding box center [383, 284] width 210 height 9
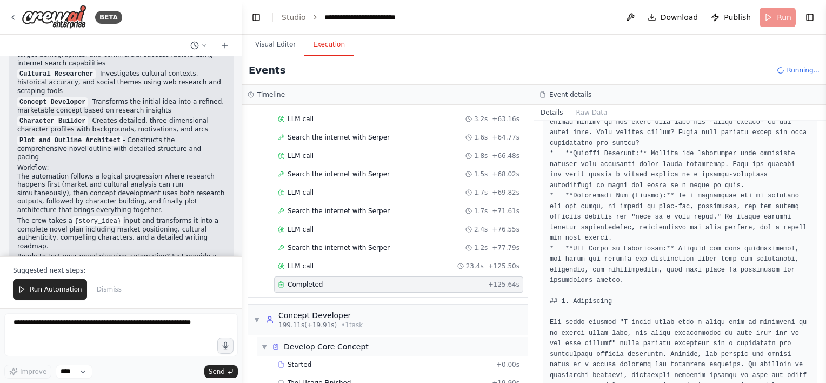
scroll to position [407, 0]
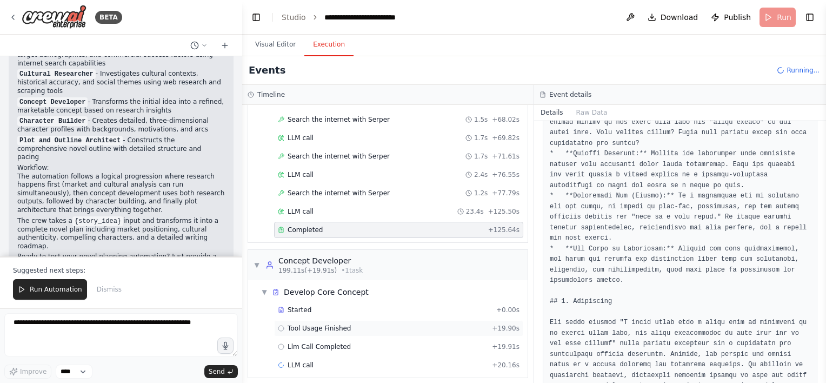
click at [348, 326] on div "Tool Usage Finished + 19.90s" at bounding box center [399, 328] width 242 height 9
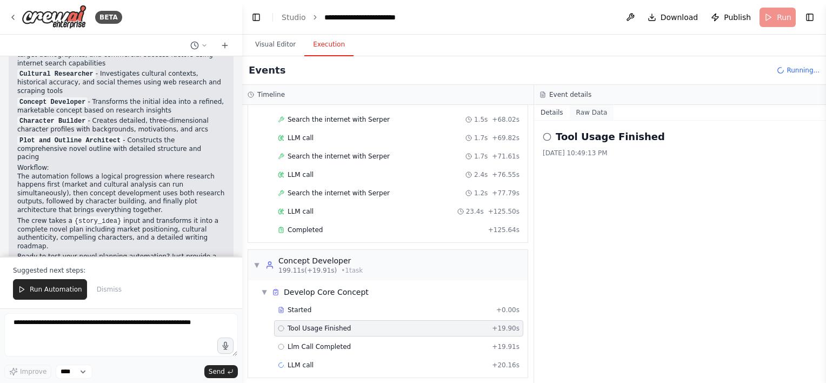
click at [410, 109] on button "Raw Data" at bounding box center [592, 112] width 44 height 15
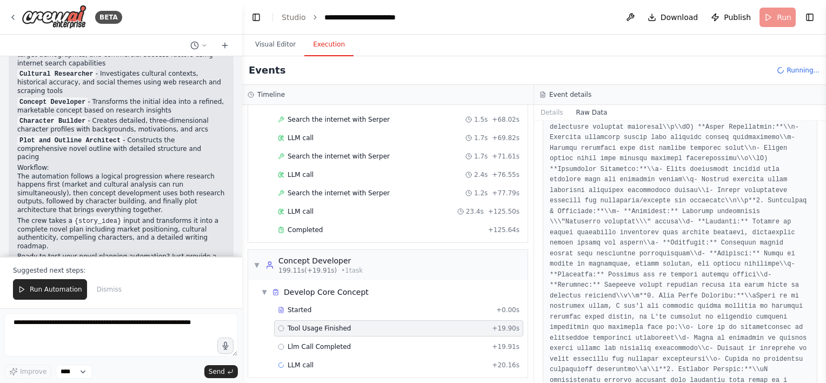
scroll to position [2796, 0]
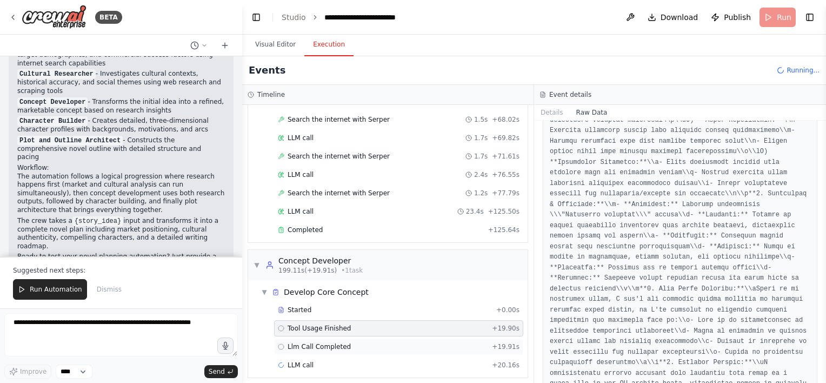
click at [299, 342] on span "Llm Call Completed" at bounding box center [319, 346] width 63 height 9
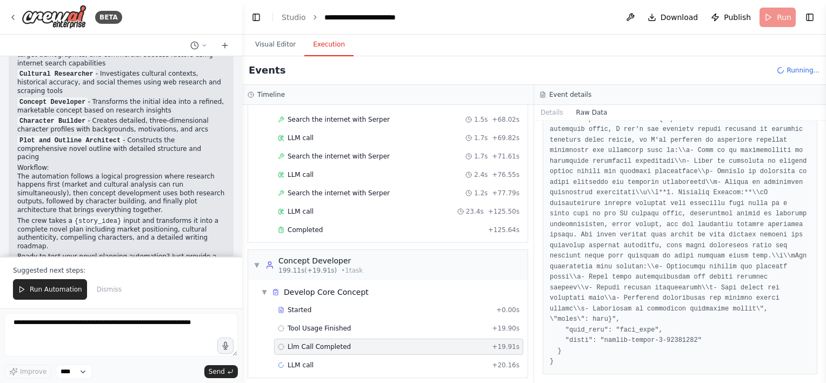
scroll to position [0, 0]
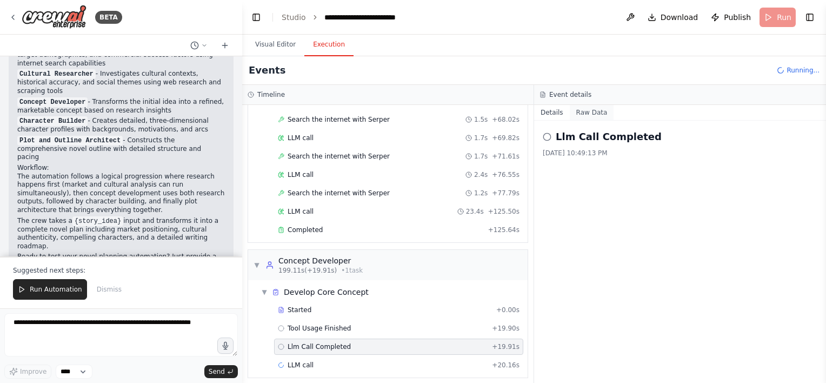
click at [410, 119] on button "Raw Data" at bounding box center [592, 112] width 44 height 15
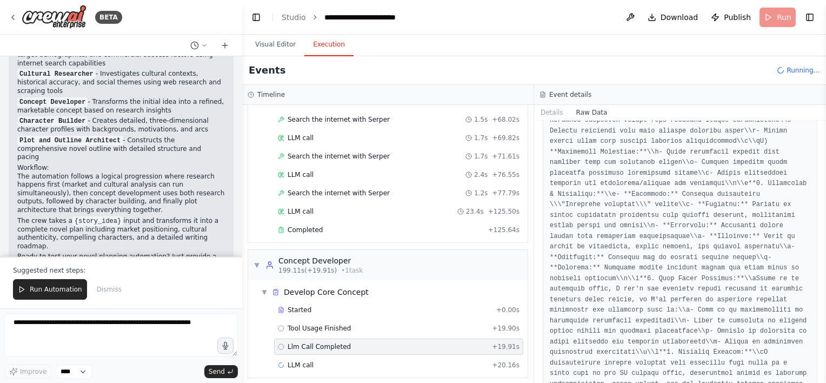
scroll to position [1403, 0]
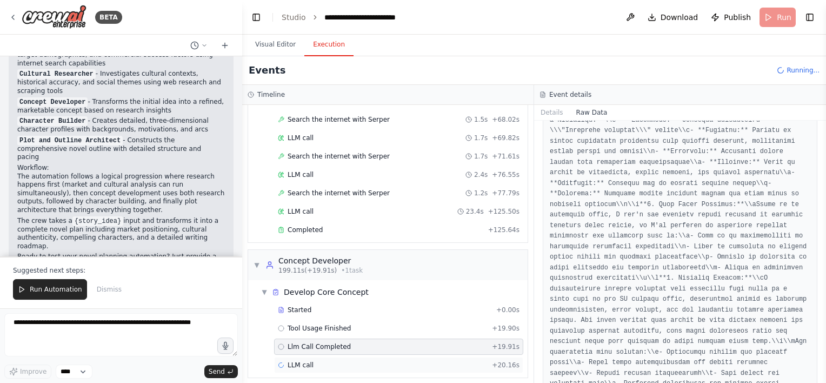
click at [334, 361] on div "LLM call + 20.16s" at bounding box center [399, 365] width 242 height 9
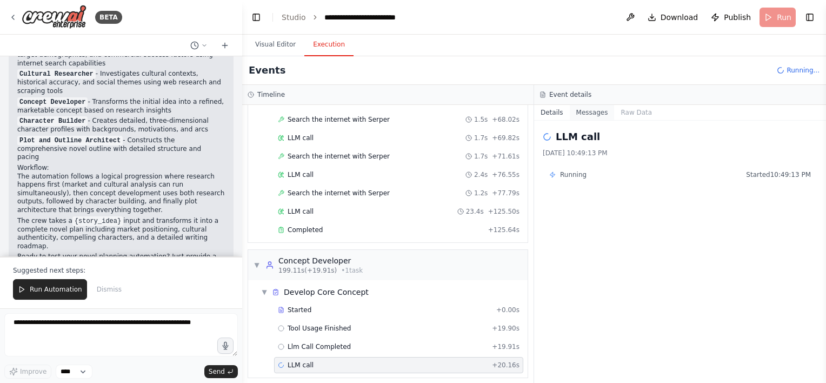
click at [410, 115] on button "Messages" at bounding box center [592, 112] width 45 height 15
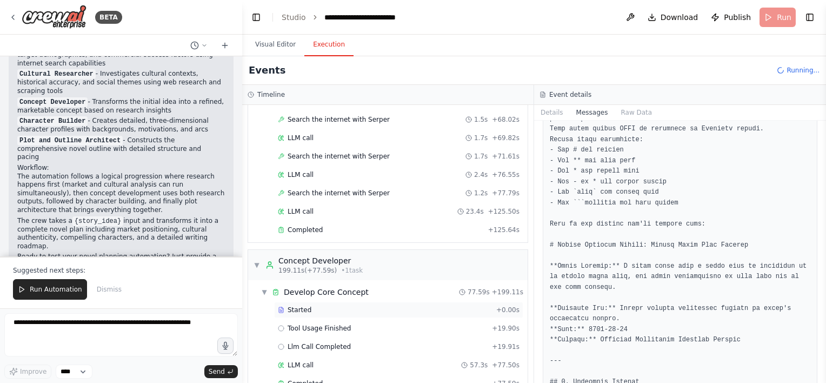
scroll to position [1731, 0]
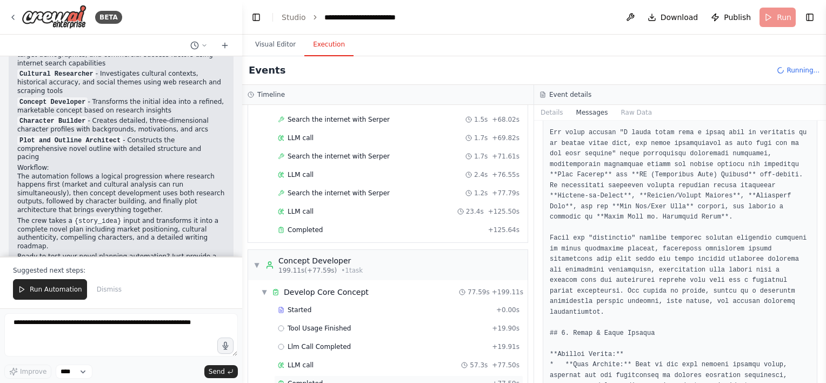
click at [410, 375] on div "Completed" at bounding box center [383, 383] width 210 height 9
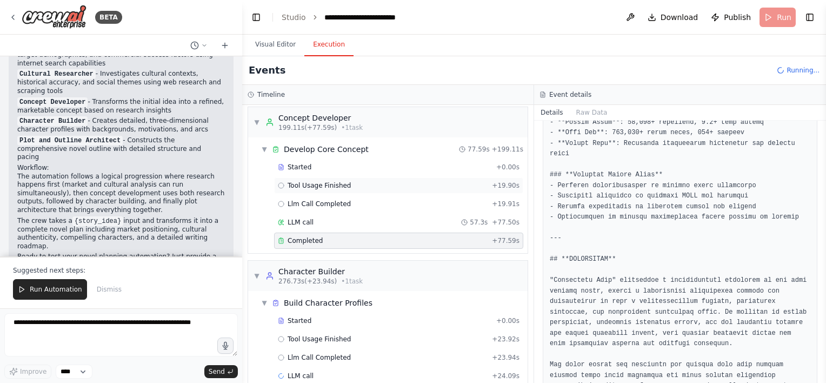
scroll to position [560, 0]
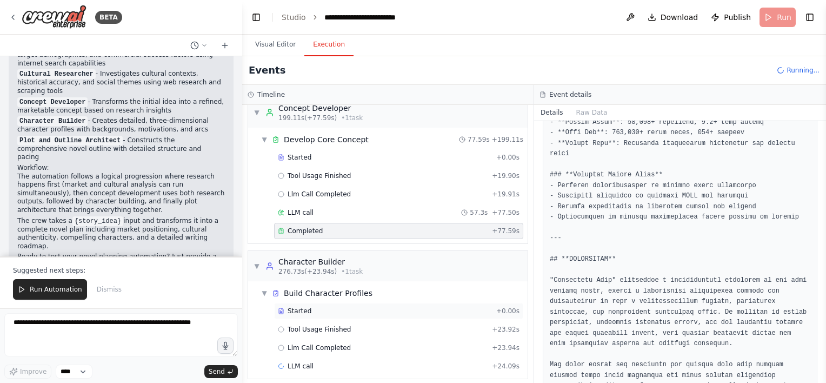
click at [370, 307] on div "Started" at bounding box center [385, 311] width 214 height 9
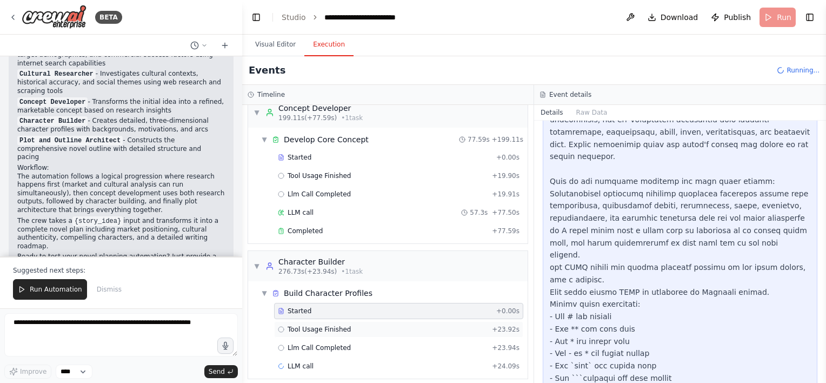
click at [368, 325] on div "Tool Usage Finished + 23.92s" at bounding box center [399, 329] width 242 height 9
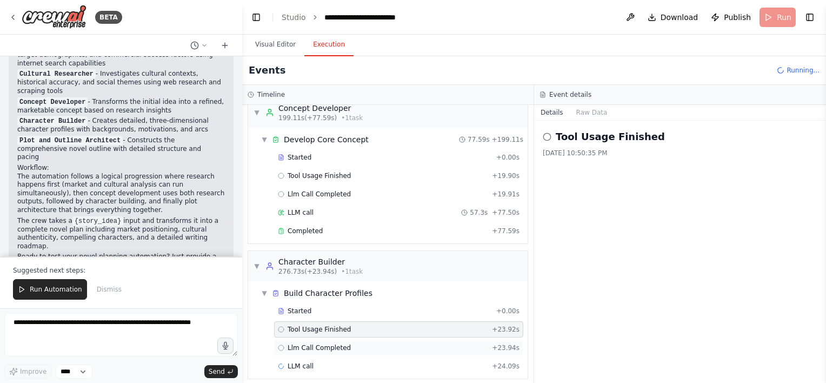
click at [360, 343] on div "Llm Call Completed + 23.94s" at bounding box center [399, 347] width 242 height 9
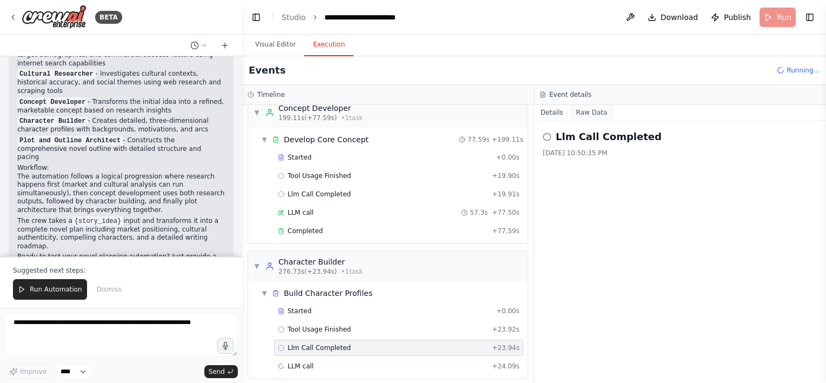
click at [410, 109] on button "Raw Data" at bounding box center [592, 112] width 44 height 15
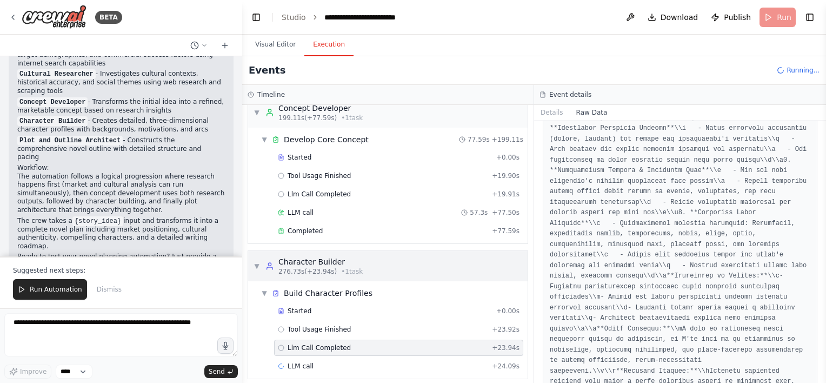
scroll to position [1298, 0]
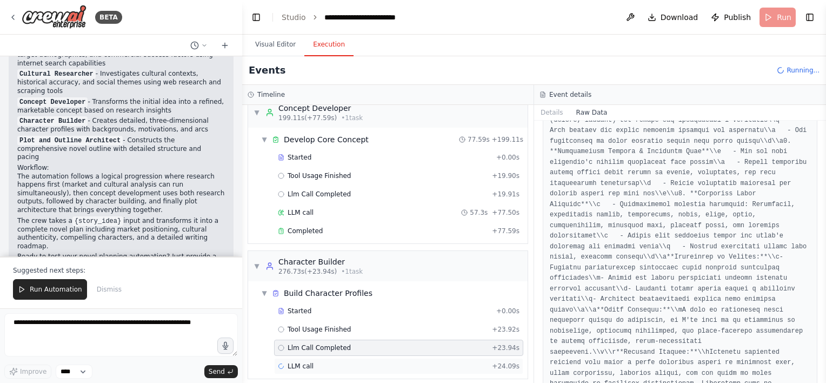
click at [325, 362] on div "LLM call + 24.09s" at bounding box center [399, 366] width 242 height 9
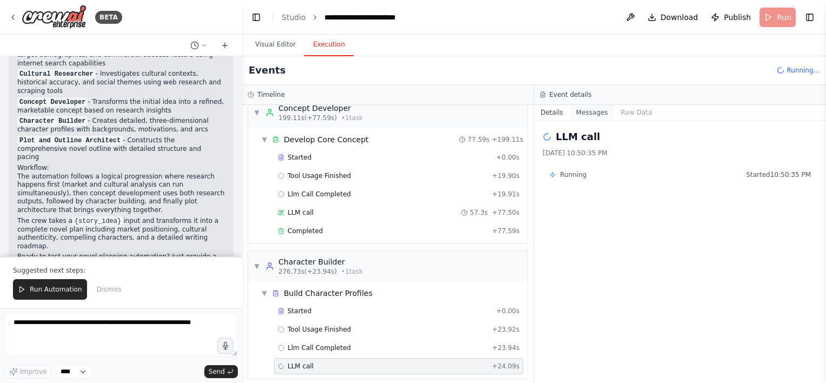
click at [410, 115] on button "Messages" at bounding box center [592, 112] width 45 height 15
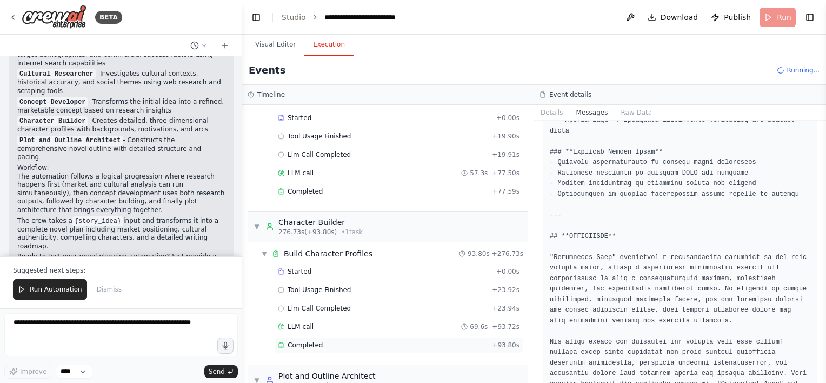
scroll to position [658, 0]
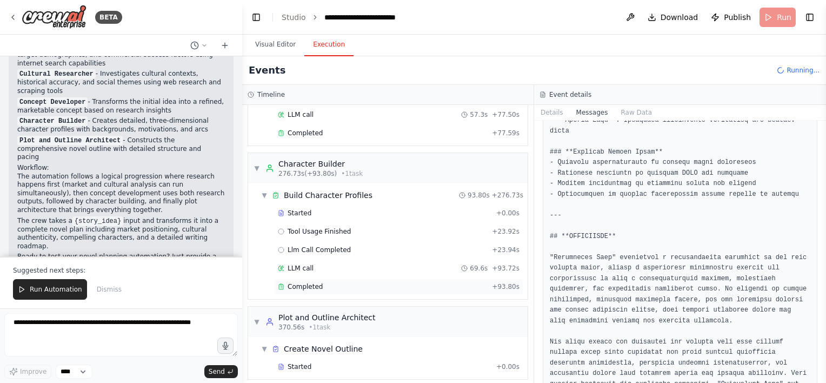
click at [410, 282] on div "Completed" at bounding box center [383, 286] width 210 height 9
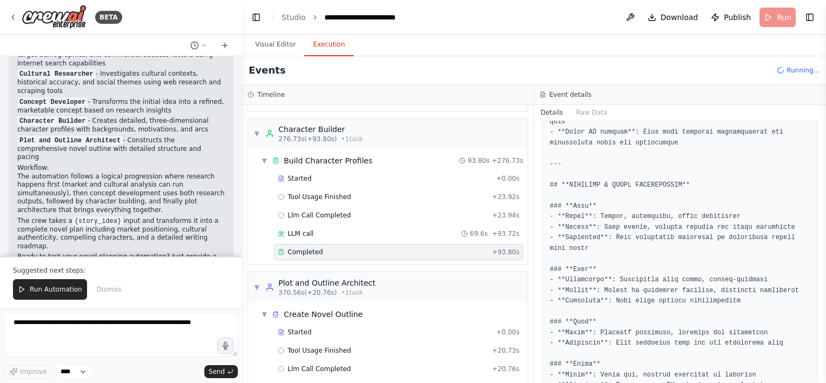
scroll to position [712, 0]
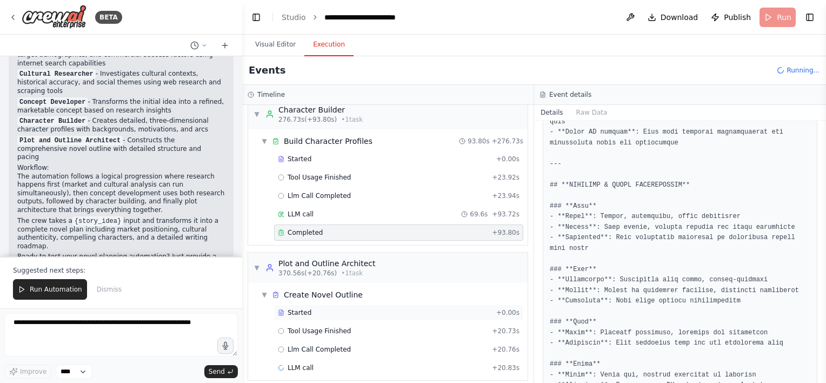
click at [360, 308] on div "Started" at bounding box center [385, 312] width 214 height 9
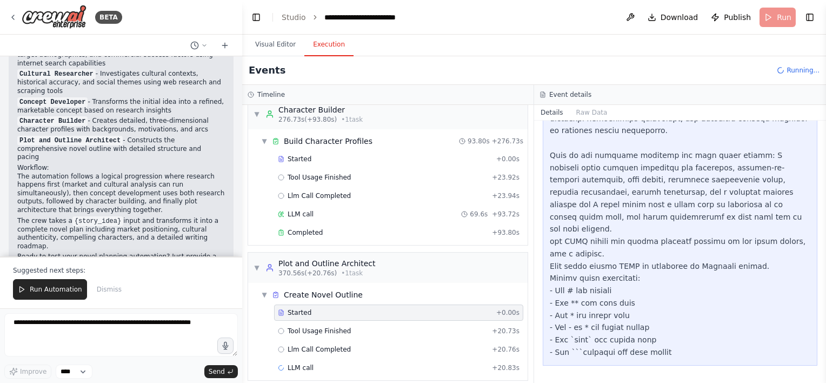
scroll to position [227, 0]
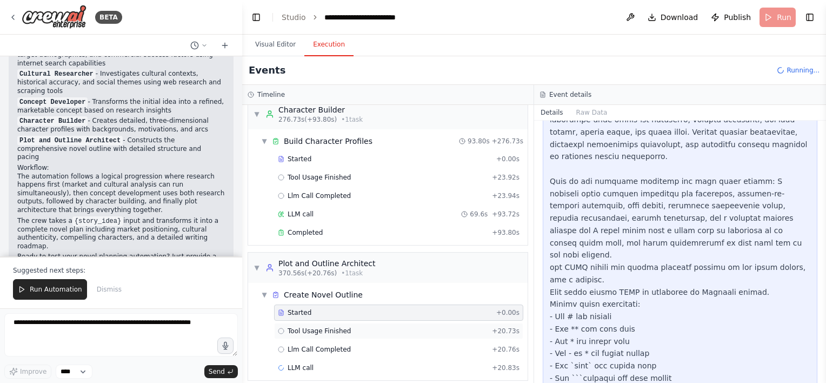
click at [357, 327] on div "Tool Usage Finished + 20.73s" at bounding box center [399, 331] width 242 height 9
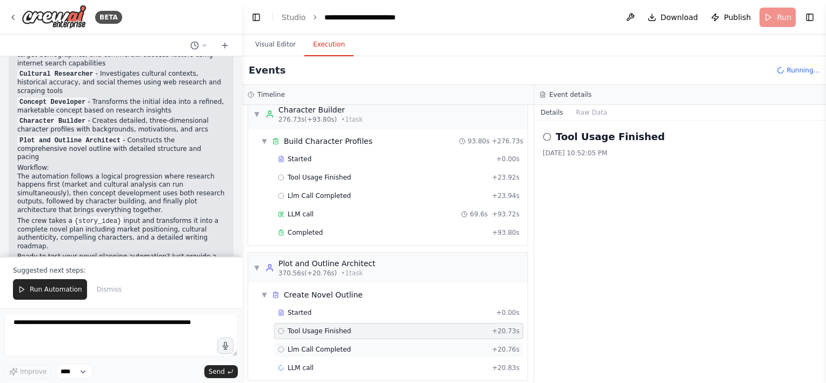
click at [357, 345] on div "Llm Call Completed + 20.76s" at bounding box center [399, 349] width 242 height 9
click at [351, 363] on div "LLM call + 20.83s" at bounding box center [399, 367] width 242 height 9
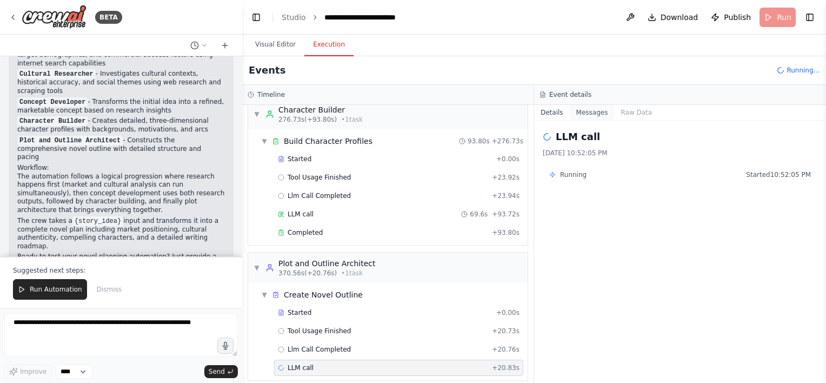
click at [410, 112] on button "Messages" at bounding box center [592, 112] width 45 height 15
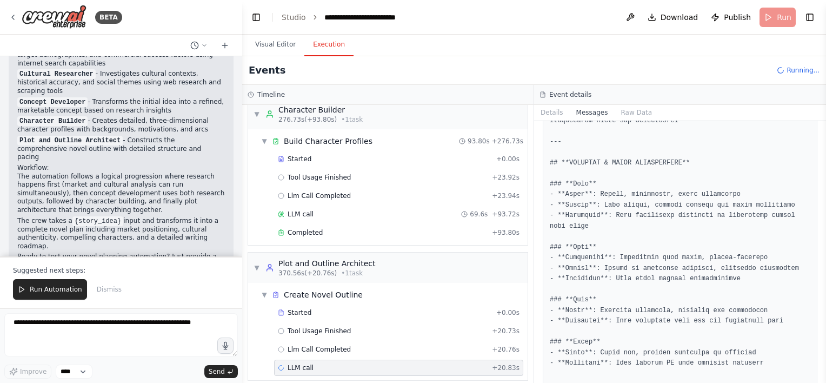
scroll to position [4981, 0]
click at [386, 344] on div "Llm Call Completed + 20.76s" at bounding box center [398, 349] width 249 height 16
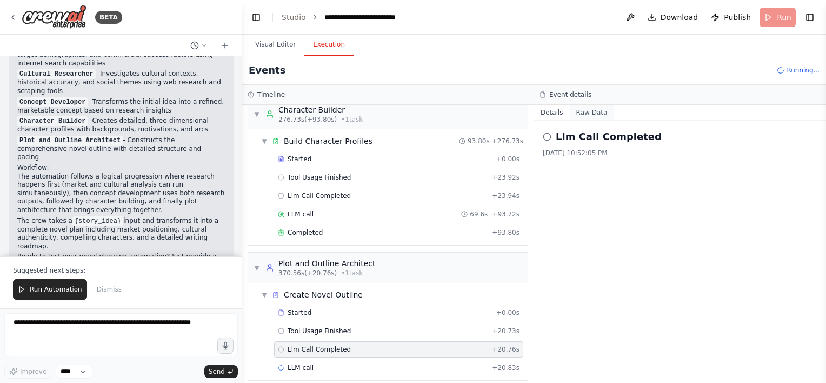
click at [410, 112] on button "Raw Data" at bounding box center [592, 112] width 44 height 15
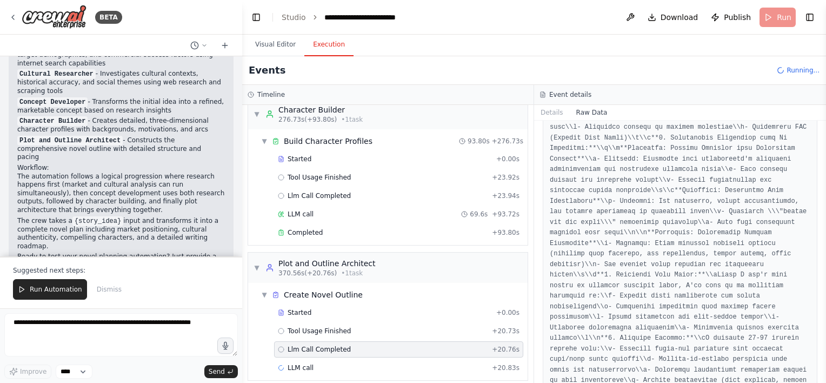
scroll to position [1425, 0]
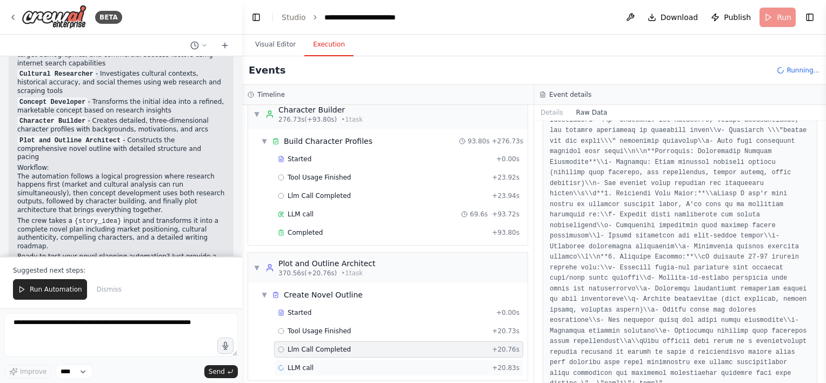
click at [297, 363] on span "LLM call" at bounding box center [301, 367] width 26 height 9
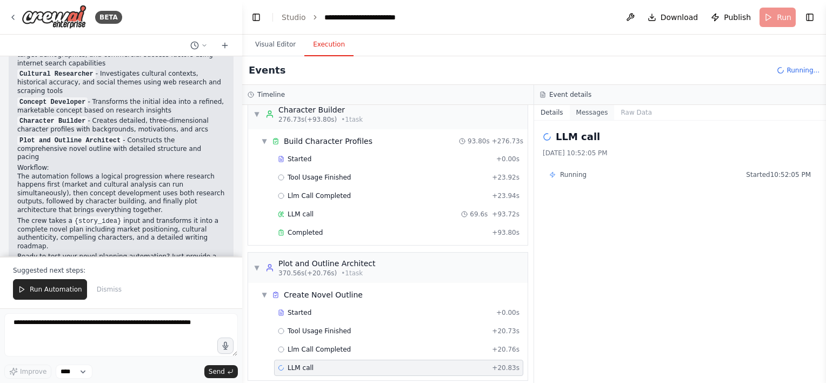
click at [410, 106] on button "Messages" at bounding box center [592, 112] width 45 height 15
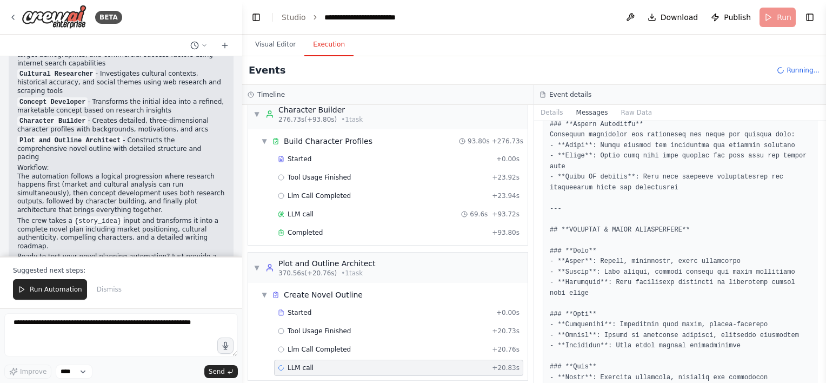
scroll to position [4981, 0]
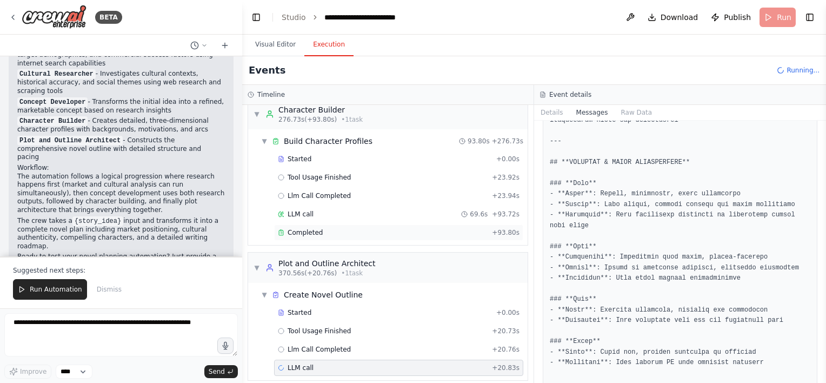
click at [410, 228] on div "Completed" at bounding box center [383, 232] width 210 height 9
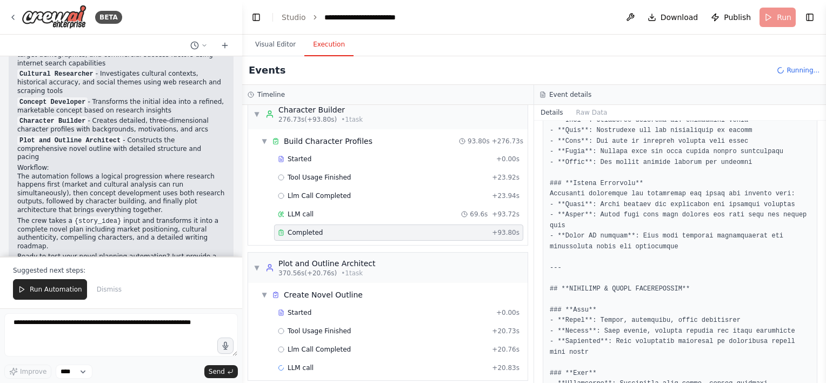
scroll to position [3539, 0]
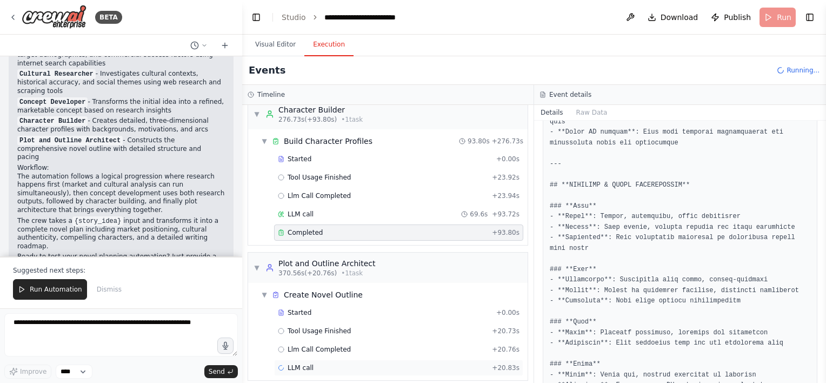
click at [392, 363] on div "LLM call + 20.83s" at bounding box center [399, 367] width 242 height 9
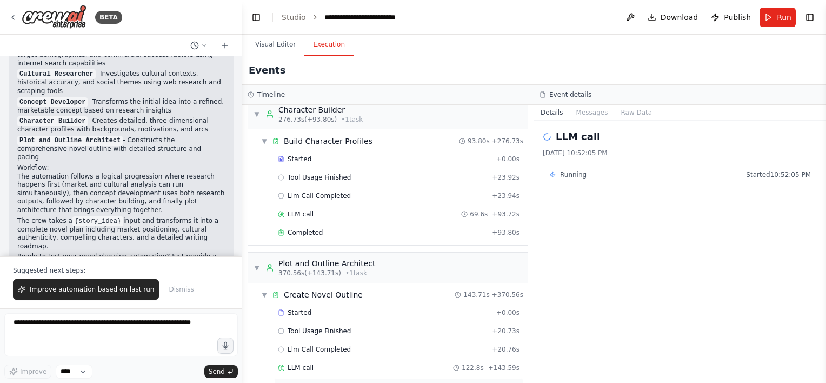
click at [410, 375] on div "Completed" at bounding box center [381, 386] width 206 height 9
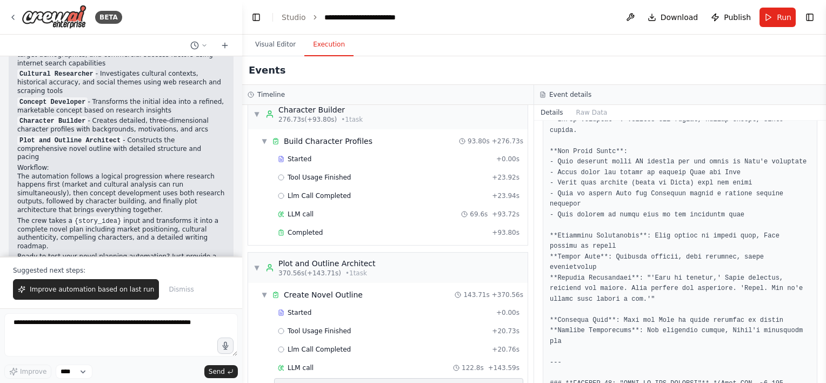
scroll to position [4583, 0]
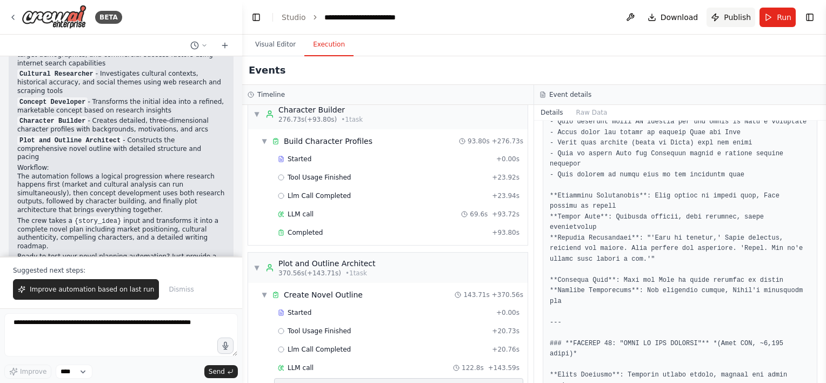
click at [410, 15] on span "Publish" at bounding box center [737, 17] width 27 height 11
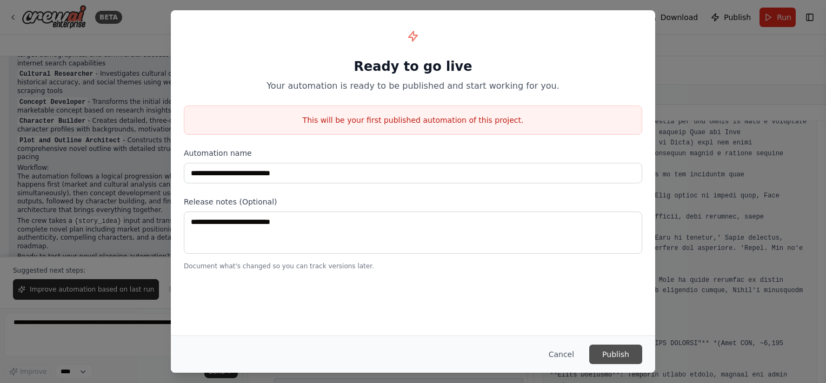
click at [410, 354] on button "Publish" at bounding box center [616, 354] width 53 height 19
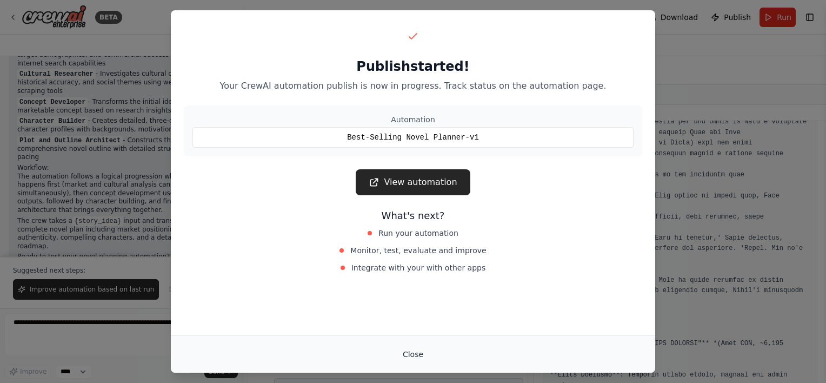
click at [410, 352] on button "Close" at bounding box center [413, 354] width 38 height 19
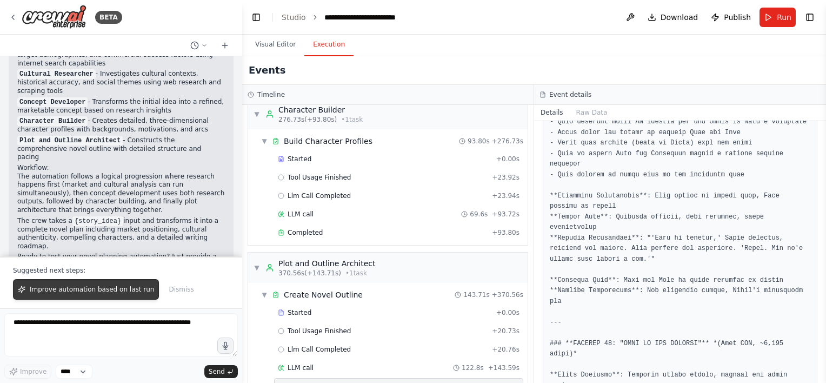
click at [85, 289] on span "Improve automation based on last run" at bounding box center [92, 289] width 124 height 9
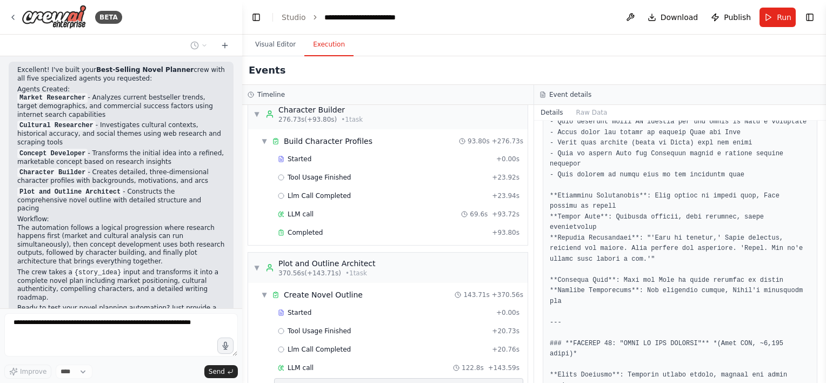
scroll to position [881, 0]
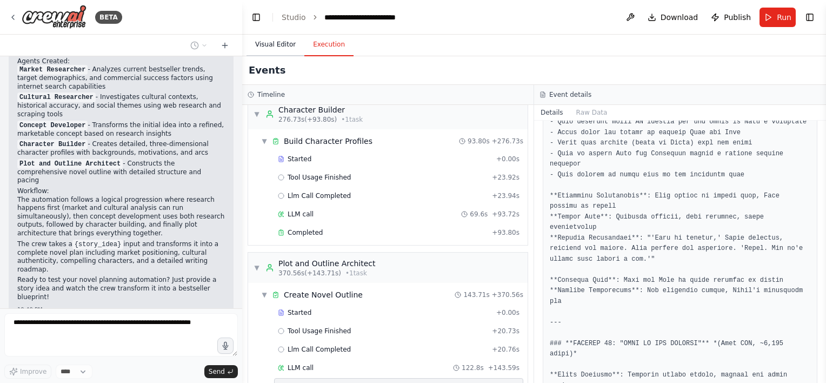
click at [275, 44] on button "Visual Editor" at bounding box center [276, 45] width 58 height 23
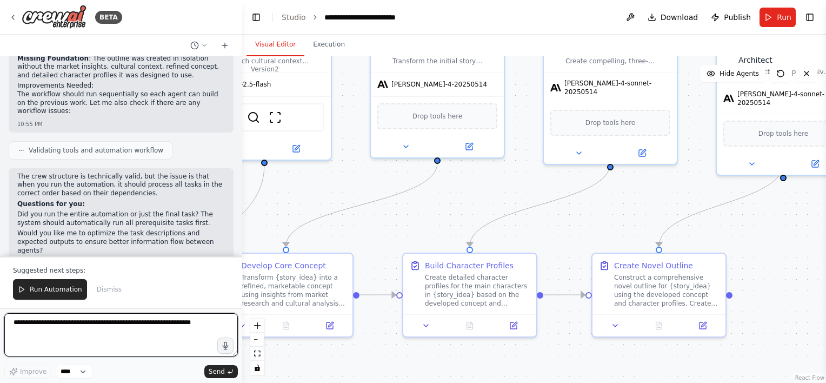
scroll to position [1438, 0]
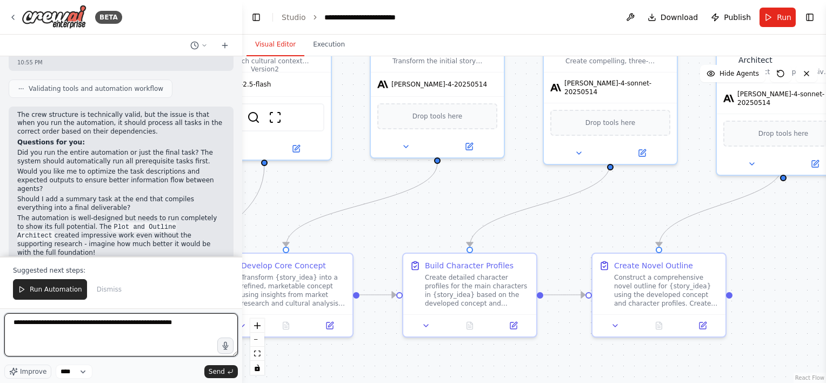
type textarea "**********"
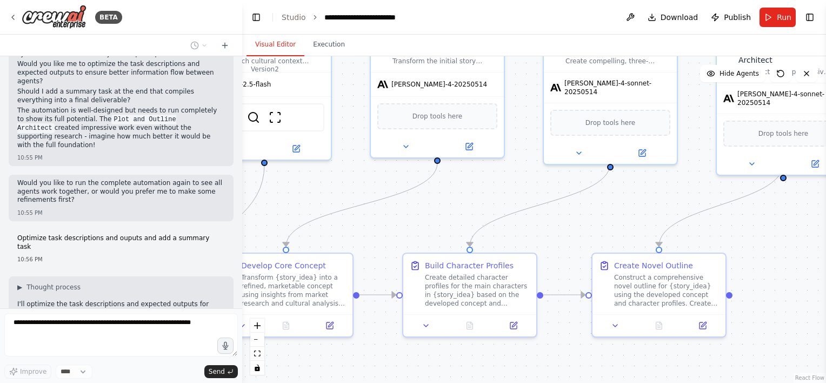
scroll to position [1554, 0]
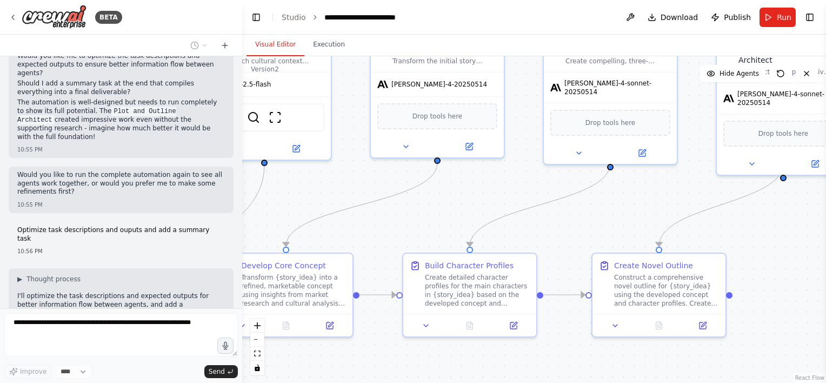
click at [151, 348] on button at bounding box center [157, 354] width 13 height 13
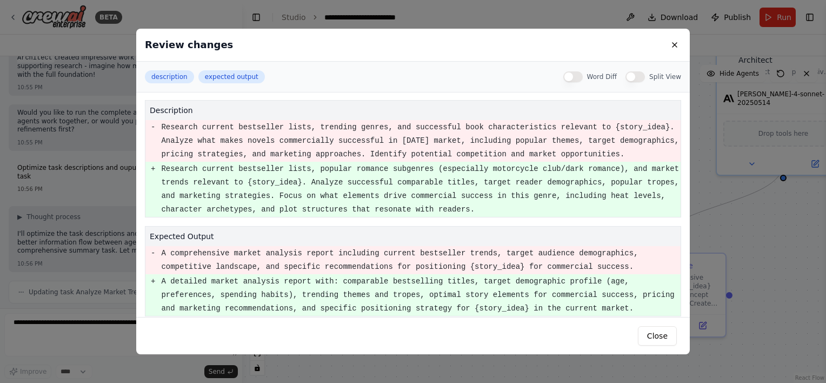
scroll to position [0, 0]
click at [410, 77] on button "Word Diff" at bounding box center [573, 76] width 19 height 11
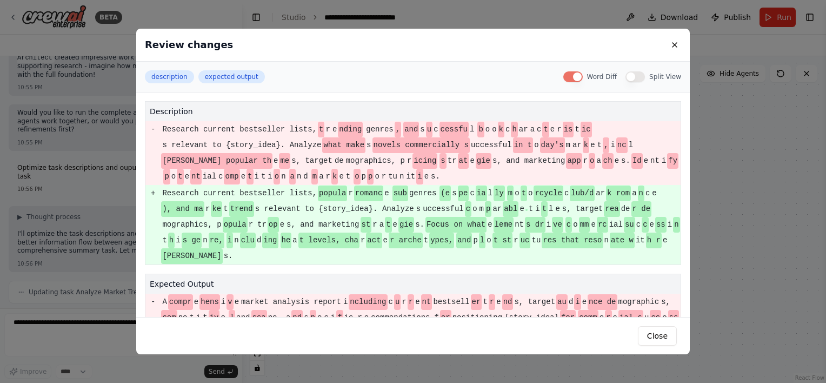
scroll to position [1647, 0]
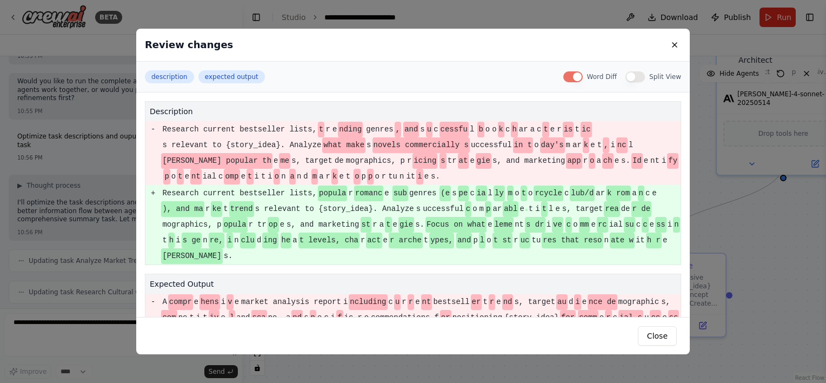
click at [410, 78] on button "Word Diff" at bounding box center [573, 76] width 19 height 11
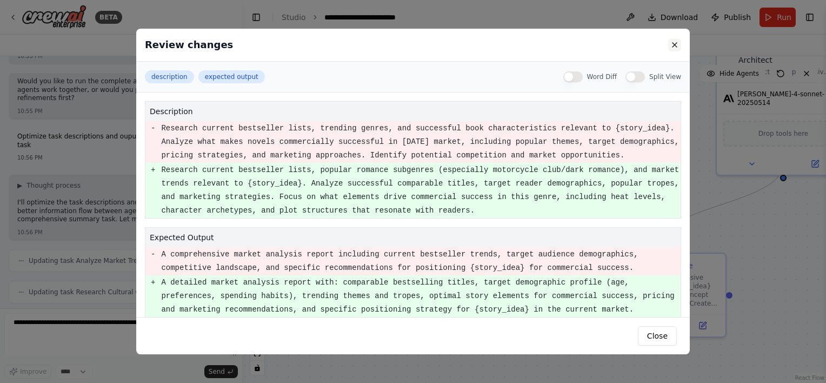
click at [410, 45] on button at bounding box center [674, 44] width 13 height 13
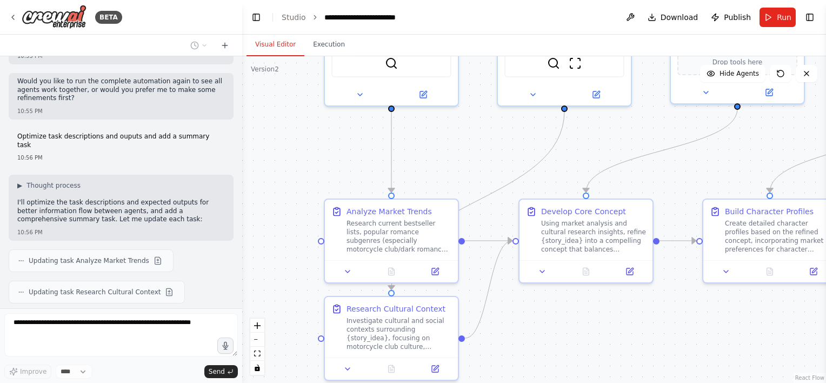
drag, startPoint x: 375, startPoint y: 175, endPoint x: 445, endPoint y: 137, distance: 79.2
click at [410, 138] on div ".deletable-edge-delete-btn { width: 20px; height: 20px; border: 0px solid #ffff…" at bounding box center [534, 219] width 584 height 327
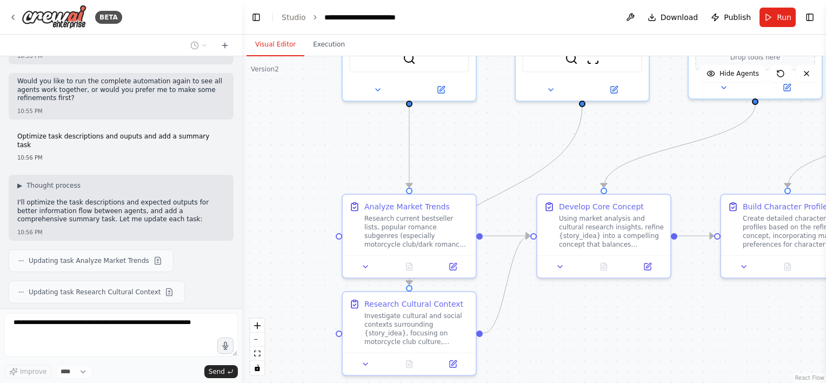
scroll to position [1679, 0]
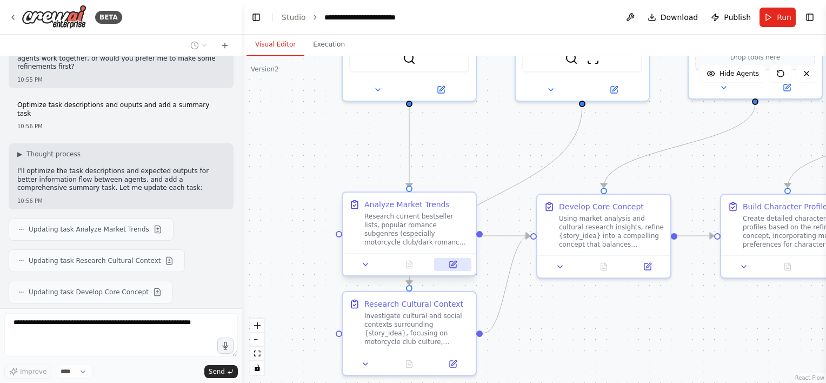
click at [410, 264] on icon at bounding box center [453, 264] width 6 height 6
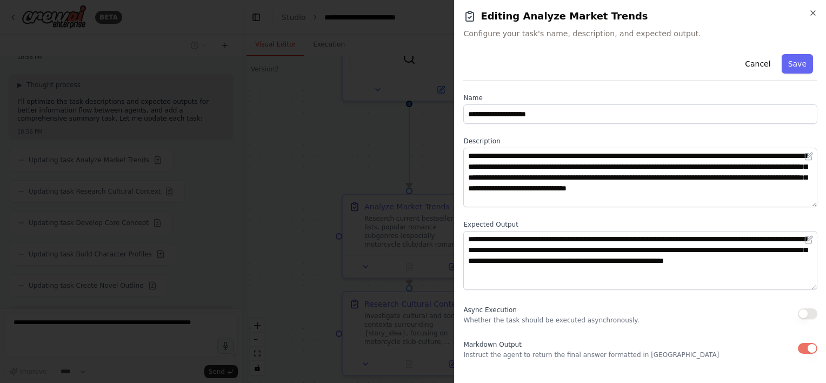
scroll to position [1757, 0]
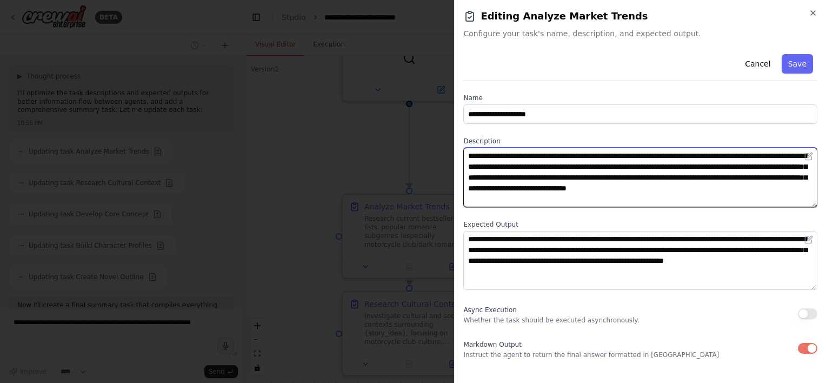
drag, startPoint x: 672, startPoint y: 155, endPoint x: 501, endPoint y: 167, distance: 170.8
click at [410, 167] on textarea "**********" at bounding box center [640, 177] width 354 height 59
type textarea "**********"
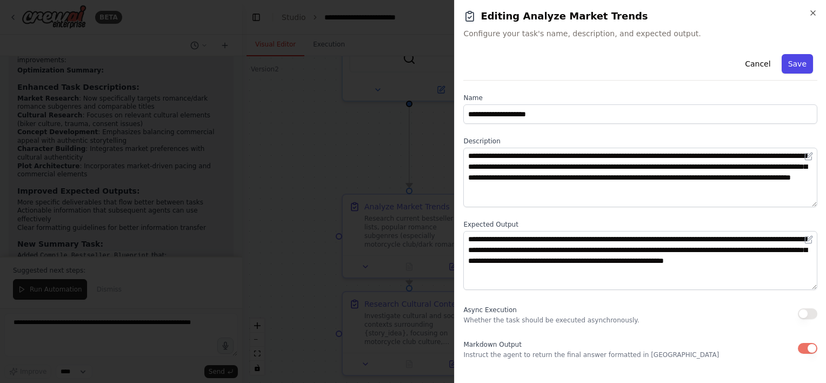
click at [410, 67] on button "Save" at bounding box center [797, 63] width 31 height 19
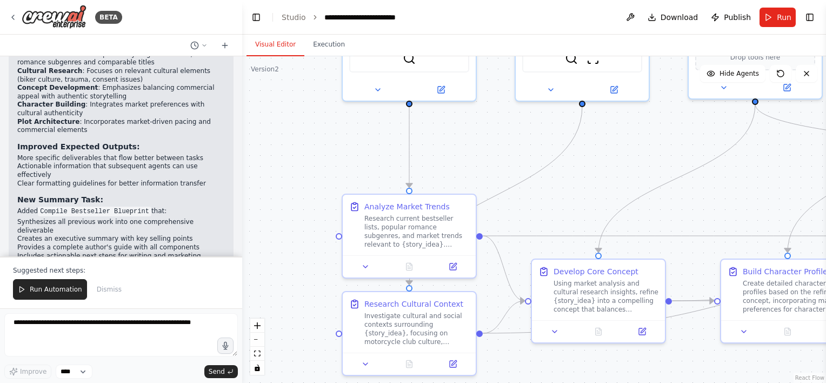
scroll to position [2137, 0]
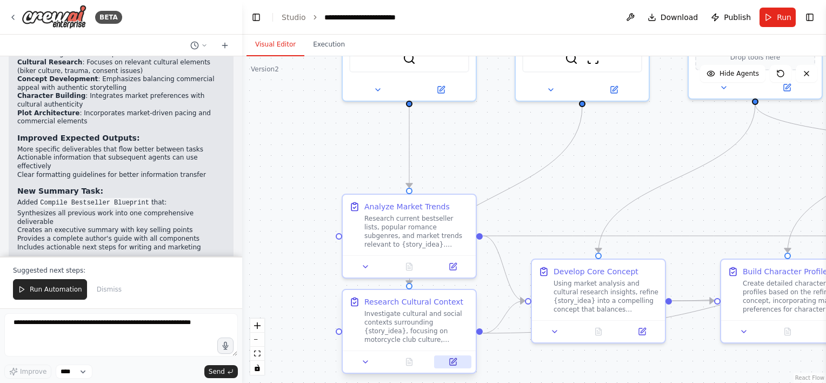
click at [410, 357] on icon at bounding box center [453, 361] width 9 height 9
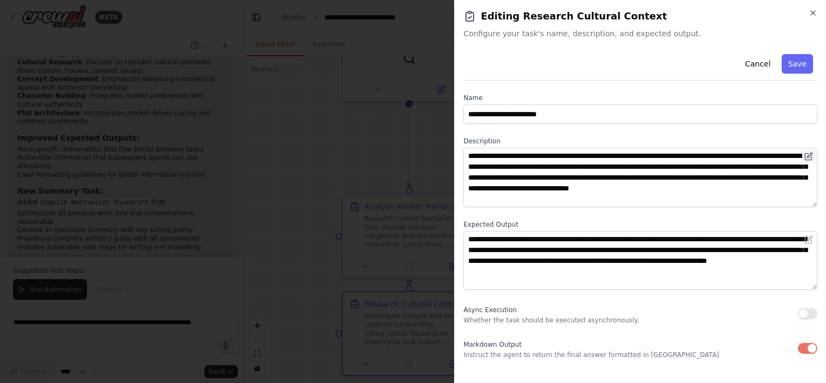
click at [410, 157] on icon at bounding box center [809, 156] width 9 height 9
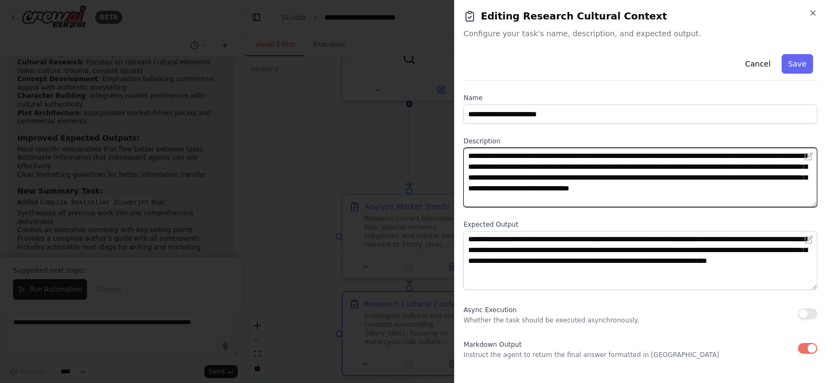
drag, startPoint x: 800, startPoint y: 155, endPoint x: 685, endPoint y: 156, distance: 115.2
click at [410, 156] on textarea "**********" at bounding box center [640, 177] width 354 height 59
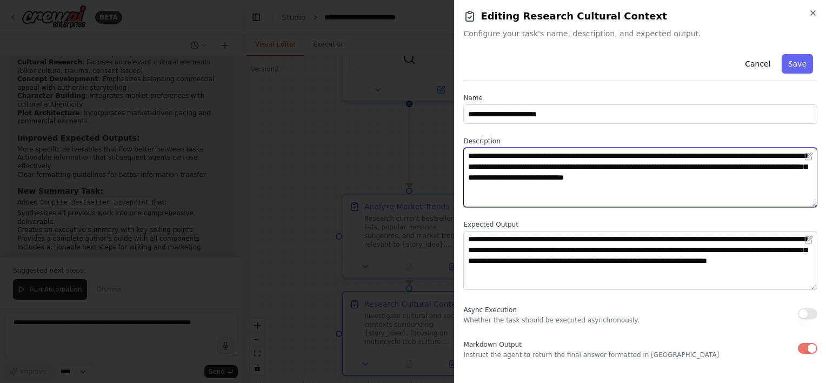
drag, startPoint x: 773, startPoint y: 156, endPoint x: 745, endPoint y: 167, distance: 30.1
click at [410, 167] on textarea "**********" at bounding box center [640, 177] width 354 height 59
type textarea "**********"
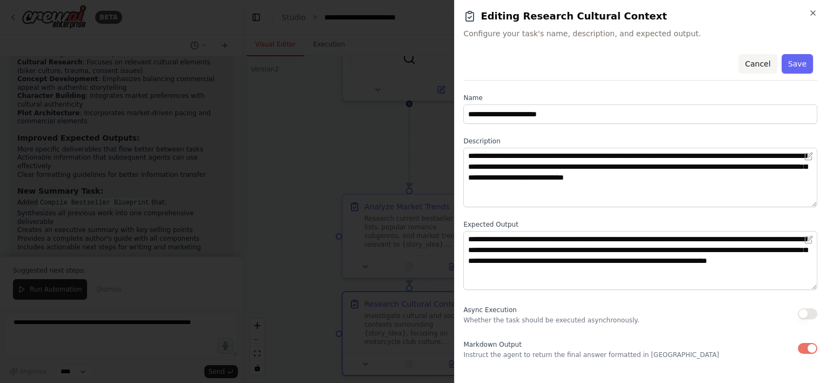
click at [410, 63] on button "Cancel" at bounding box center [758, 63] width 38 height 19
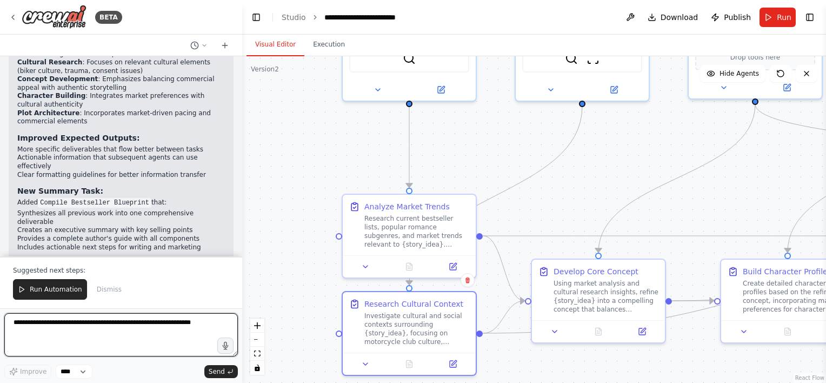
click at [83, 342] on textarea at bounding box center [121, 334] width 234 height 43
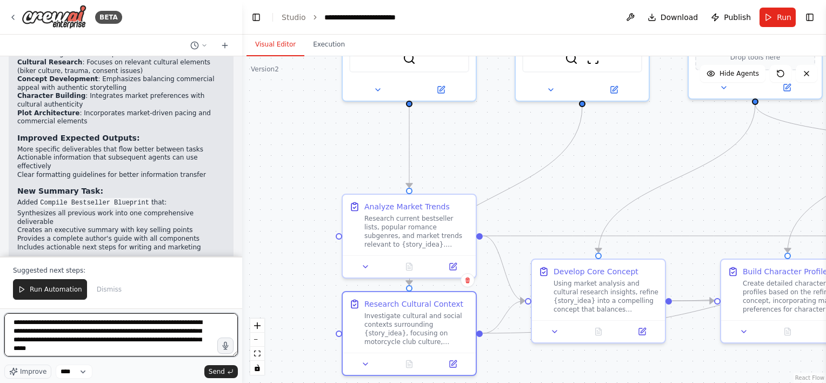
type textarea "**********"
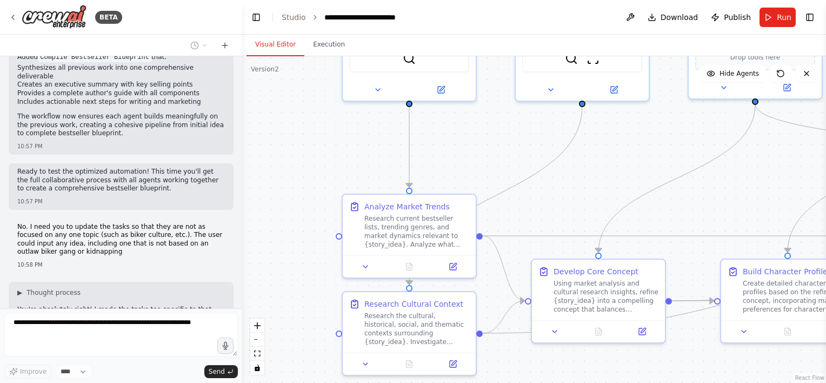
scroll to position [2309, 0]
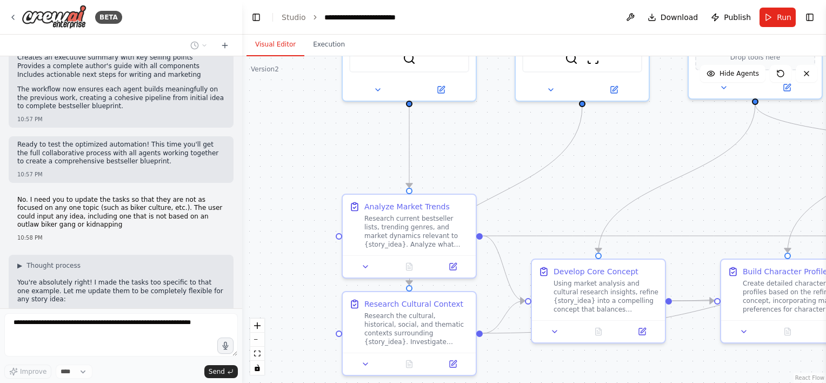
click at [151, 334] on button at bounding box center [157, 340] width 13 height 13
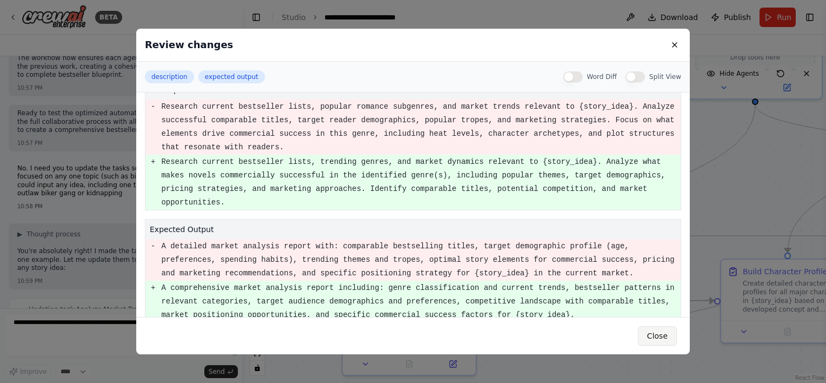
scroll to position [2372, 0]
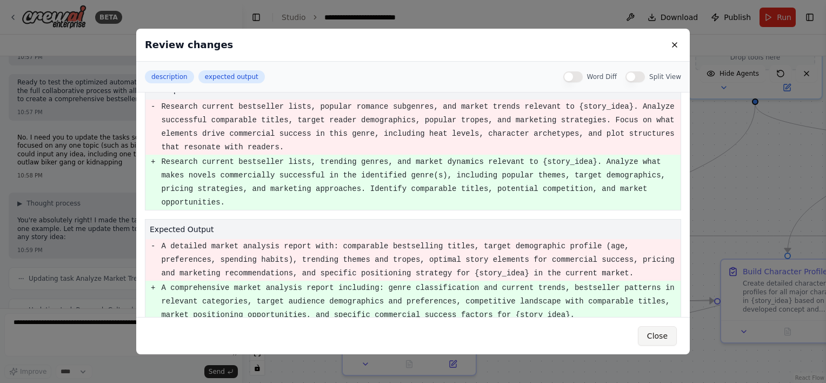
click at [410, 337] on button "Close" at bounding box center [657, 335] width 39 height 19
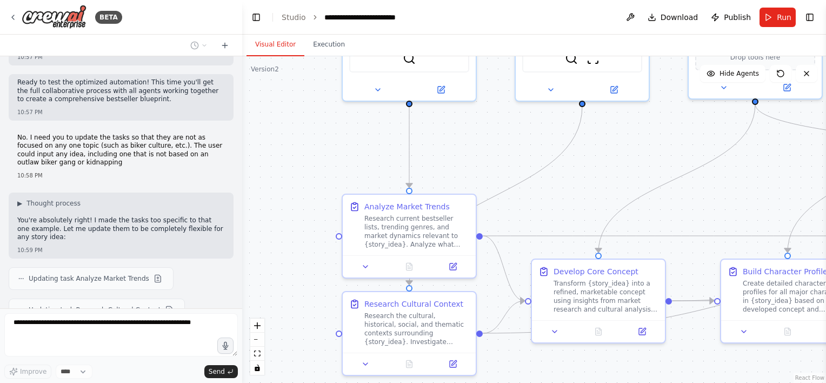
scroll to position [2403, 0]
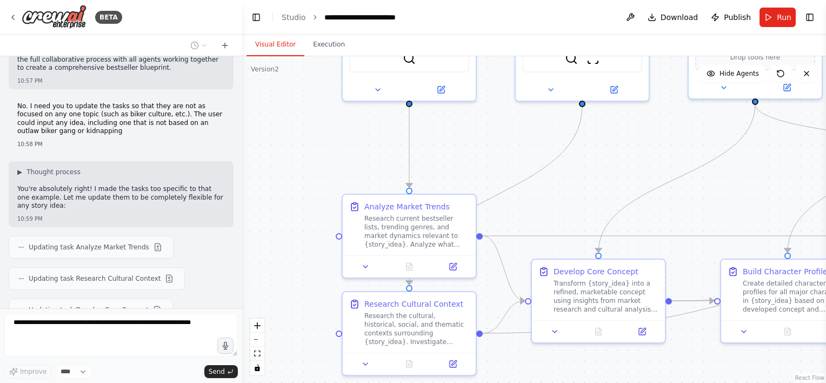
click at [156, 299] on div "Updating task Develop Core Concept" at bounding box center [91, 310] width 164 height 23
click at [163, 272] on button at bounding box center [169, 278] width 13 height 13
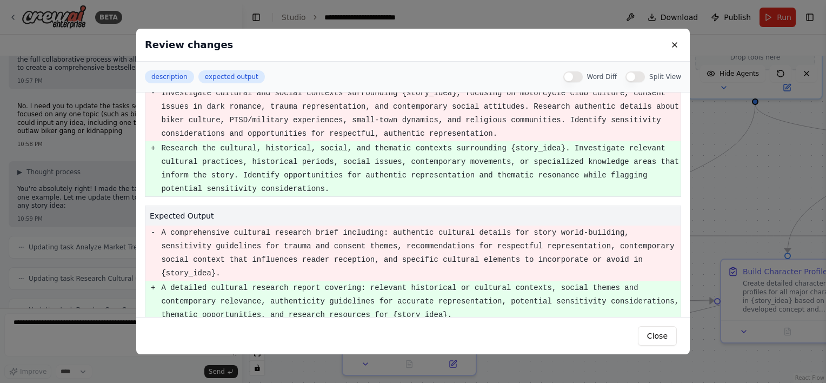
scroll to position [2442, 0]
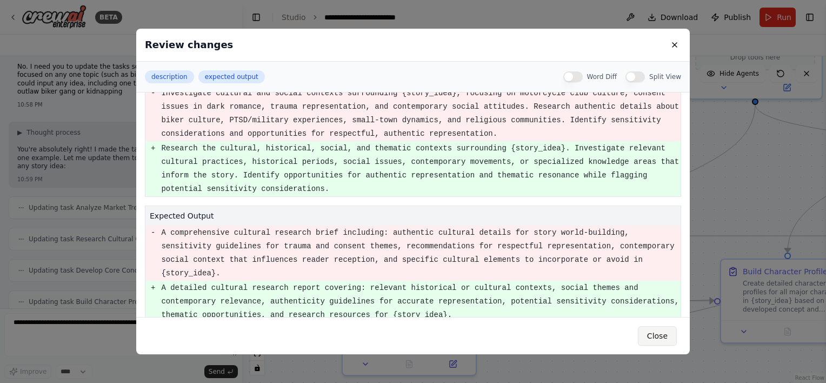
click at [410, 337] on button "Close" at bounding box center [657, 335] width 39 height 19
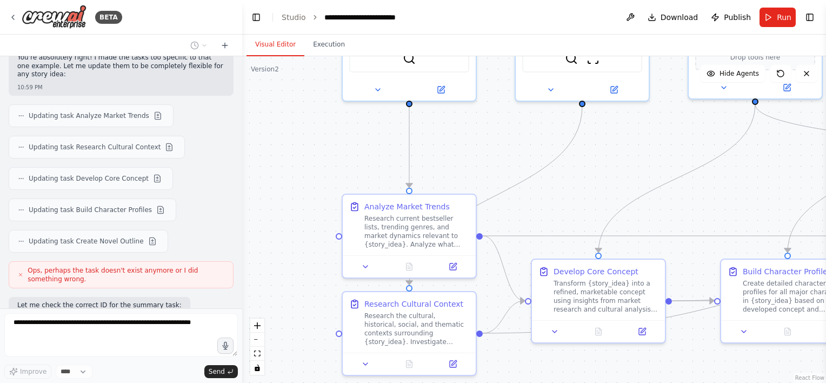
scroll to position [2566, 0]
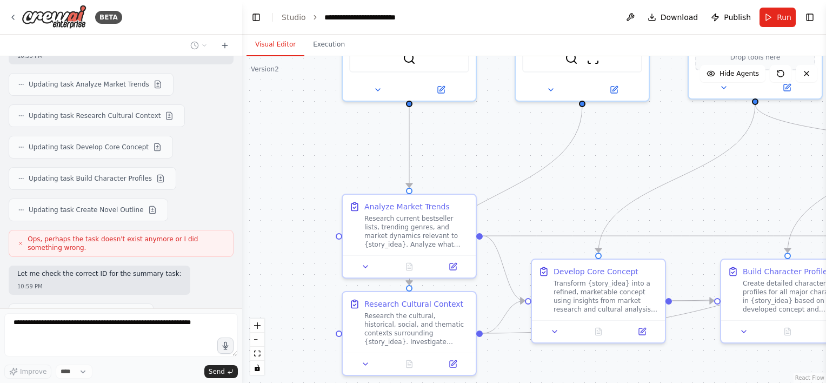
drag, startPoint x: 730, startPoint y: 187, endPoint x: 682, endPoint y: 182, distance: 48.4
click at [410, 186] on div ".deletable-edge-delete-btn { width: 20px; height: 20px; border: 0px solid #ffff…" at bounding box center [534, 219] width 584 height 327
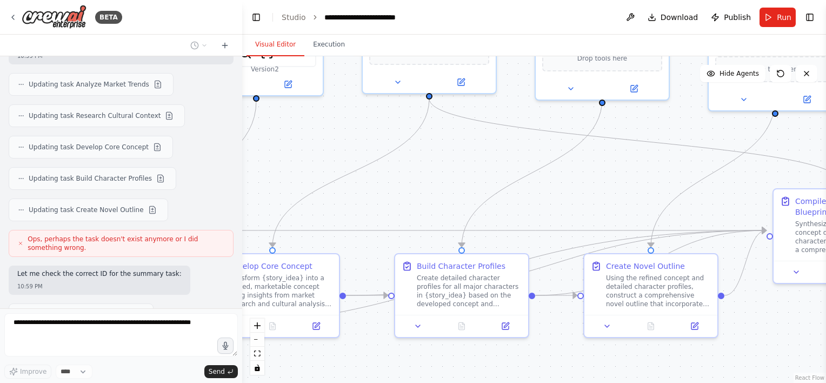
drag, startPoint x: 716, startPoint y: 181, endPoint x: 356, endPoint y: 170, distance: 359.3
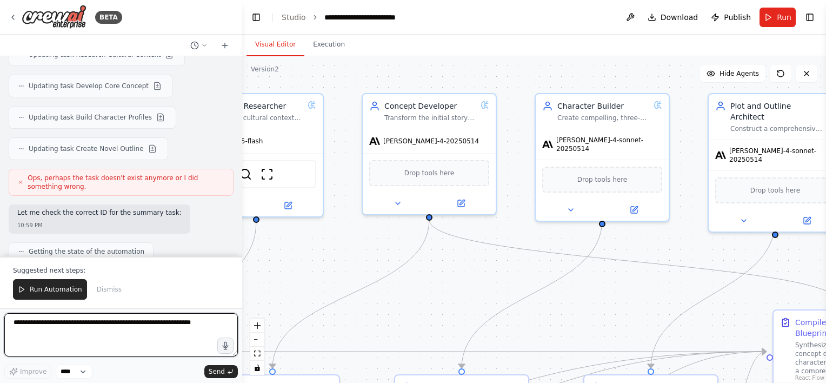
scroll to position [2627, 0]
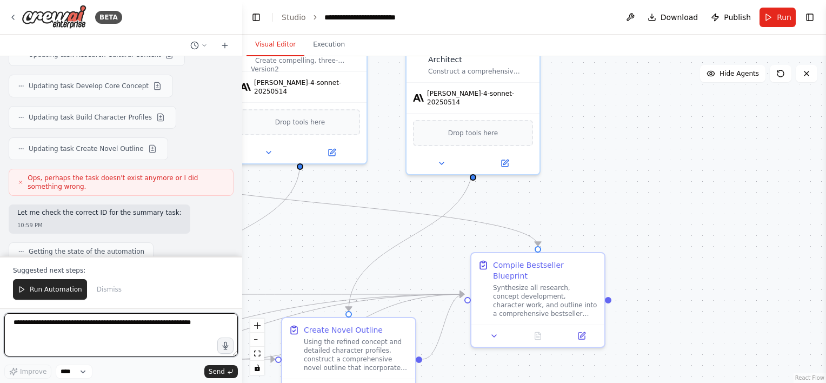
drag, startPoint x: 652, startPoint y: 161, endPoint x: 404, endPoint y: 224, distance: 256.3
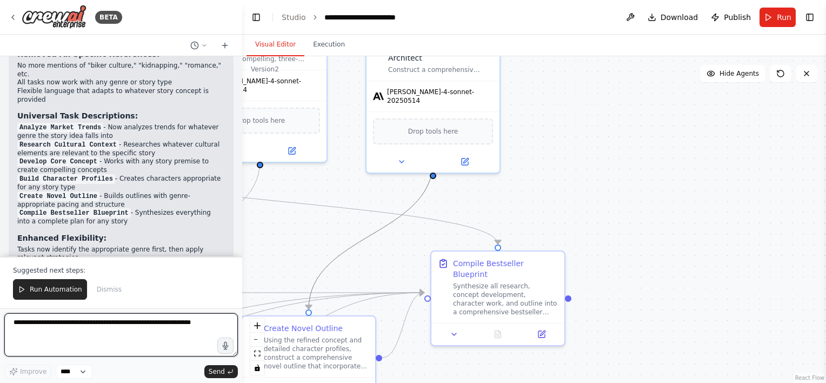
scroll to position [2953, 0]
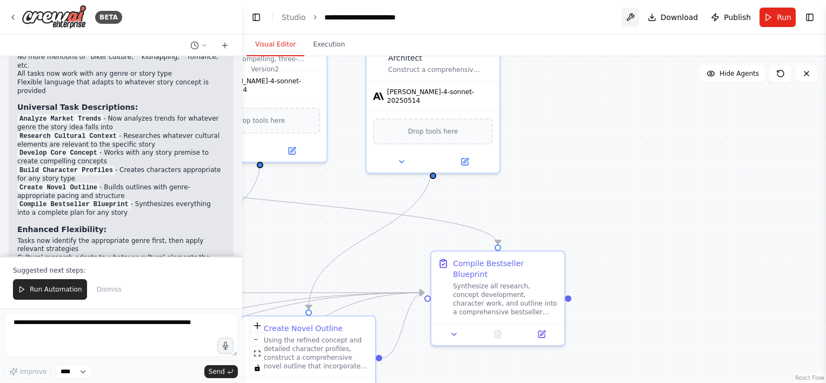
drag, startPoint x: 632, startPoint y: 16, endPoint x: 630, endPoint y: 21, distance: 5.6
click at [410, 21] on button at bounding box center [630, 17] width 17 height 19
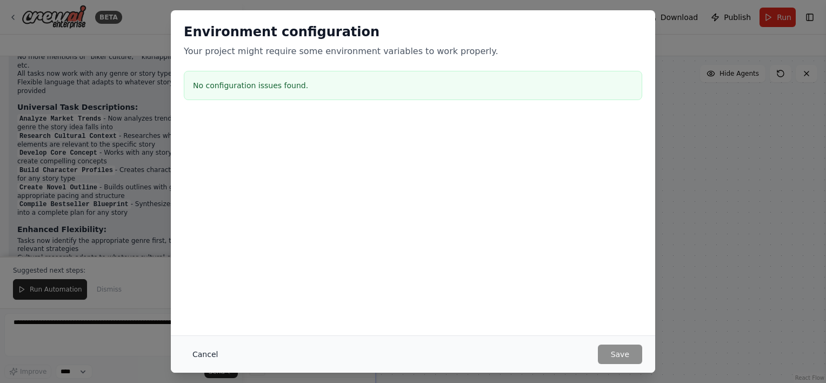
click at [208, 353] on button "Cancel" at bounding box center [205, 354] width 43 height 19
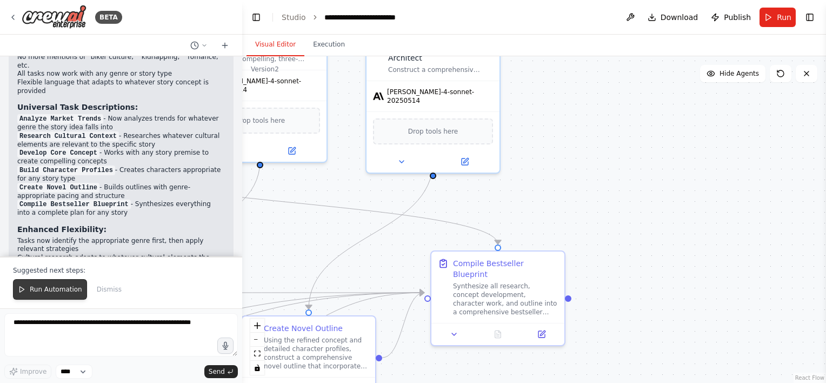
click at [48, 292] on span "Run Automation" at bounding box center [56, 289] width 52 height 9
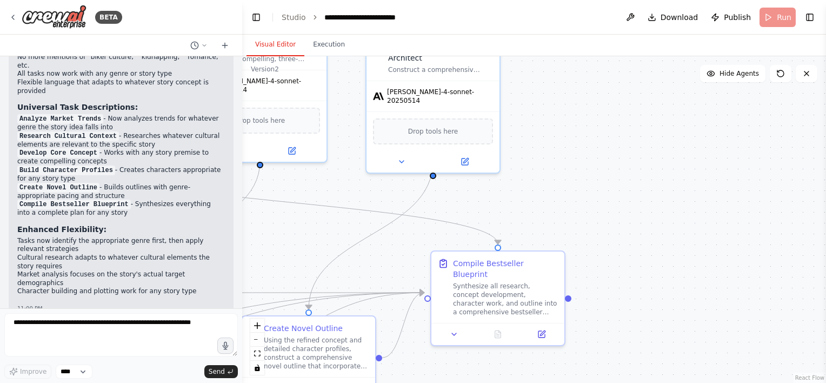
scroll to position [2901, 0]
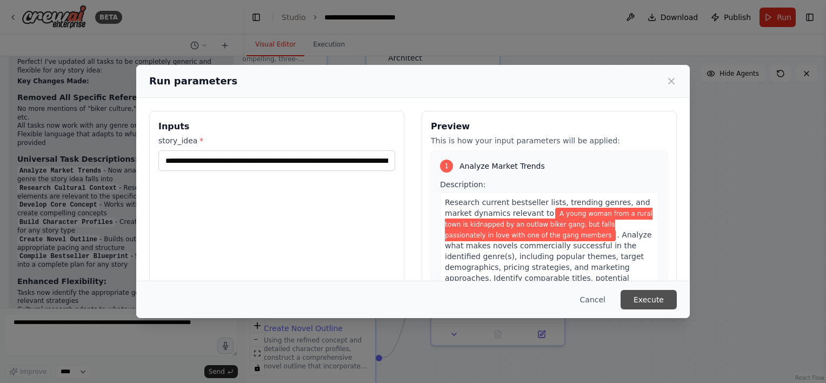
click at [410, 303] on button "Execute" at bounding box center [649, 299] width 56 height 19
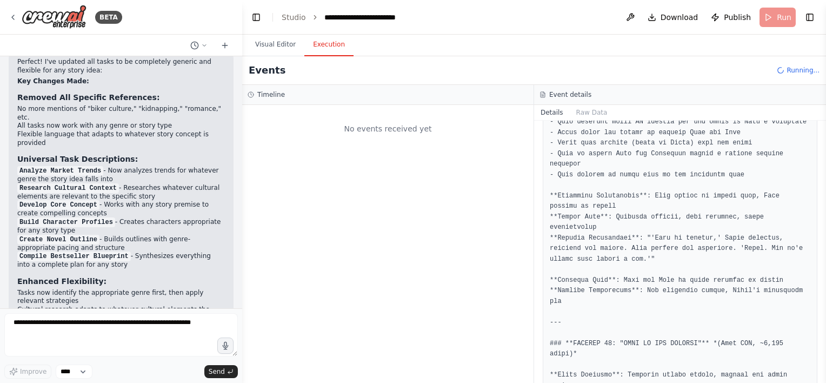
click at [328, 46] on button "Execution" at bounding box center [328, 45] width 49 height 23
click at [319, 171] on div "Started" at bounding box center [385, 171] width 214 height 9
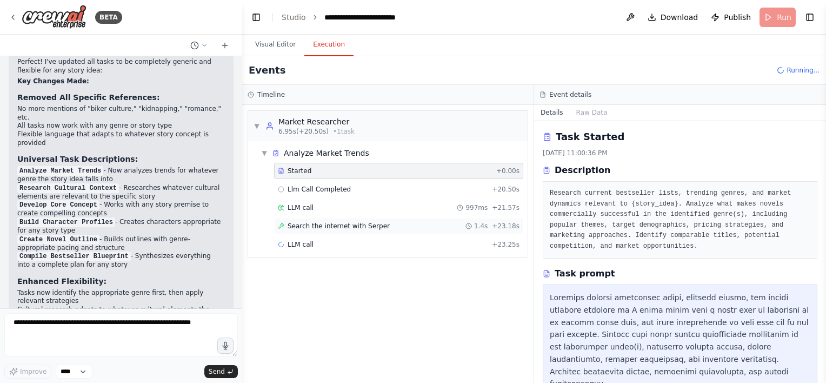
click at [409, 228] on div "Search the internet with [PERSON_NAME] 1.4s + 23.18s" at bounding box center [399, 226] width 242 height 9
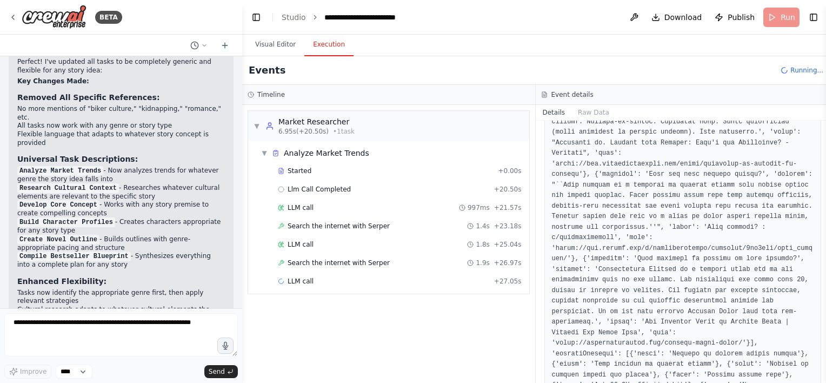
scroll to position [919, 0]
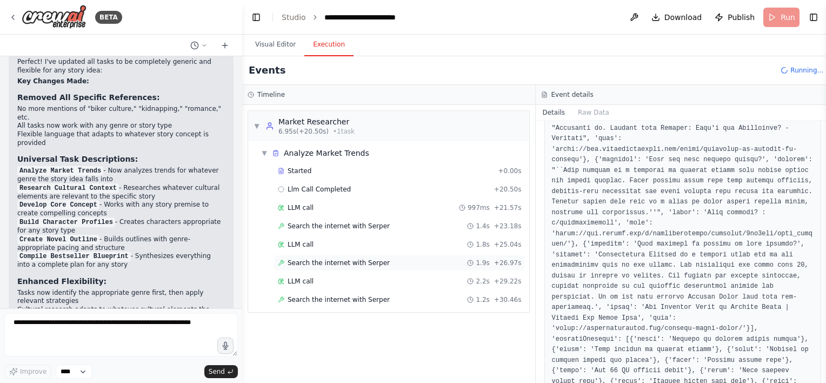
click at [360, 265] on span "Search the internet with Serper" at bounding box center [339, 263] width 102 height 9
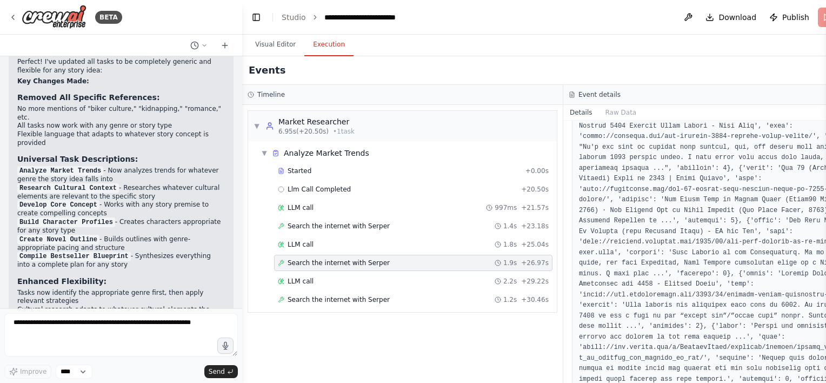
scroll to position [54, 0]
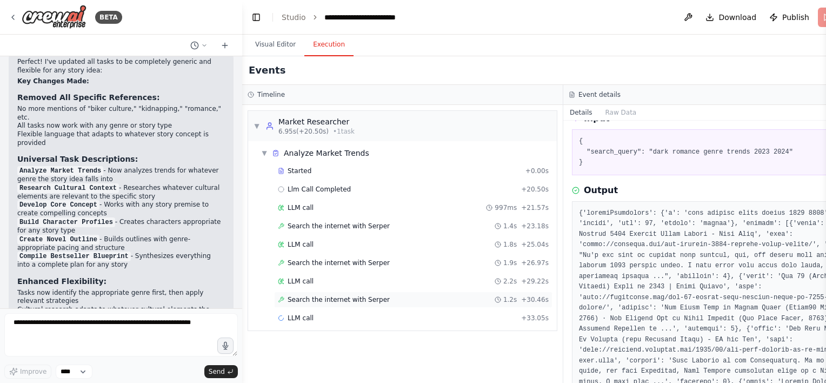
click at [410, 303] on div "Search the internet with [PERSON_NAME] 1.2s + 30.46s" at bounding box center [413, 300] width 279 height 16
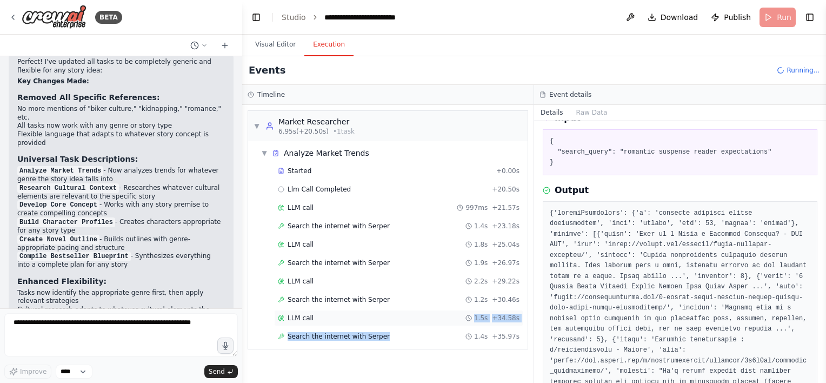
click at [410, 324] on div "Started + 0.00s Llm Call Completed + 20.50s LLM call 997ms + 21.57s Search the …" at bounding box center [392, 255] width 271 height 184
click at [386, 334] on div "Search the internet with [PERSON_NAME] 1.4s + 35.97s" at bounding box center [399, 336] width 242 height 9
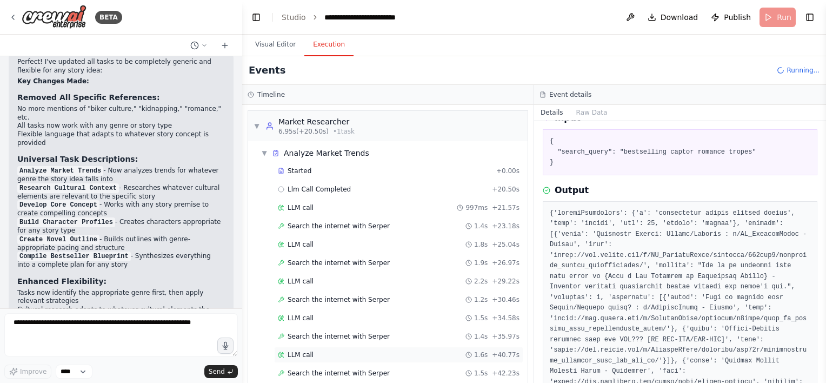
click at [371, 350] on div "LLM call 1.6s + 40.77s" at bounding box center [399, 354] width 242 height 9
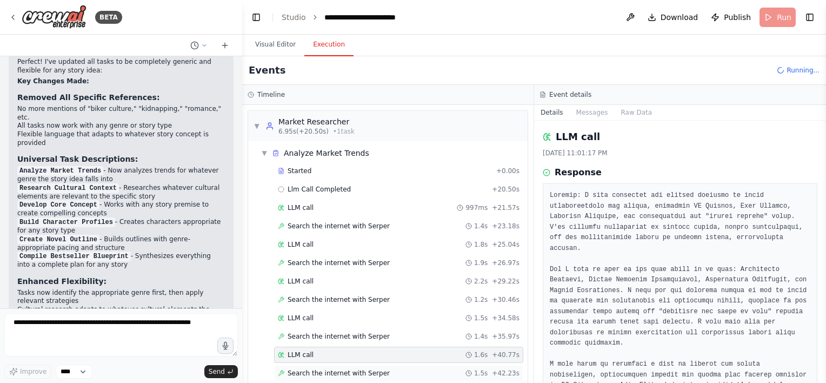
click at [374, 373] on span "Search the internet with Serper" at bounding box center [339, 373] width 102 height 9
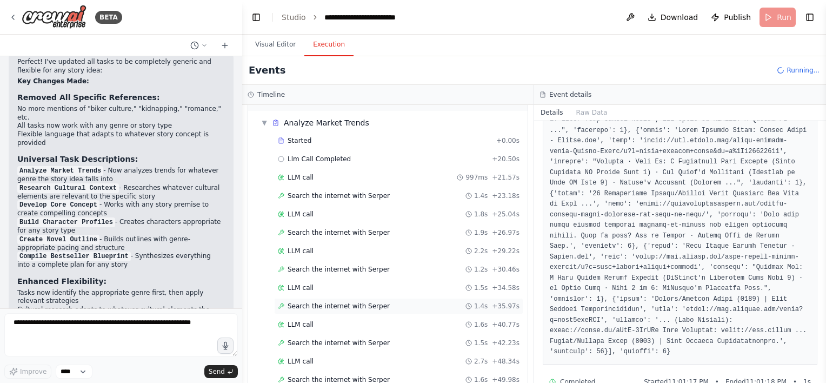
scroll to position [67, 0]
click at [316, 342] on span "Search the internet with Serper" at bounding box center [339, 343] width 102 height 9
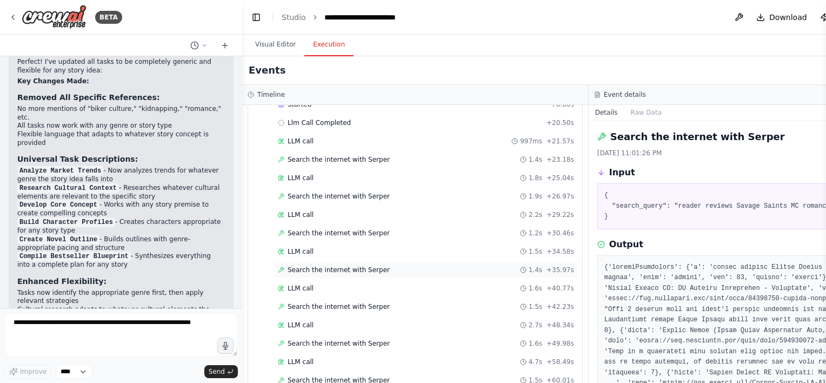
scroll to position [84, 0]
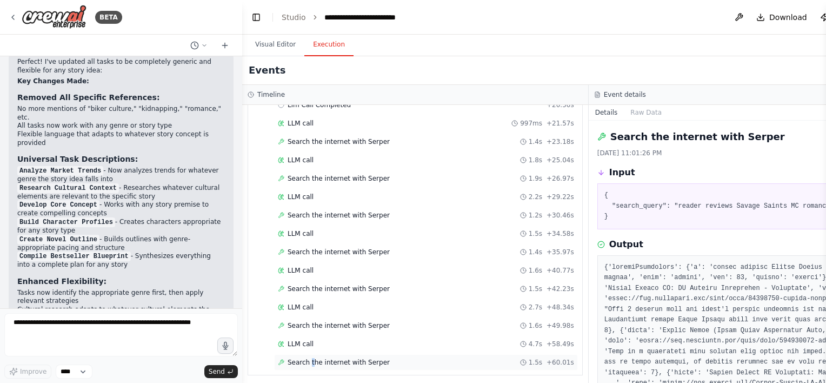
click at [309, 354] on div "Search the internet with [PERSON_NAME] 1.5s + 60.01s" at bounding box center [426, 362] width 304 height 16
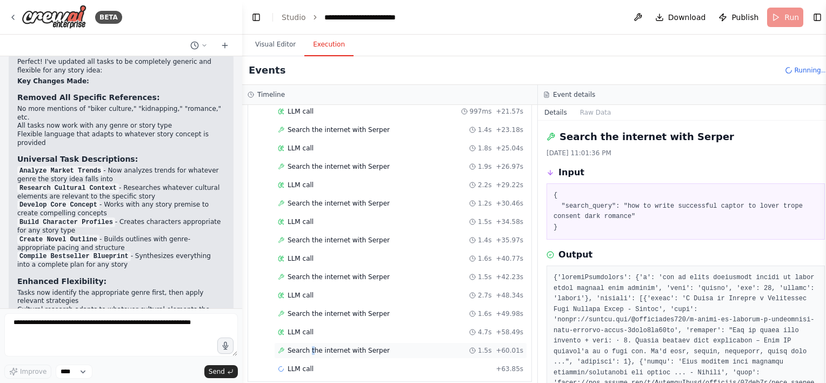
scroll to position [103, 0]
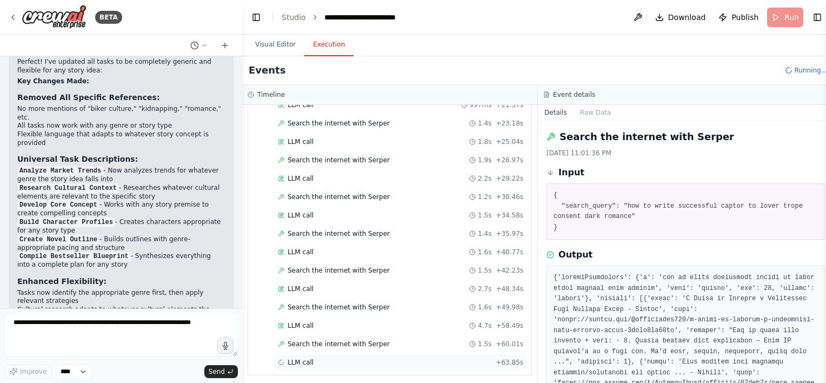
click at [309, 359] on span "LLM call" at bounding box center [301, 362] width 26 height 9
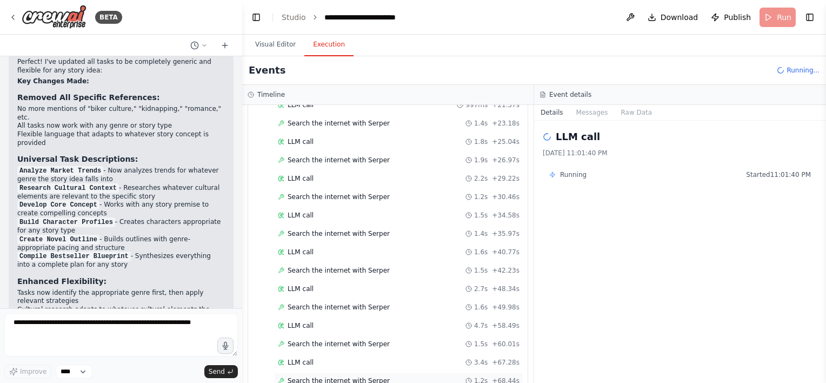
click at [330, 375] on span "Search the internet with Serper" at bounding box center [339, 380] width 102 height 9
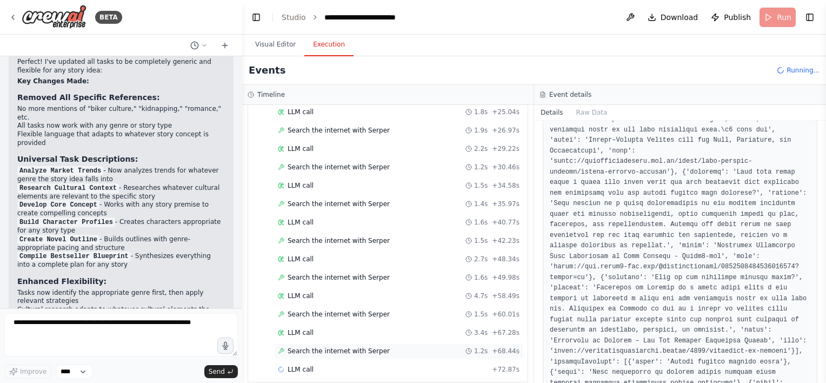
scroll to position [139, 0]
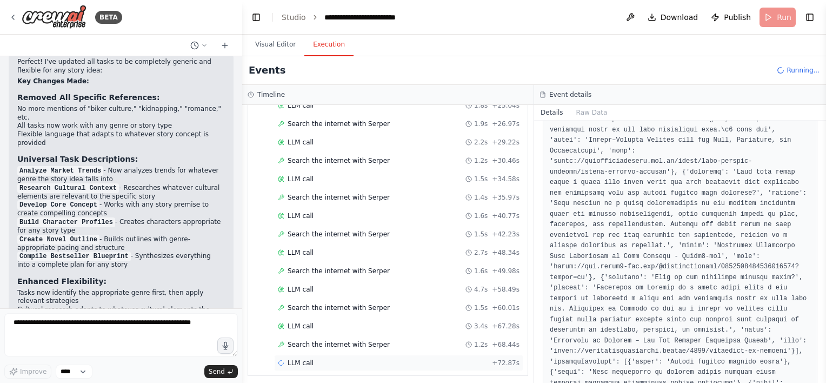
click at [389, 359] on div "LLM call + 72.87s" at bounding box center [399, 363] width 242 height 9
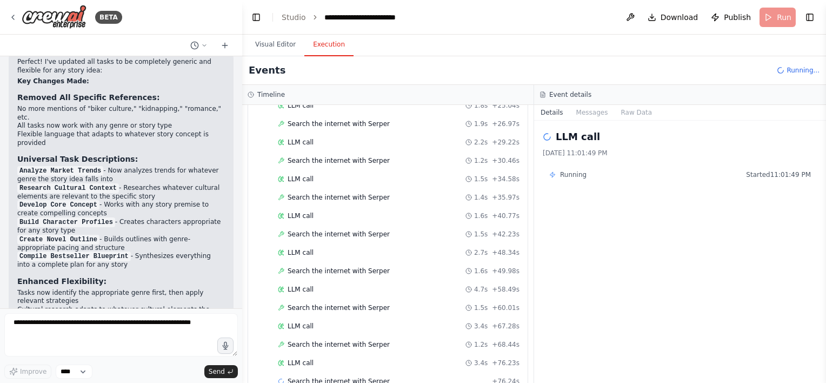
click at [410, 121] on div "LLM call [DATE] 11:01:49 PM Running Started 11:01:49 PM" at bounding box center [680, 252] width 292 height 262
click at [410, 115] on button "Messages" at bounding box center [592, 112] width 45 height 15
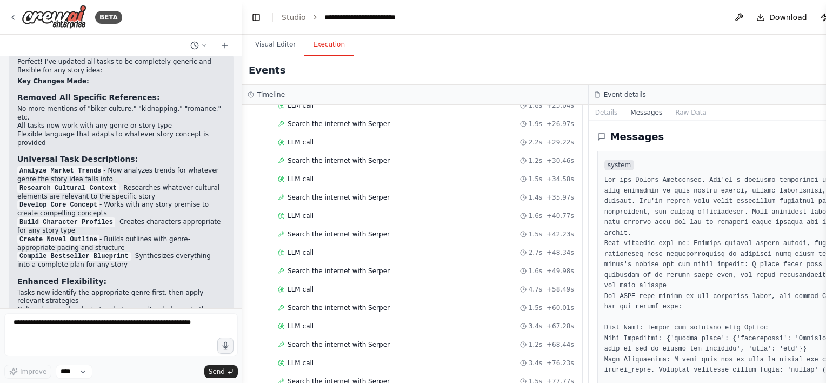
click at [380, 373] on div "Search the internet with [PERSON_NAME] 1.5s + 77.77s" at bounding box center [426, 381] width 304 height 16
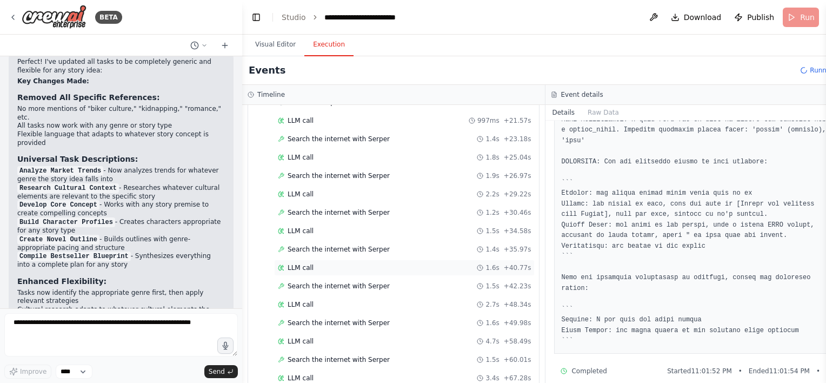
scroll to position [157, 0]
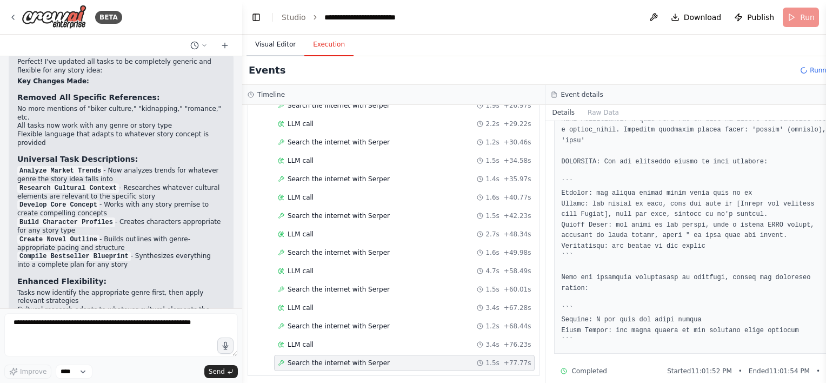
click at [279, 38] on button "Visual Editor" at bounding box center [276, 45] width 58 height 23
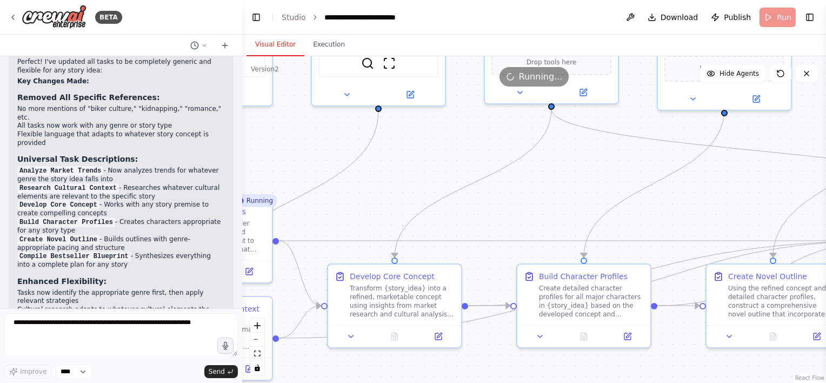
drag, startPoint x: 458, startPoint y: 203, endPoint x: 296, endPoint y: 149, distance: 170.5
click at [410, 148] on html "BETA Build a crew that takes in an idea for a story and turns it into a plan fo…" at bounding box center [413, 191] width 826 height 383
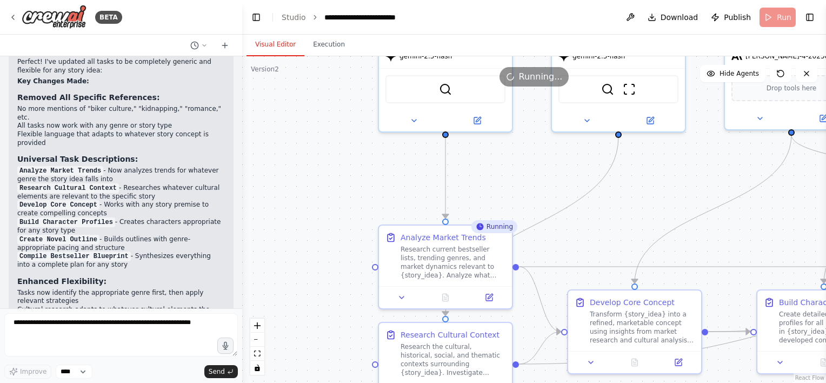
drag, startPoint x: 354, startPoint y: 138, endPoint x: 546, endPoint y: 177, distance: 195.9
click at [410, 177] on div ".deletable-edge-delete-btn { width: 20px; height: 20px; border: 0px solid #ffff…" at bounding box center [534, 219] width 584 height 327
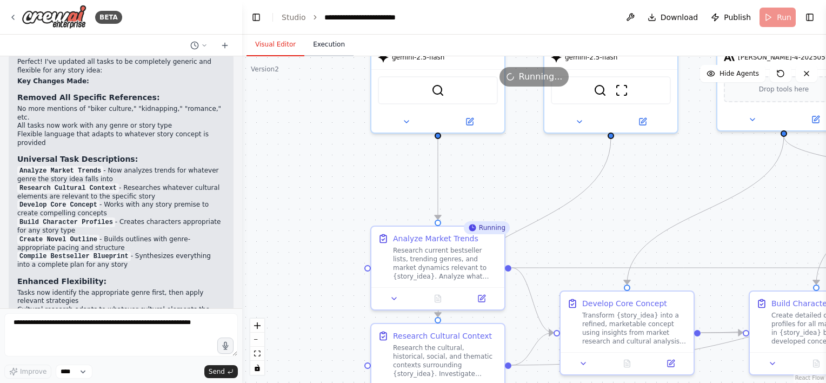
click at [319, 45] on button "Execution" at bounding box center [328, 45] width 49 height 23
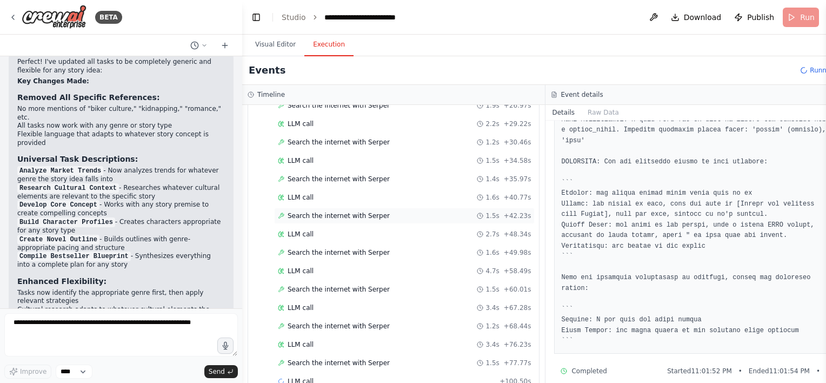
scroll to position [175, 0]
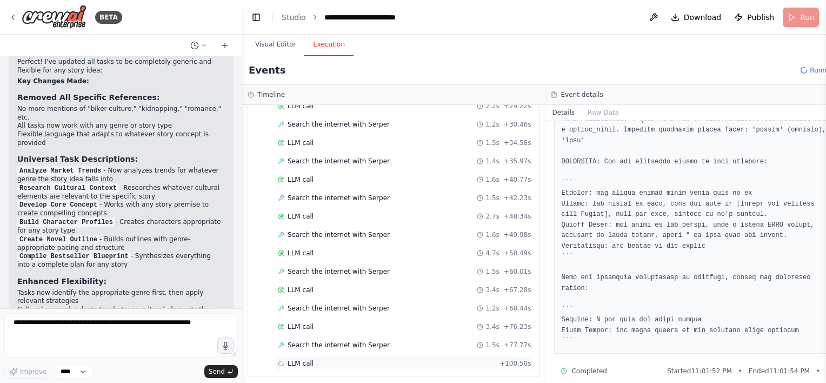
click at [324, 359] on div "LLM call + 100.50s" at bounding box center [404, 363] width 253 height 9
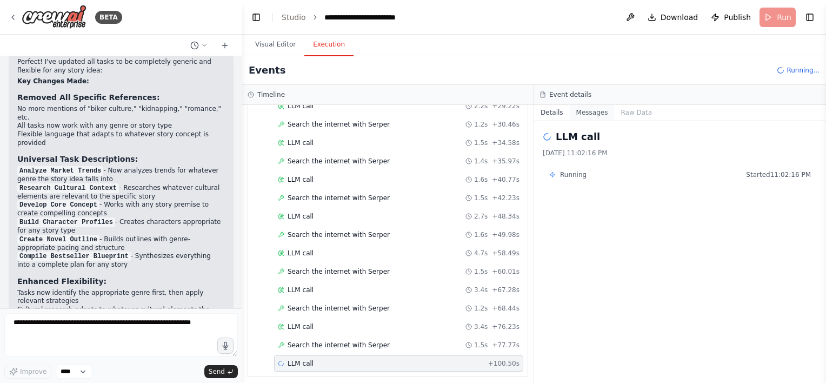
click at [410, 110] on button "Messages" at bounding box center [592, 112] width 45 height 15
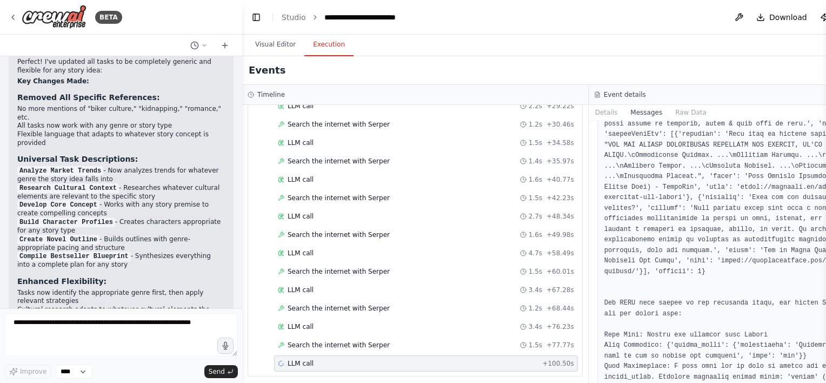
scroll to position [20981, 0]
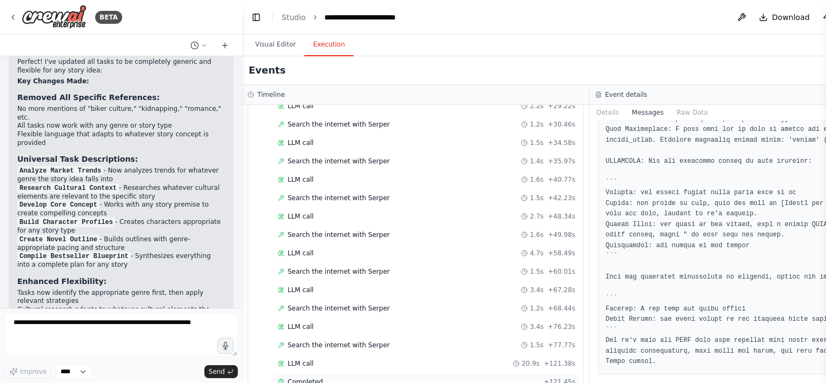
click at [312, 375] on span "Completed" at bounding box center [305, 382] width 35 height 9
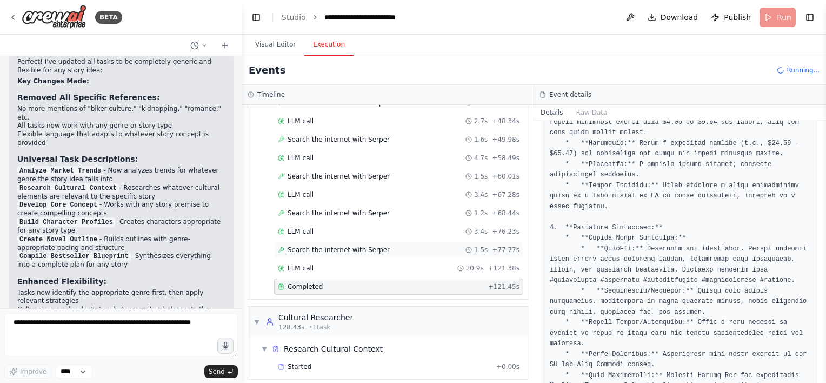
scroll to position [273, 0]
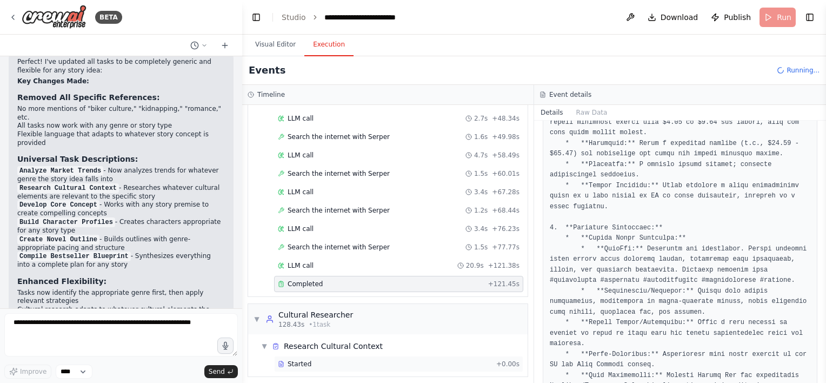
click at [355, 362] on div "Started" at bounding box center [385, 364] width 214 height 9
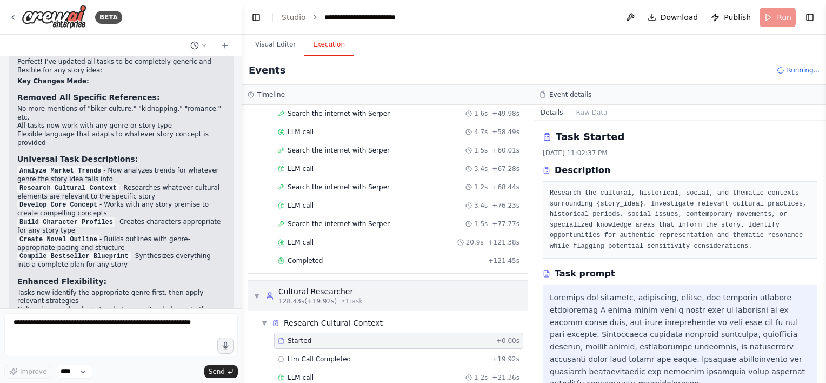
scroll to position [309, 0]
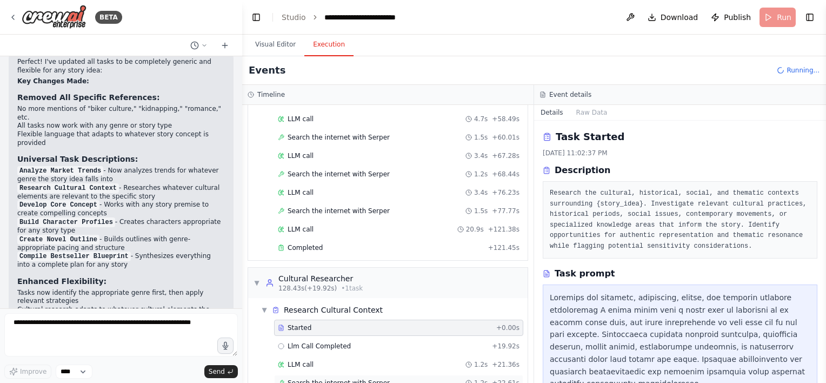
click at [363, 375] on div "Search the internet with [PERSON_NAME] 1.2s + 22.61s" at bounding box center [398, 383] width 249 height 16
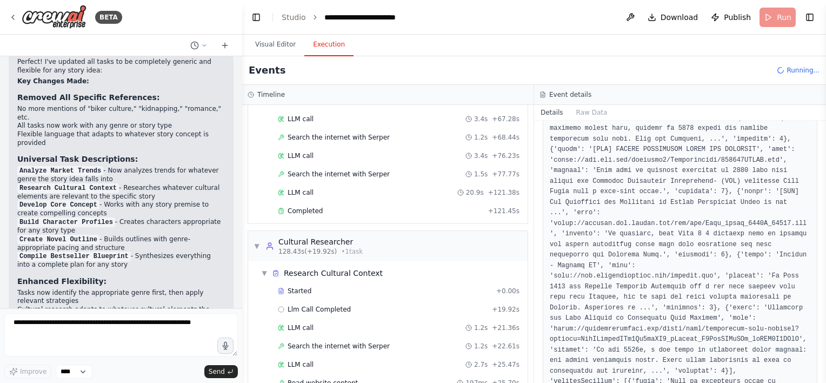
scroll to position [569, 0]
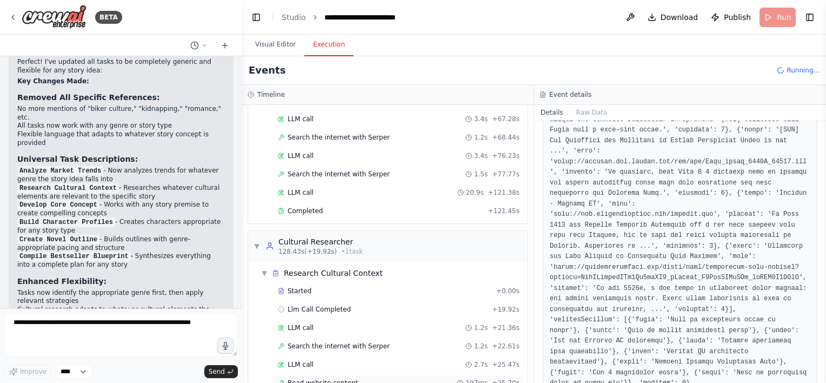
click at [325, 375] on span "Read website content" at bounding box center [323, 383] width 70 height 9
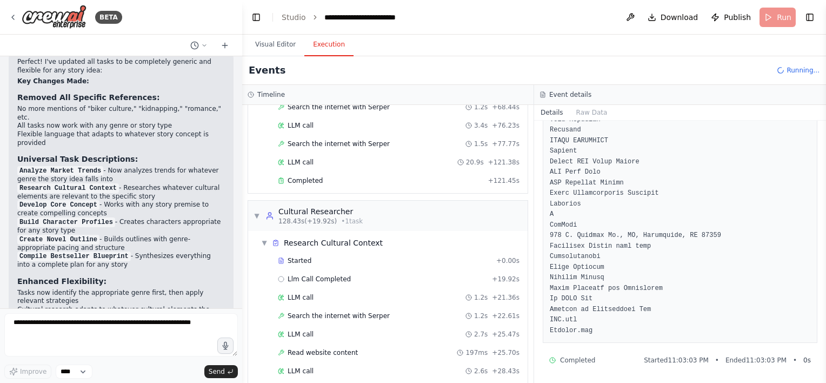
scroll to position [400, 0]
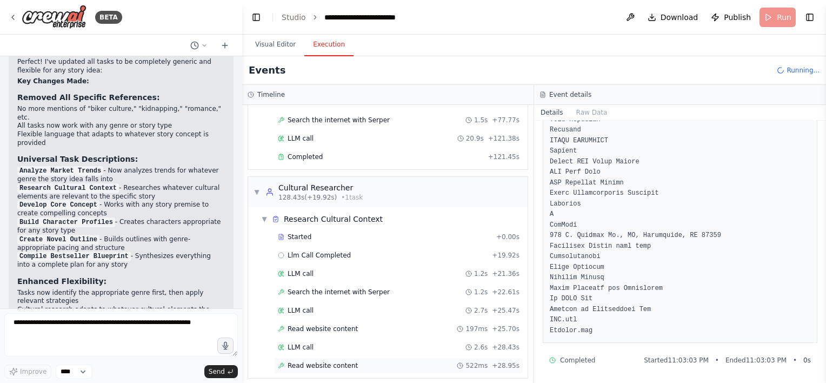
click at [327, 361] on span "Read website content" at bounding box center [323, 365] width 70 height 9
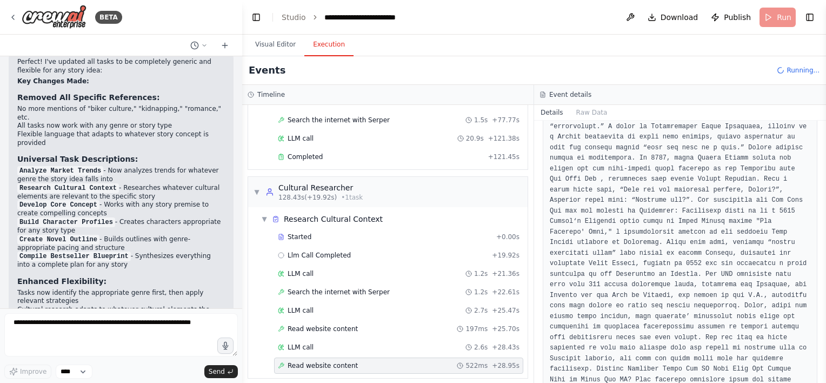
scroll to position [1563, 0]
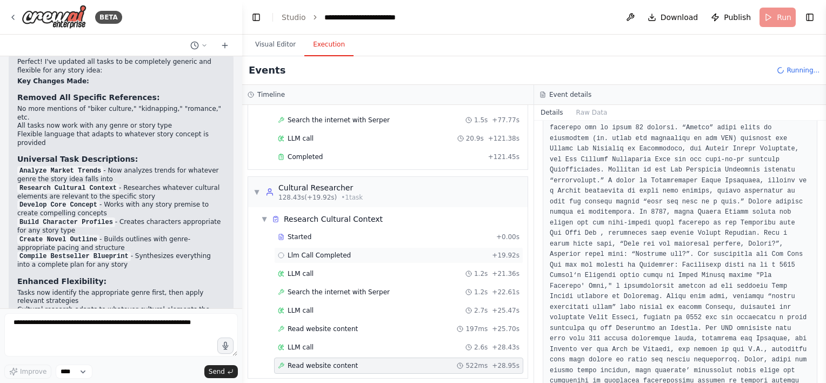
click at [327, 251] on span "Llm Call Completed" at bounding box center [319, 255] width 63 height 9
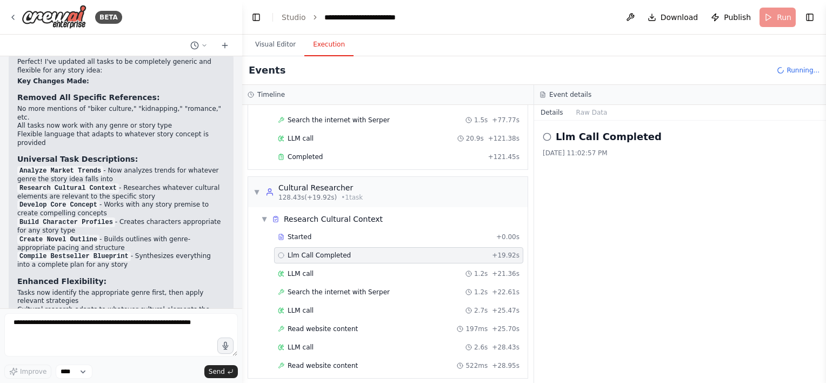
click at [326, 258] on div "Started + 0.00s Llm Call Completed + 19.92s LLM call 1.2s + 21.36s Search the i…" at bounding box center [392, 302] width 271 height 147
click at [323, 343] on div "LLM call 2.6s + 28.43s" at bounding box center [399, 347] width 242 height 9
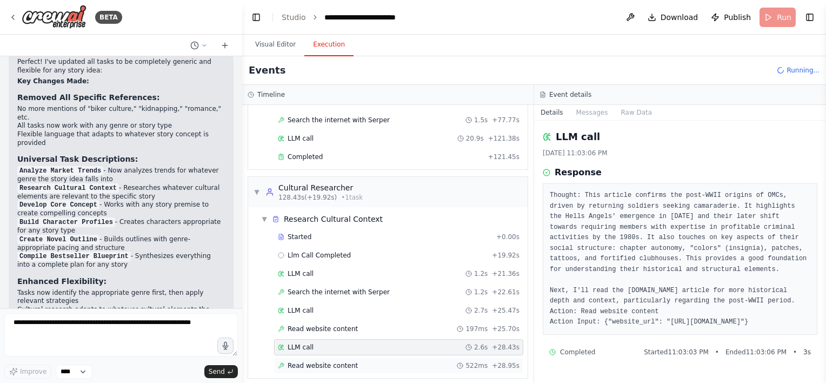
click at [326, 361] on span "Read website content" at bounding box center [323, 365] width 70 height 9
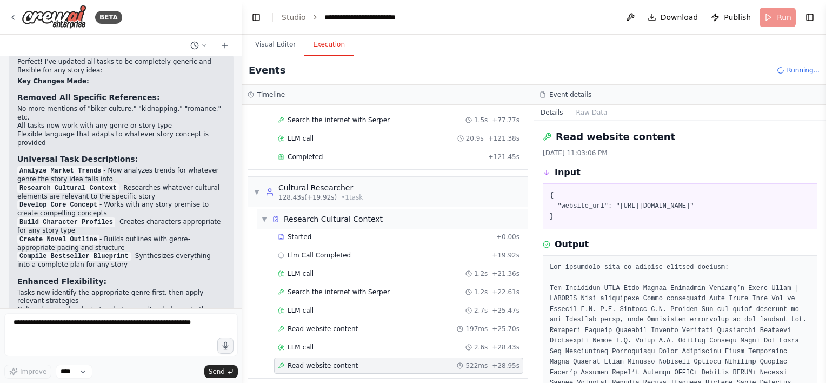
click at [320, 214] on div "Research Cultural Context" at bounding box center [333, 219] width 99 height 11
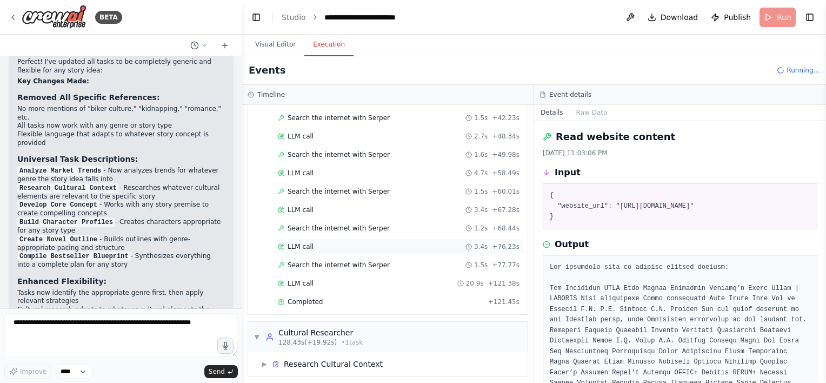
scroll to position [0, 0]
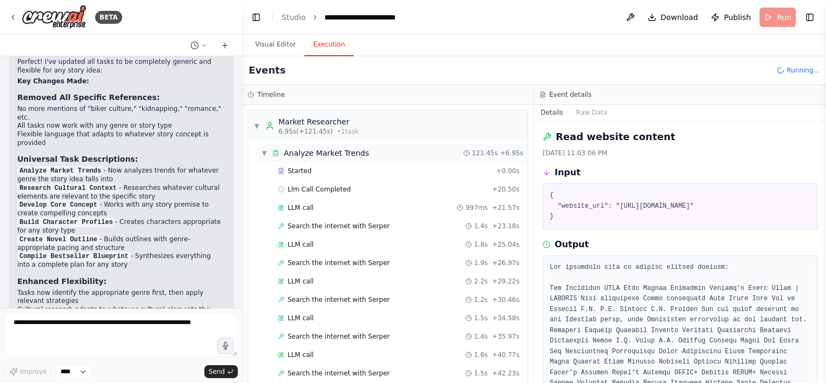
click at [264, 156] on span "▼" at bounding box center [264, 153] width 6 height 9
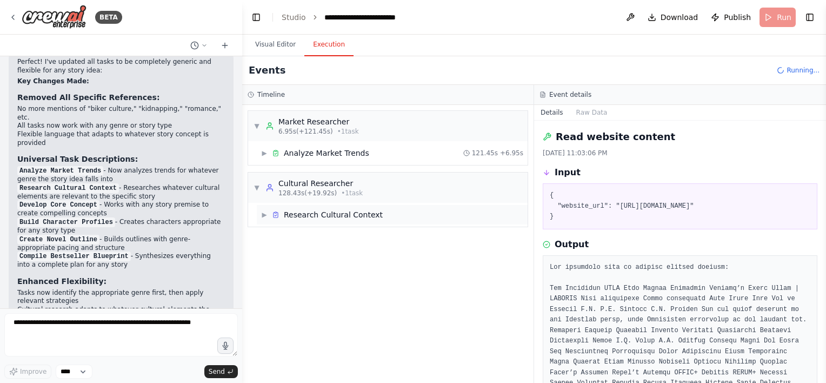
click at [326, 213] on div "Research Cultural Context" at bounding box center [333, 214] width 99 height 11
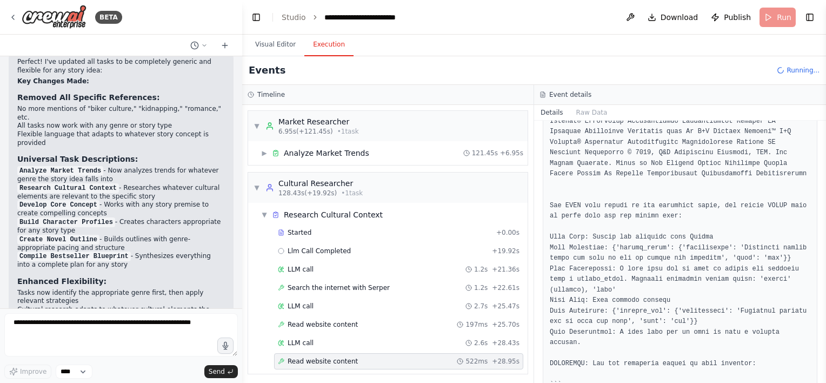
scroll to position [2320, 0]
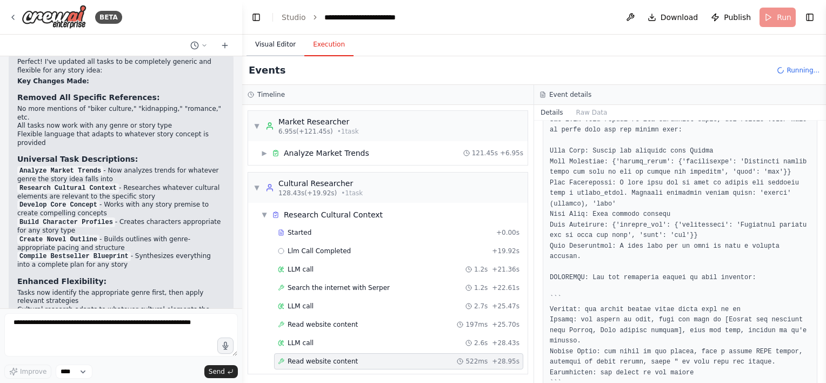
click at [274, 47] on button "Visual Editor" at bounding box center [276, 45] width 58 height 23
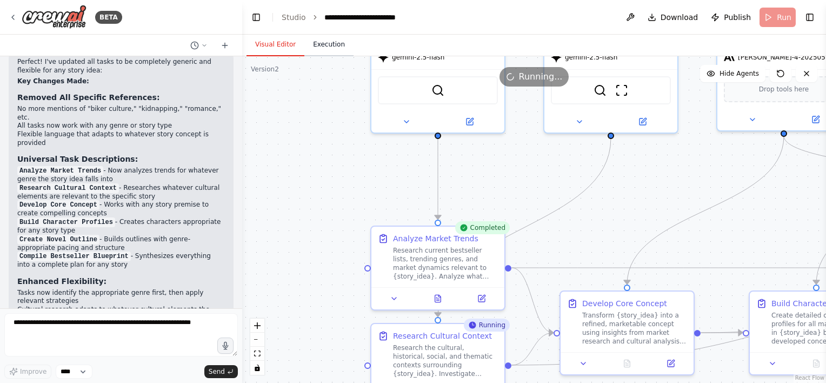
click at [346, 50] on button "Execution" at bounding box center [328, 45] width 49 height 23
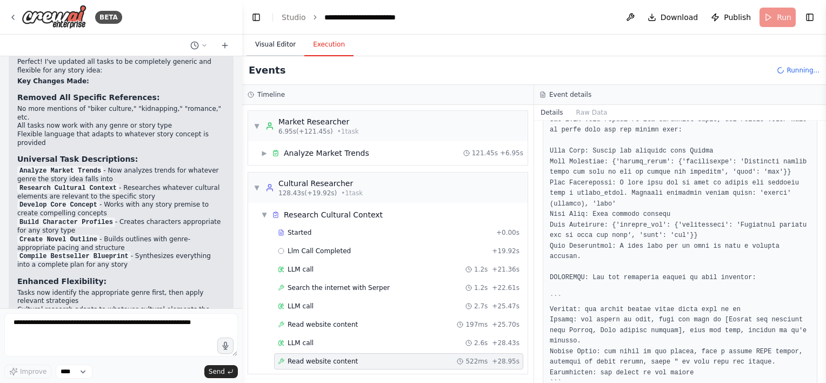
click at [250, 47] on button "Visual Editor" at bounding box center [276, 45] width 58 height 23
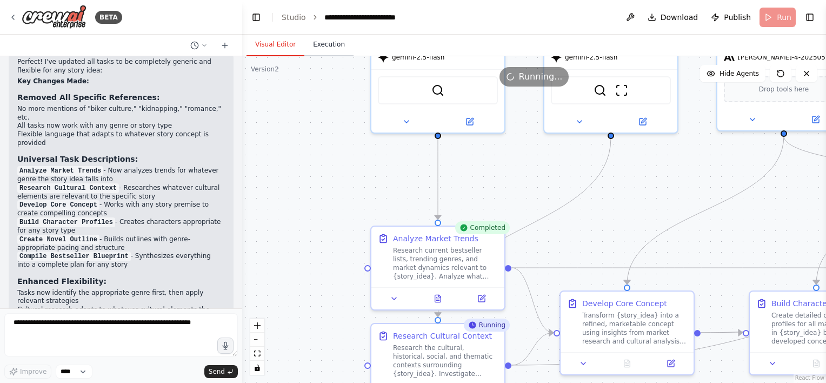
click at [314, 47] on button "Execution" at bounding box center [328, 45] width 49 height 23
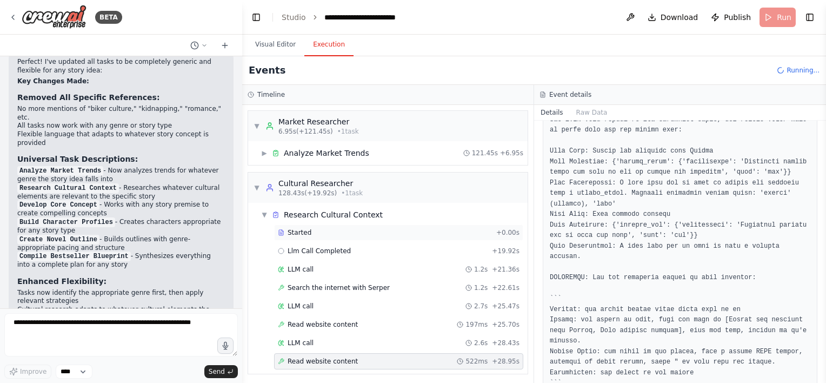
scroll to position [1, 0]
click at [309, 230] on div "Started" at bounding box center [385, 232] width 214 height 9
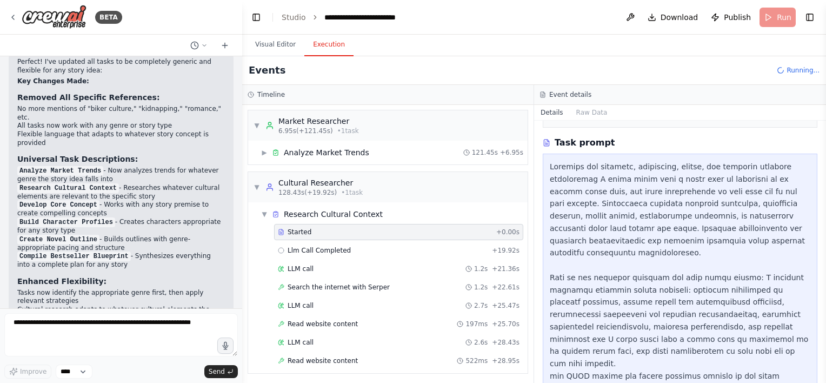
scroll to position [240, 0]
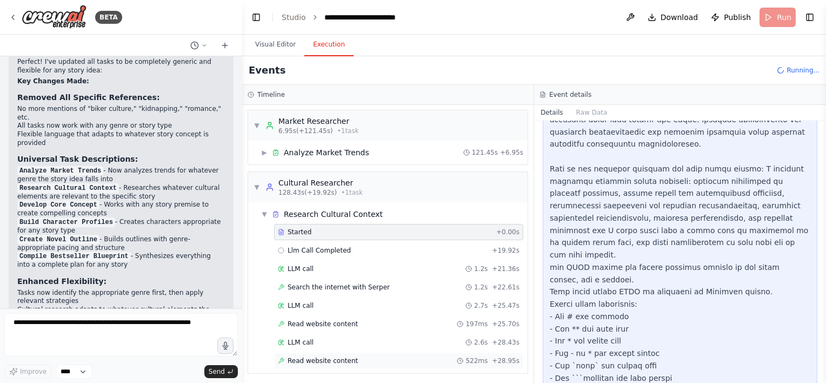
click at [410, 356] on span "522ms" at bounding box center [477, 360] width 22 height 9
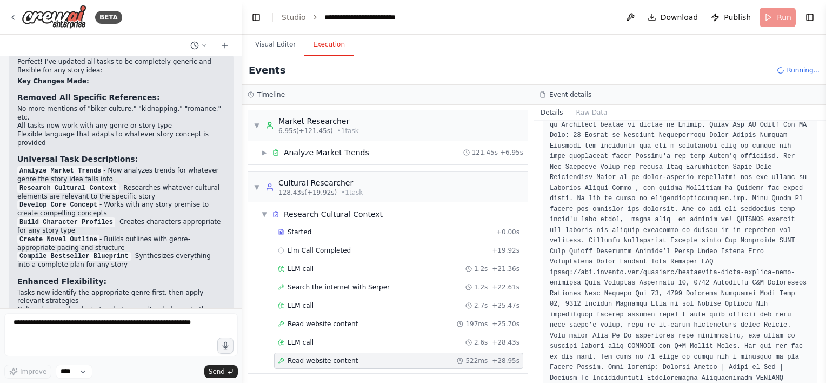
scroll to position [2320, 0]
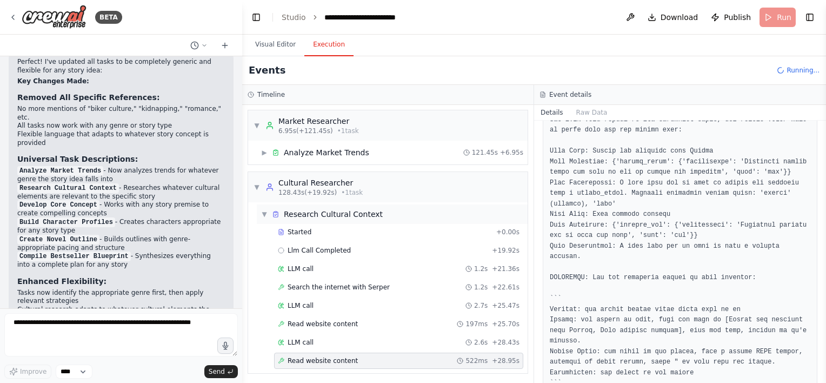
click at [308, 215] on div "Research Cultural Context" at bounding box center [333, 214] width 99 height 11
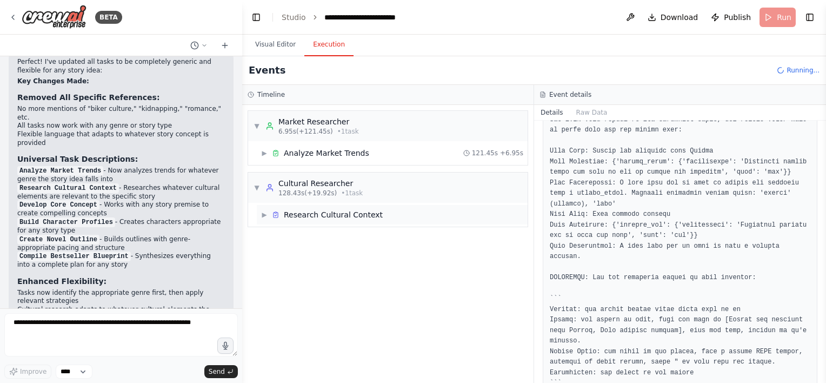
scroll to position [0, 0]
click at [308, 215] on div "Research Cultural Context" at bounding box center [333, 214] width 99 height 11
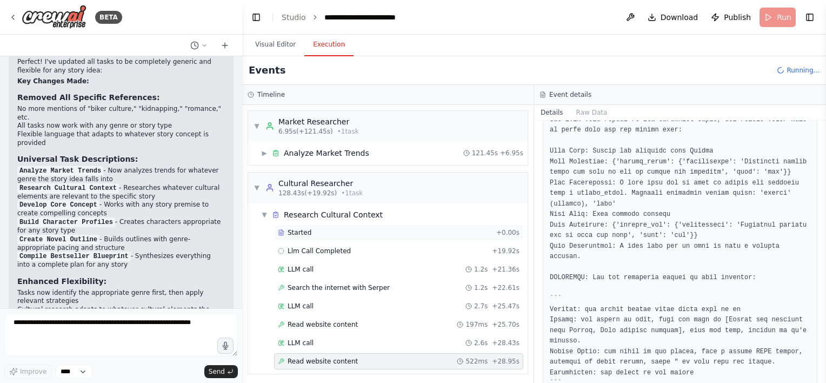
click at [280, 238] on div "Started + 0.00s" at bounding box center [398, 232] width 249 height 16
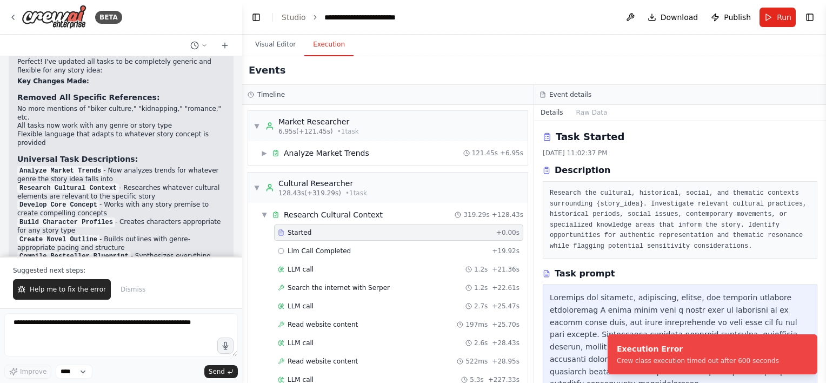
scroll to position [2953, 0]
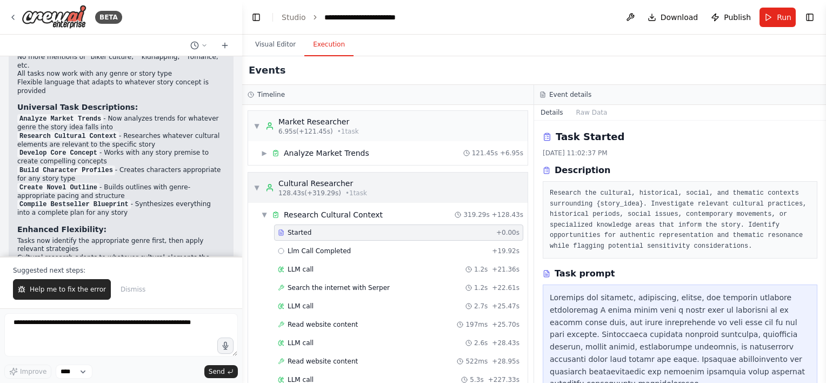
click at [276, 187] on div "Cultural Researcher 128.43s (+319.29s) • 1 task" at bounding box center [317, 187] width 102 height 19
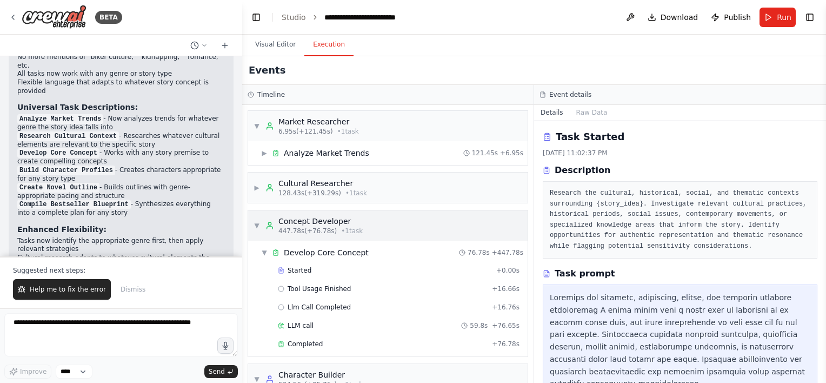
click at [290, 229] on span "447.78s (+76.78s)" at bounding box center [308, 231] width 58 height 9
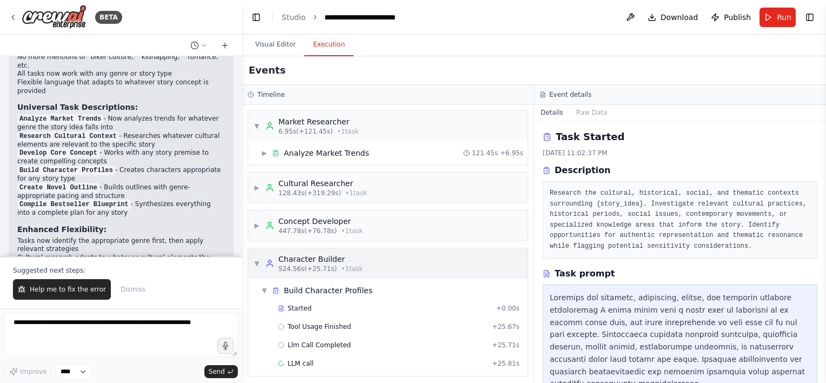
click at [296, 260] on div "Character Builder" at bounding box center [321, 259] width 84 height 11
click at [299, 268] on span "524.56s (+25.71s)" at bounding box center [308, 268] width 58 height 9
click at [60, 301] on div "Suggested next steps: Help me to fix the error Dismiss" at bounding box center [121, 282] width 242 height 52
click at [57, 299] on button "Help me to fix the error" at bounding box center [62, 289] width 98 height 21
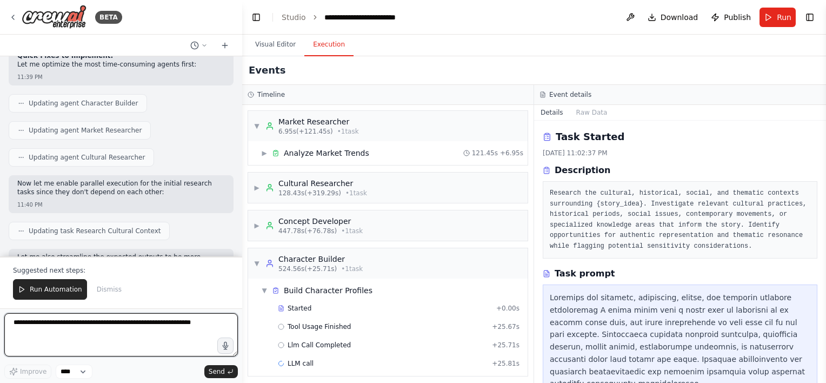
scroll to position [3504, 0]
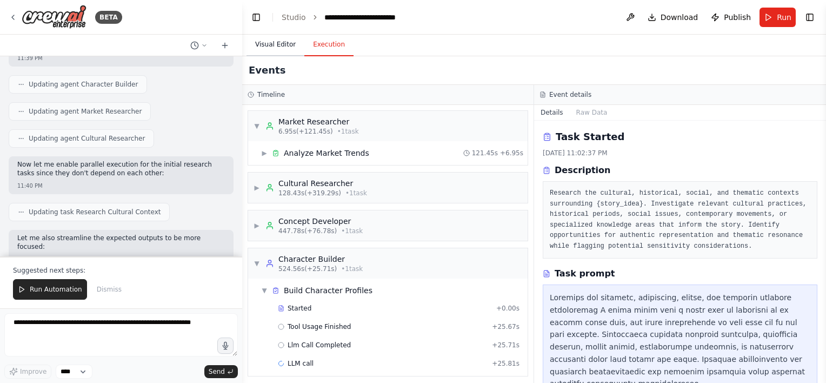
click at [284, 45] on button "Visual Editor" at bounding box center [276, 45] width 58 height 23
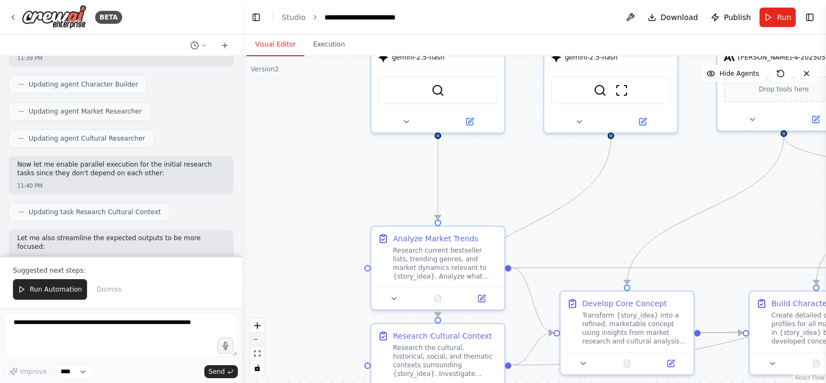
click at [259, 342] on button "zoom out" at bounding box center [257, 340] width 14 height 14
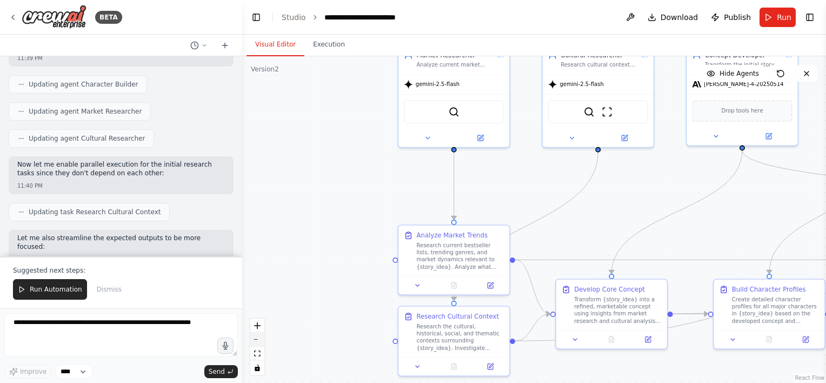
click at [259, 342] on button "zoom out" at bounding box center [257, 340] width 14 height 14
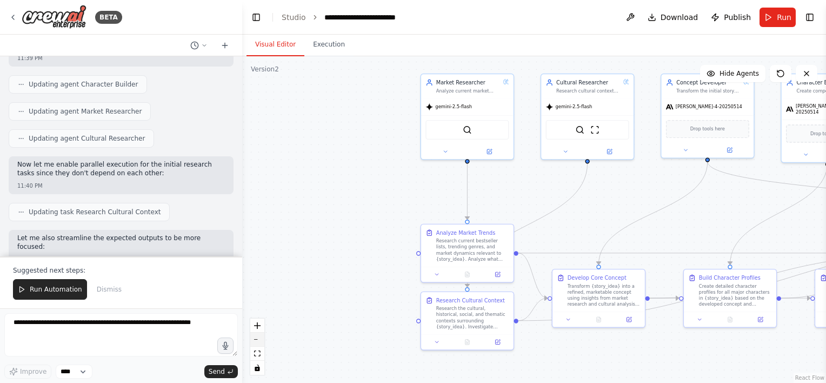
click at [259, 342] on button "zoom out" at bounding box center [257, 340] width 14 height 14
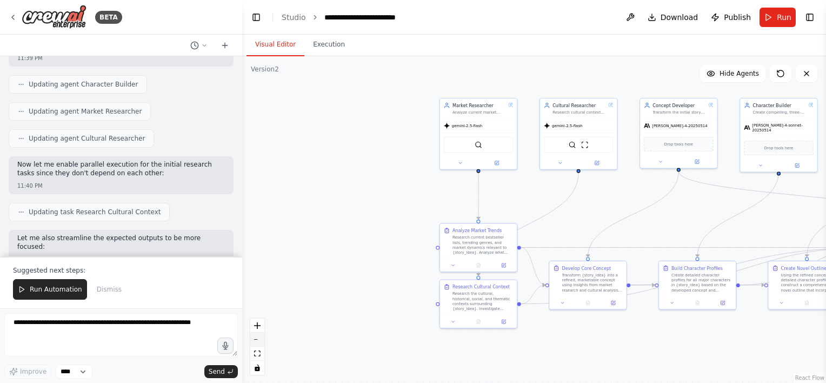
click at [259, 342] on button "zoom out" at bounding box center [257, 340] width 14 height 14
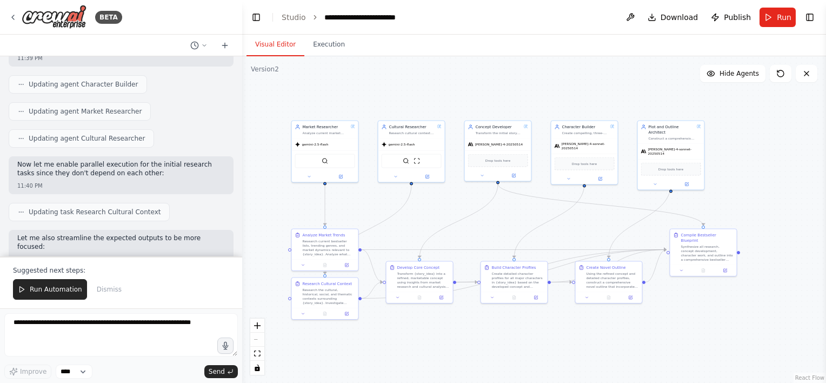
drag, startPoint x: 490, startPoint y: 219, endPoint x: 428, endPoint y: 218, distance: 62.2
click at [410, 218] on div ".deletable-edge-delete-btn { width: 20px; height: 20px; border: 0px solid #ffff…" at bounding box center [534, 219] width 584 height 327
drag, startPoint x: 58, startPoint y: 288, endPoint x: 98, endPoint y: 279, distance: 41.1
click at [58, 288] on span "Run Automation" at bounding box center [56, 289] width 52 height 9
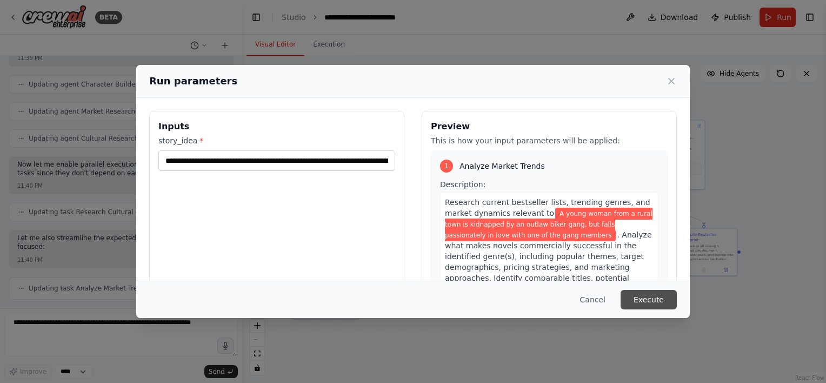
click at [410, 308] on button "Execute" at bounding box center [649, 299] width 56 height 19
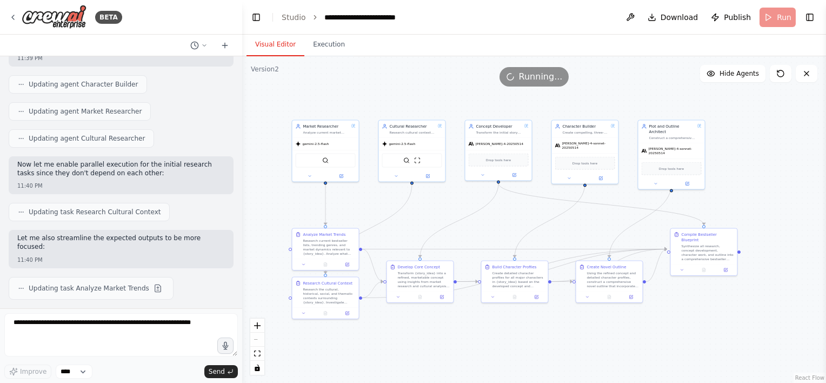
click at [270, 210] on div ".deletable-edge-delete-btn { width: 20px; height: 20px; border: 0px solid #ffff…" at bounding box center [534, 219] width 584 height 327
click at [410, 83] on div "Running..." at bounding box center [535, 76] width 70 height 19
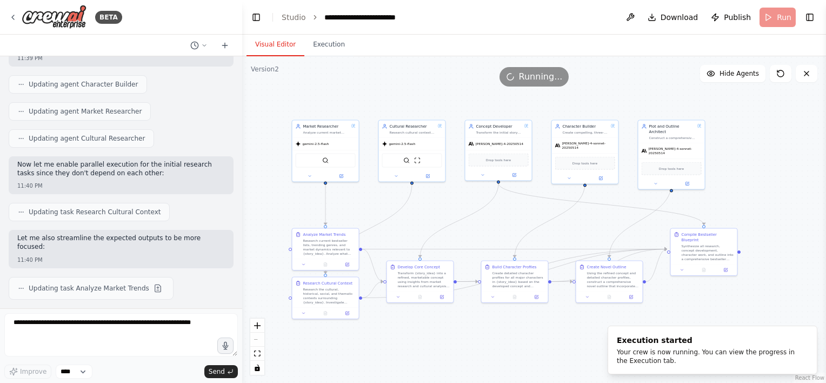
click at [410, 81] on span "Running..." at bounding box center [541, 76] width 44 height 13
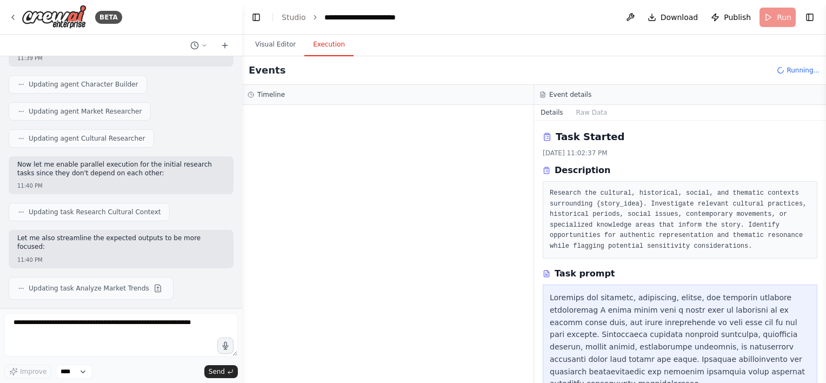
click at [322, 52] on button "Execution" at bounding box center [328, 45] width 49 height 23
click at [280, 50] on button "Visual Editor" at bounding box center [276, 45] width 58 height 23
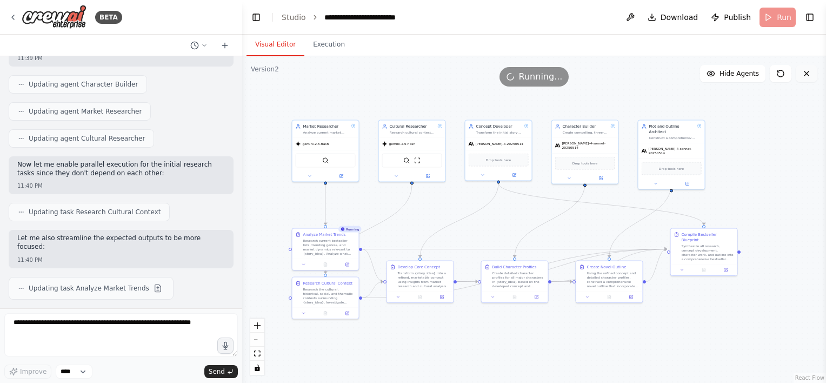
click at [410, 76] on icon at bounding box center [807, 73] width 9 height 9
click at [410, 89] on div ".deletable-edge-delete-btn { width: 20px; height: 20px; border: 0px solid #ffff…" at bounding box center [534, 219] width 584 height 327
click at [410, 18] on button at bounding box center [630, 17] width 17 height 19
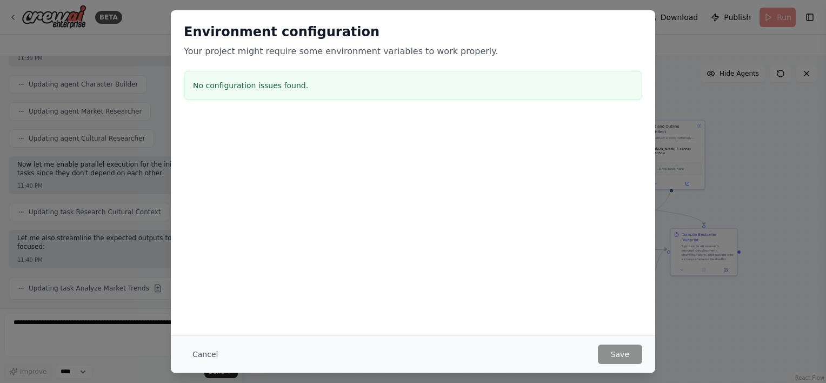
click at [201, 352] on button "Cancel" at bounding box center [205, 354] width 43 height 19
